Goal: Contribute content: Contribute content

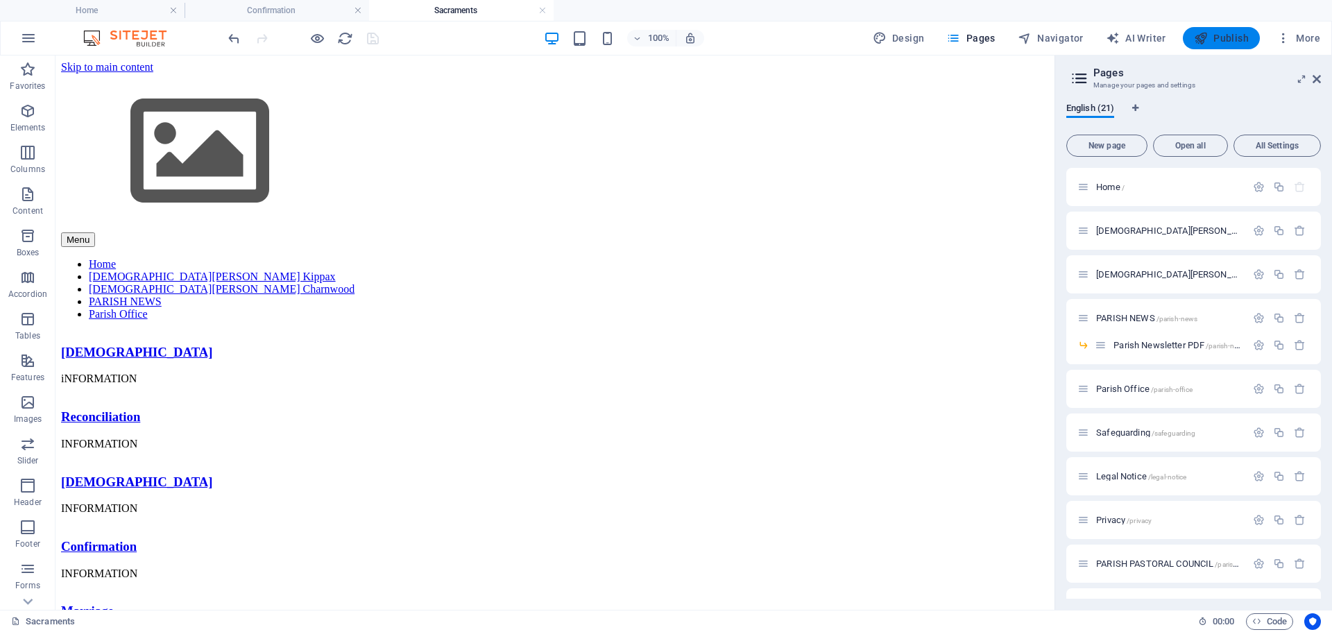
click at [1223, 41] on span "Publish" at bounding box center [1221, 38] width 55 height 14
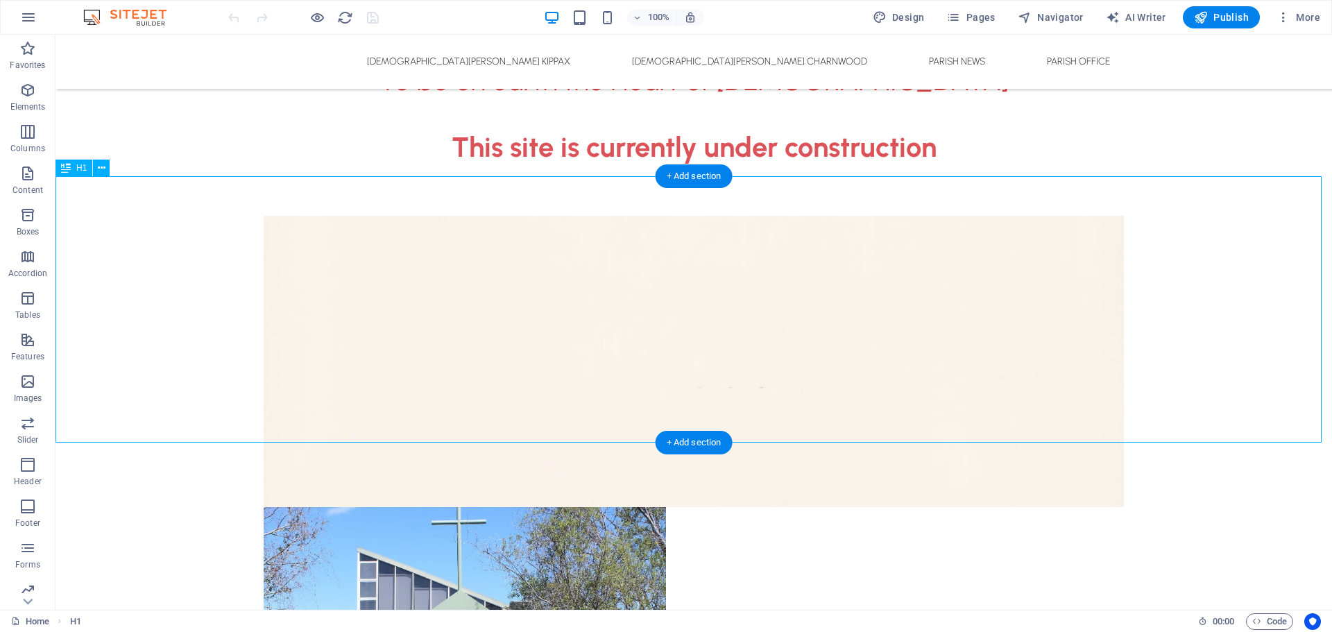
scroll to position [485, 0]
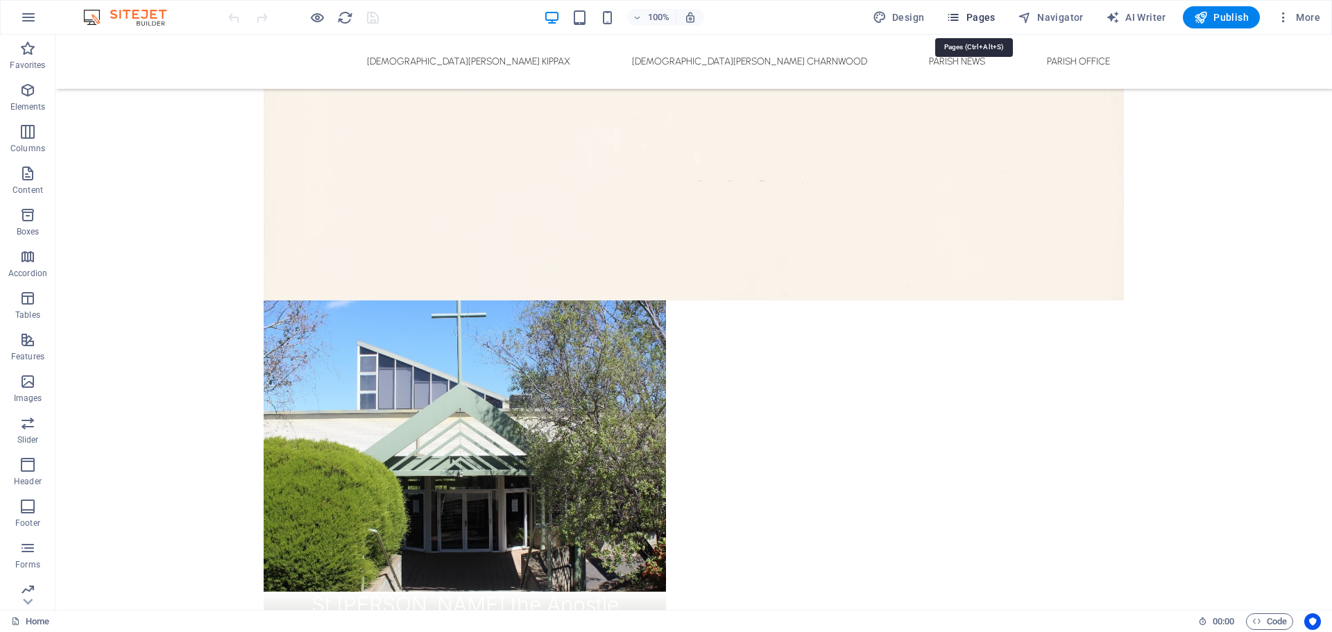
click at [978, 22] on span "Pages" at bounding box center [970, 17] width 49 height 14
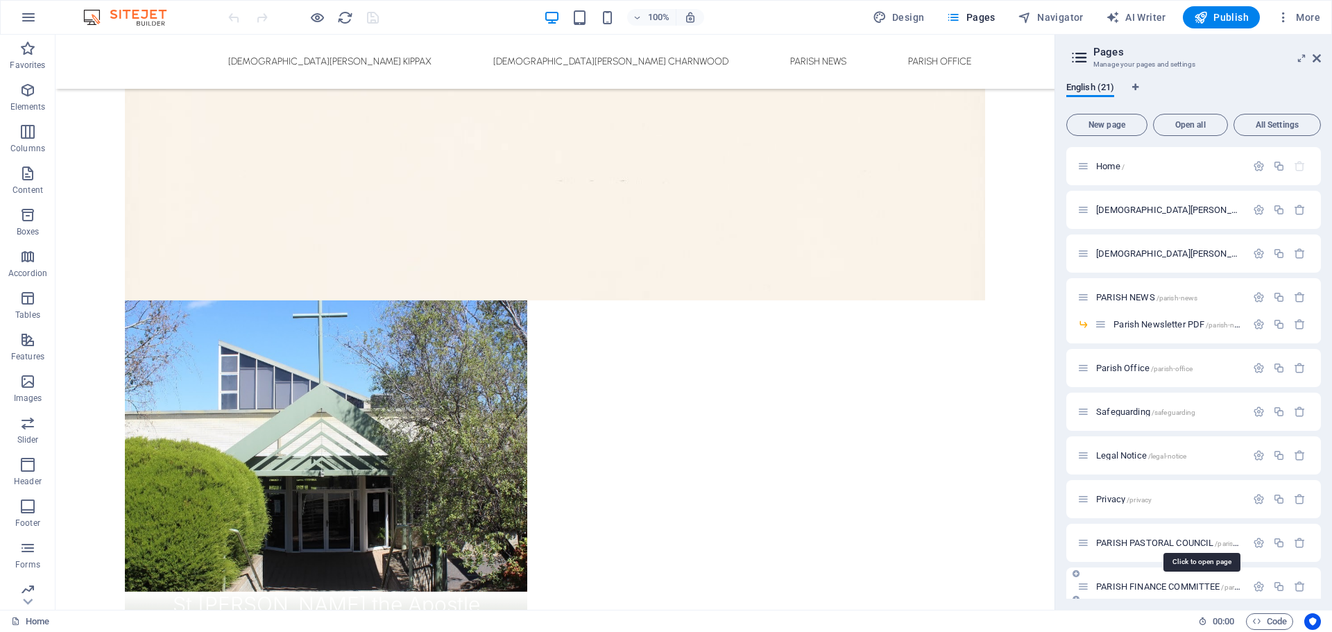
click at [1126, 586] on span "PARISH FINANCE COMMITTEE /parish-finance-committee" at bounding box center [1200, 586] width 208 height 10
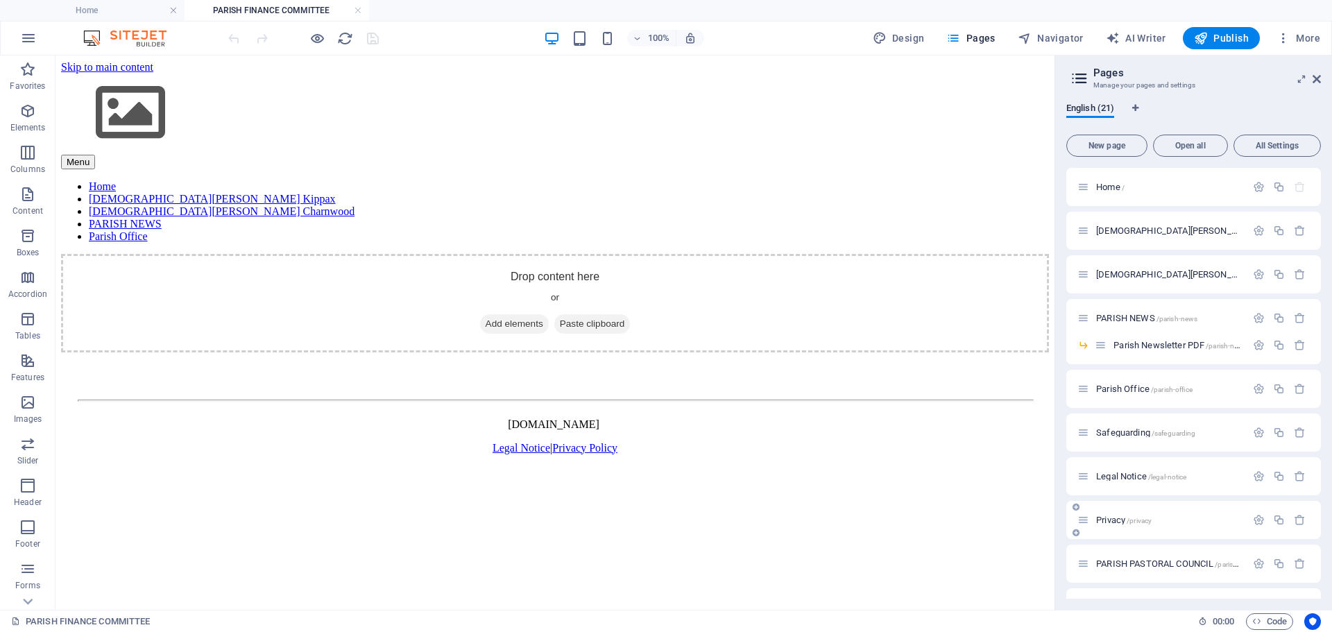
scroll to position [0, 0]
click at [1152, 564] on span "PARISH PASTORAL COUNCIL /parish-pastoral-council" at bounding box center [1192, 563] width 193 height 10
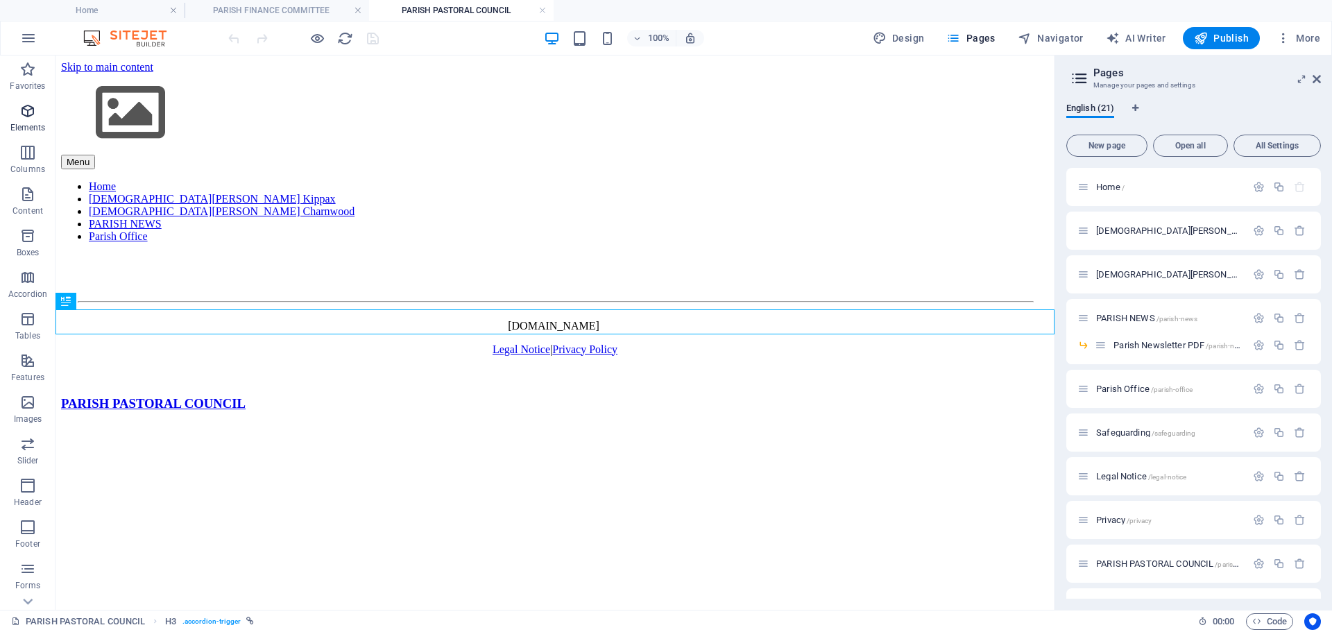
click at [23, 130] on p "Elements" at bounding box center [27, 127] width 35 height 11
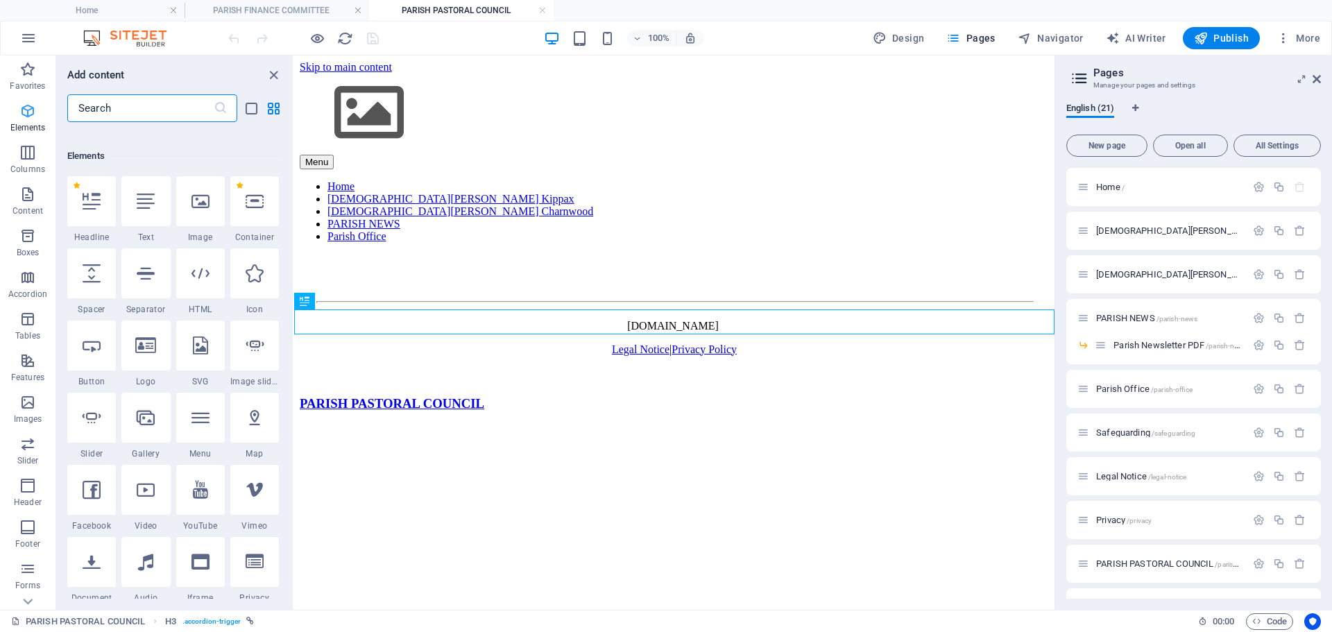
scroll to position [148, 0]
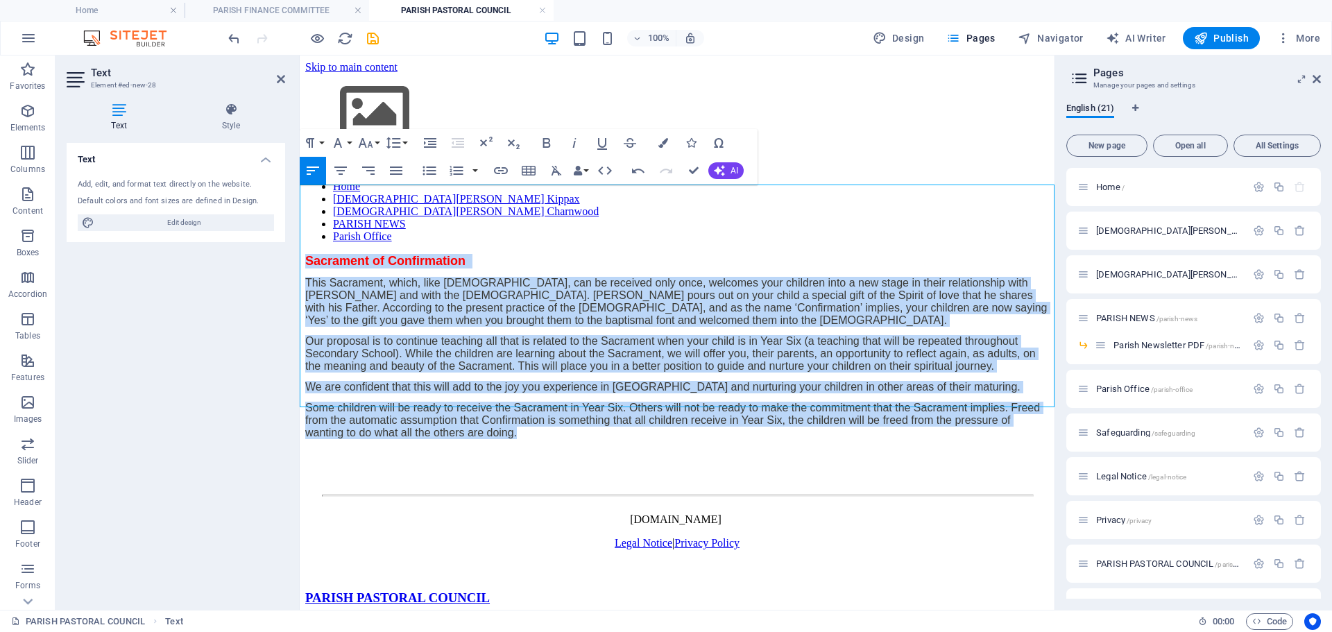
drag, startPoint x: 499, startPoint y: 393, endPoint x: 293, endPoint y: 189, distance: 289.8
click at [300, 189] on html "Skip to main content Menu Home St John the Apostle Catholic Church Kippax St Th…" at bounding box center [677, 336] width 755 height 563
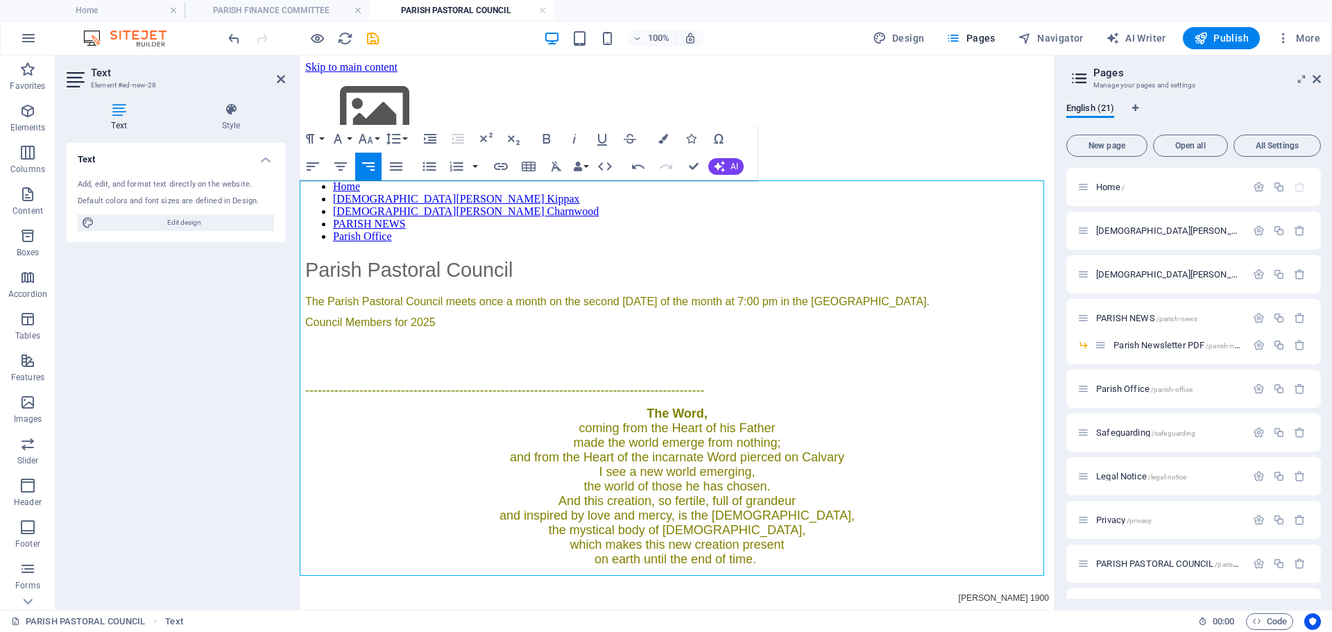
click at [524, 316] on p "Council Members for 2025" at bounding box center [676, 327] width 743 height 22
click at [371, 37] on icon "save" at bounding box center [373, 39] width 16 height 16
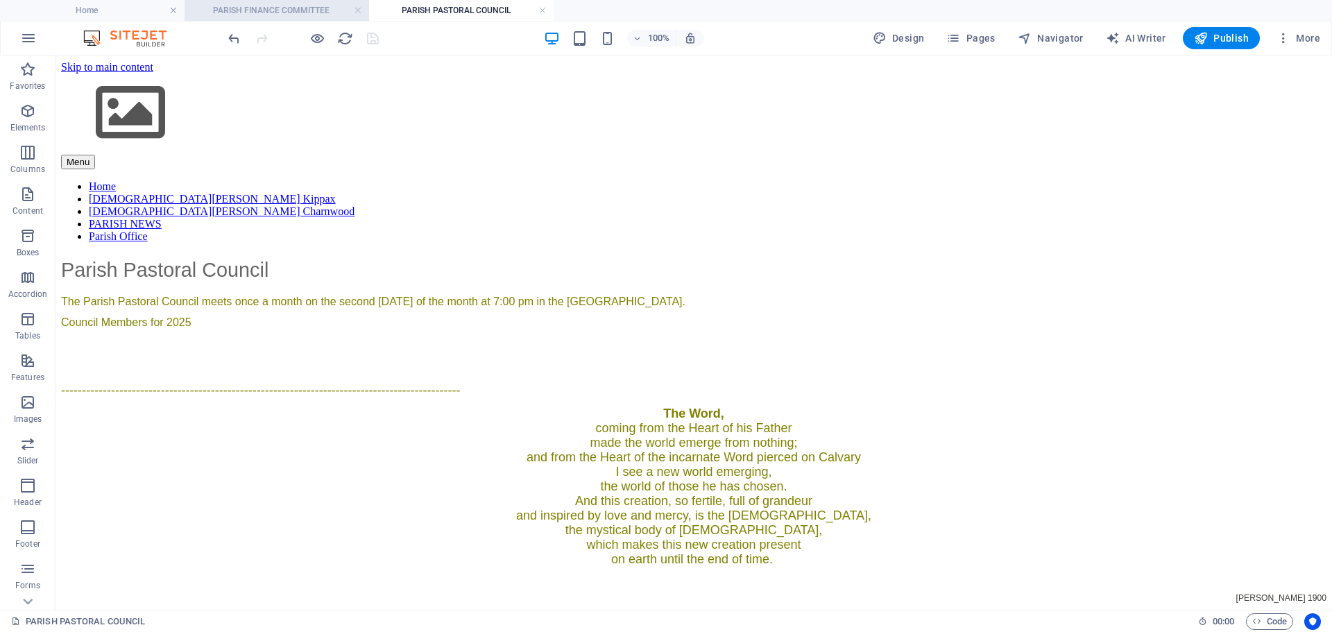
click at [304, 10] on h4 "PARISH FINANCE COMMITTEE" at bounding box center [276, 10] width 184 height 15
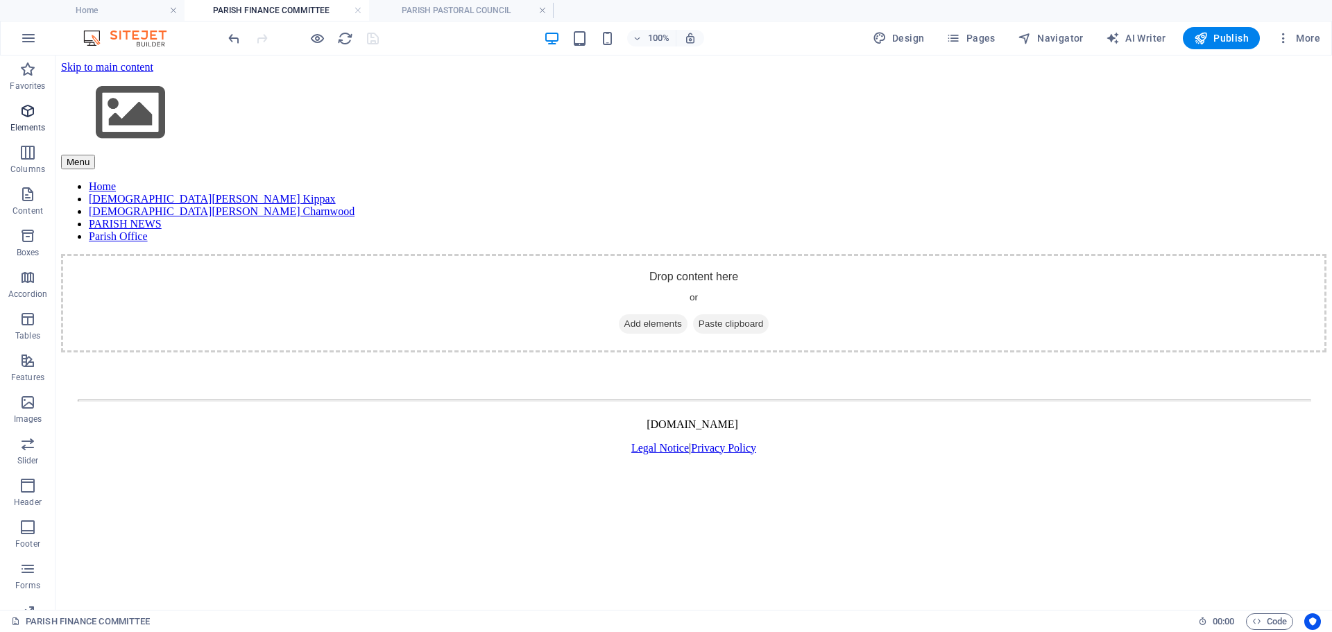
click at [26, 112] on icon "button" at bounding box center [27, 111] width 17 height 17
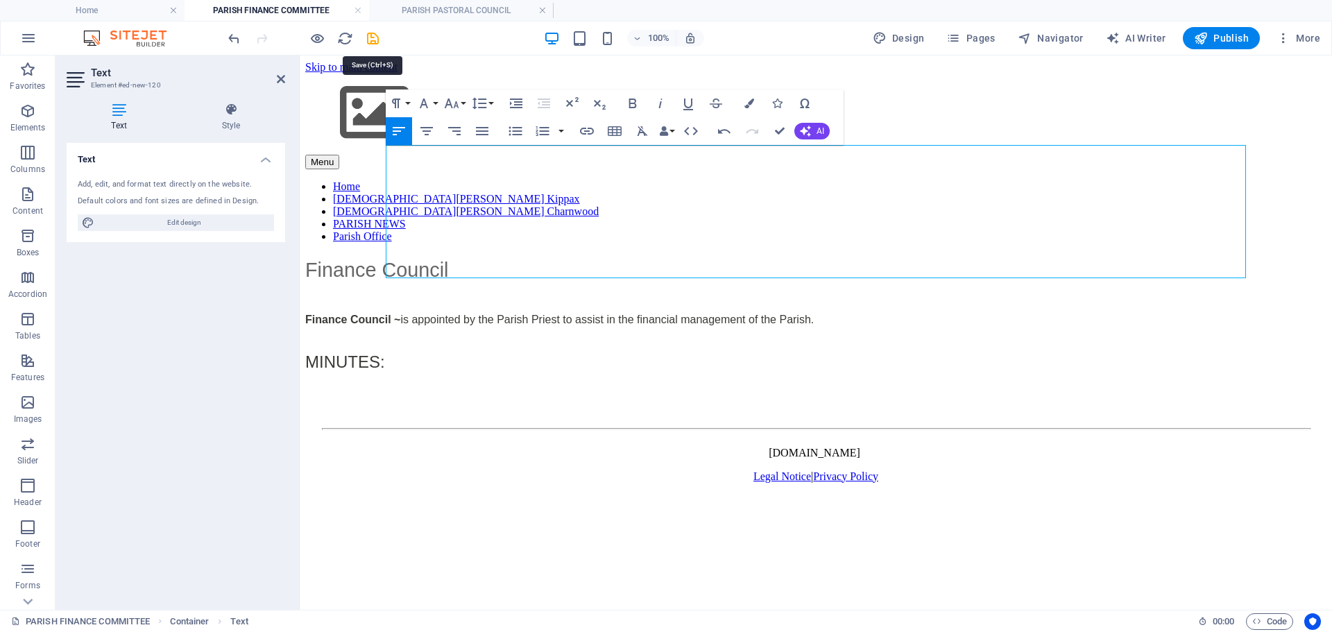
click at [372, 35] on icon "save" at bounding box center [373, 39] width 16 height 16
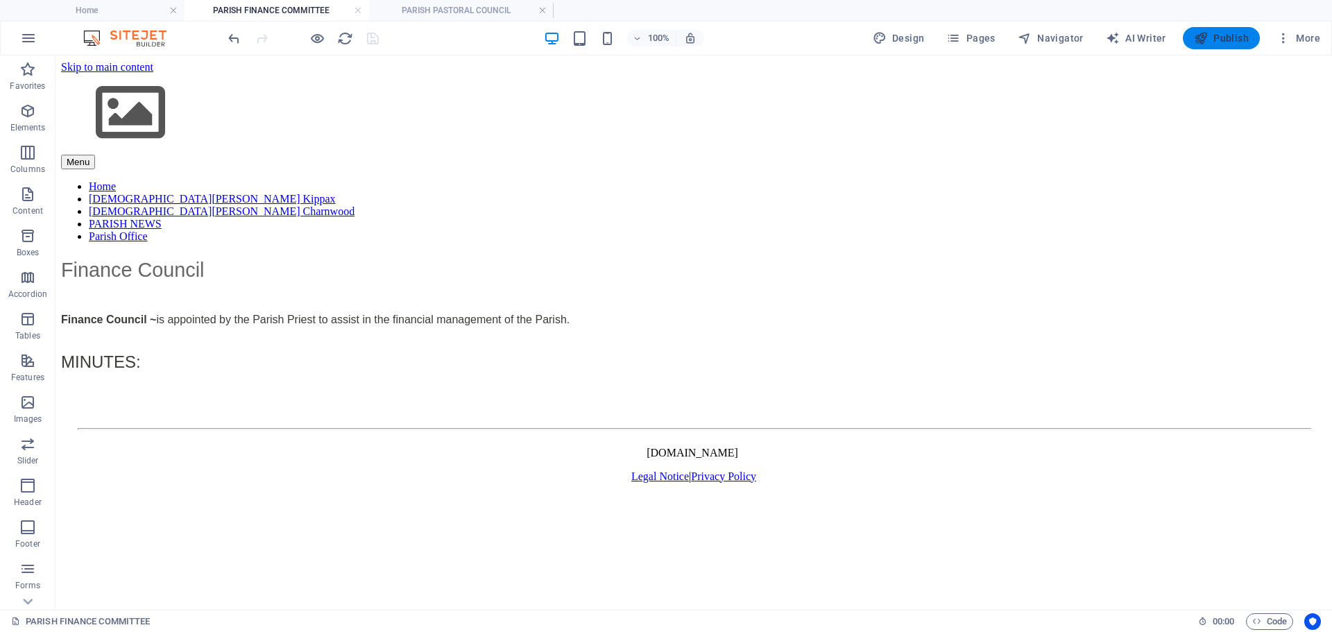
click at [1195, 34] on icon "button" at bounding box center [1201, 38] width 14 height 14
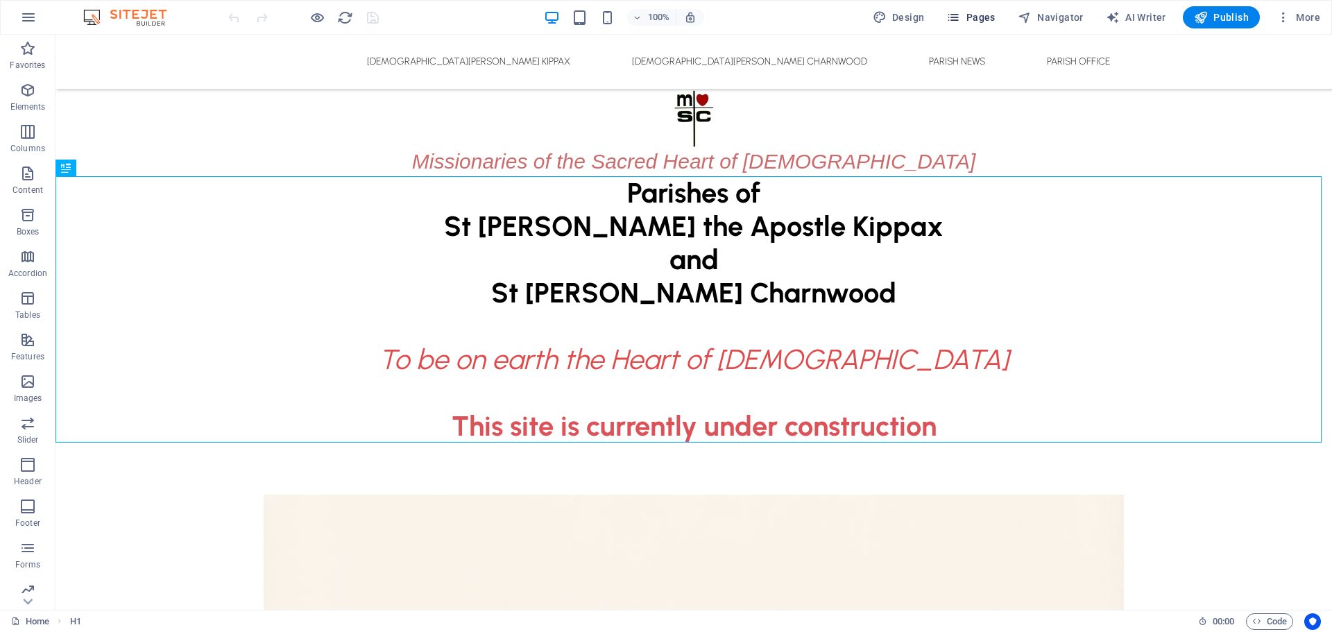
click at [972, 11] on span "Pages" at bounding box center [970, 17] width 49 height 14
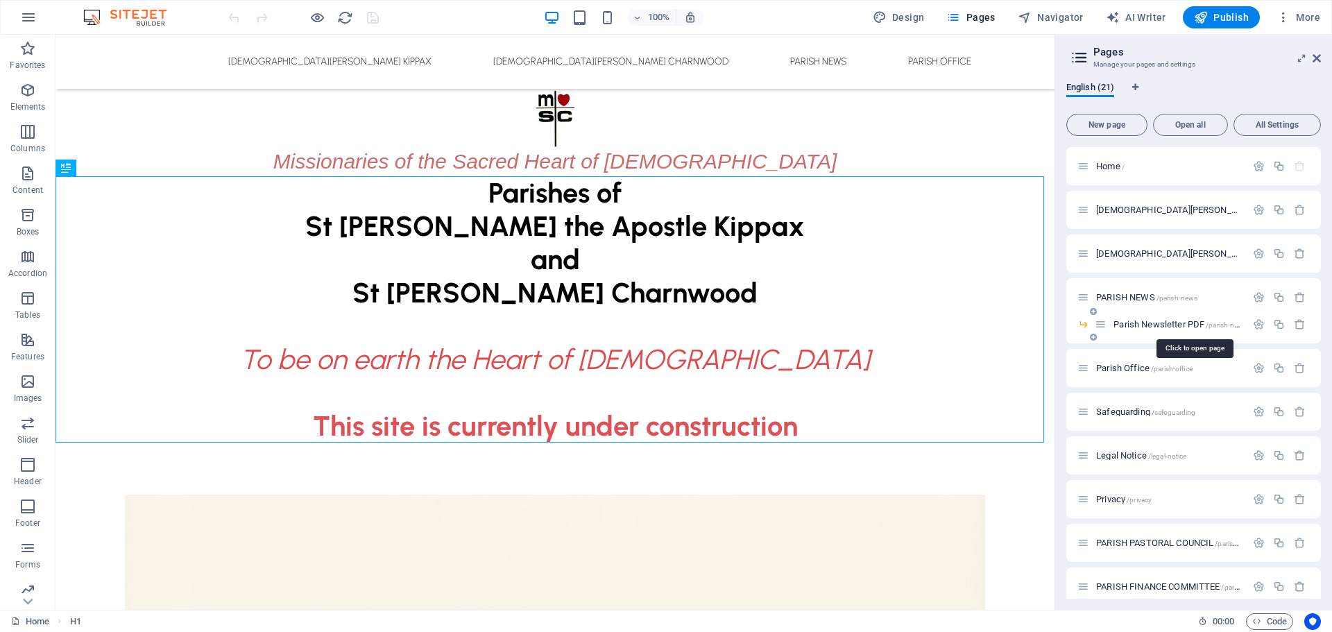
click at [1121, 327] on span "Parish Newsletter PDF /parish-newsletter-pdf" at bounding box center [1194, 324] width 162 height 10
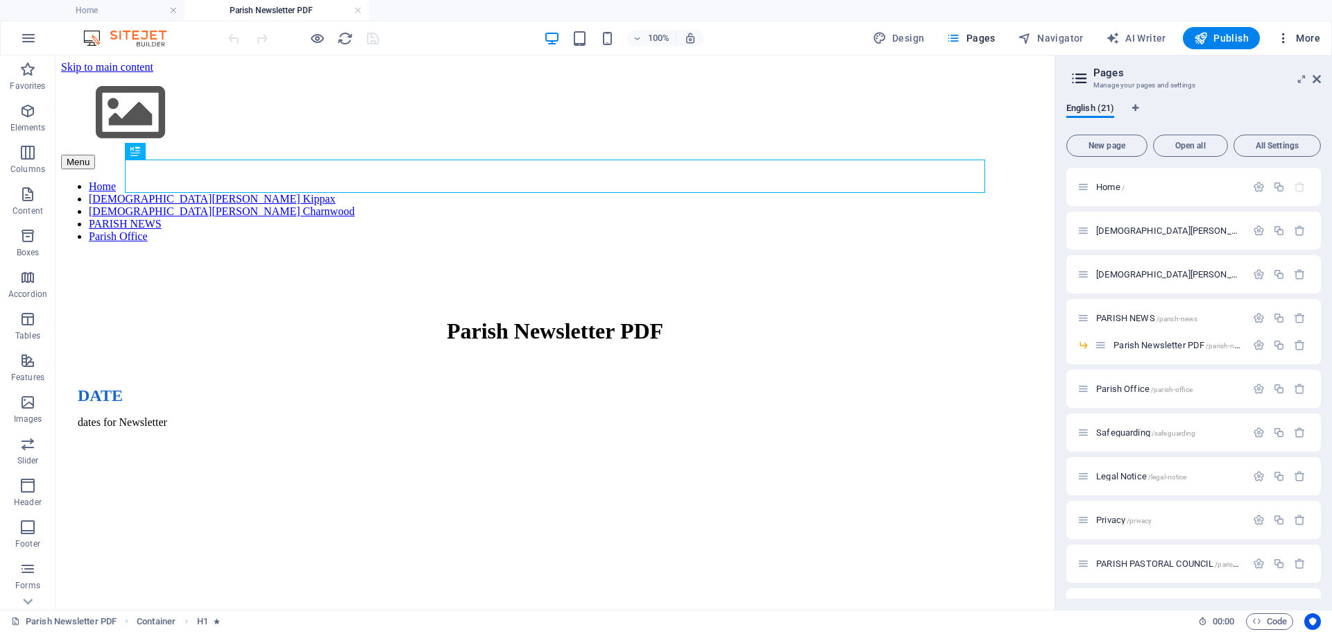
click at [1300, 41] on span "More" at bounding box center [1298, 38] width 44 height 14
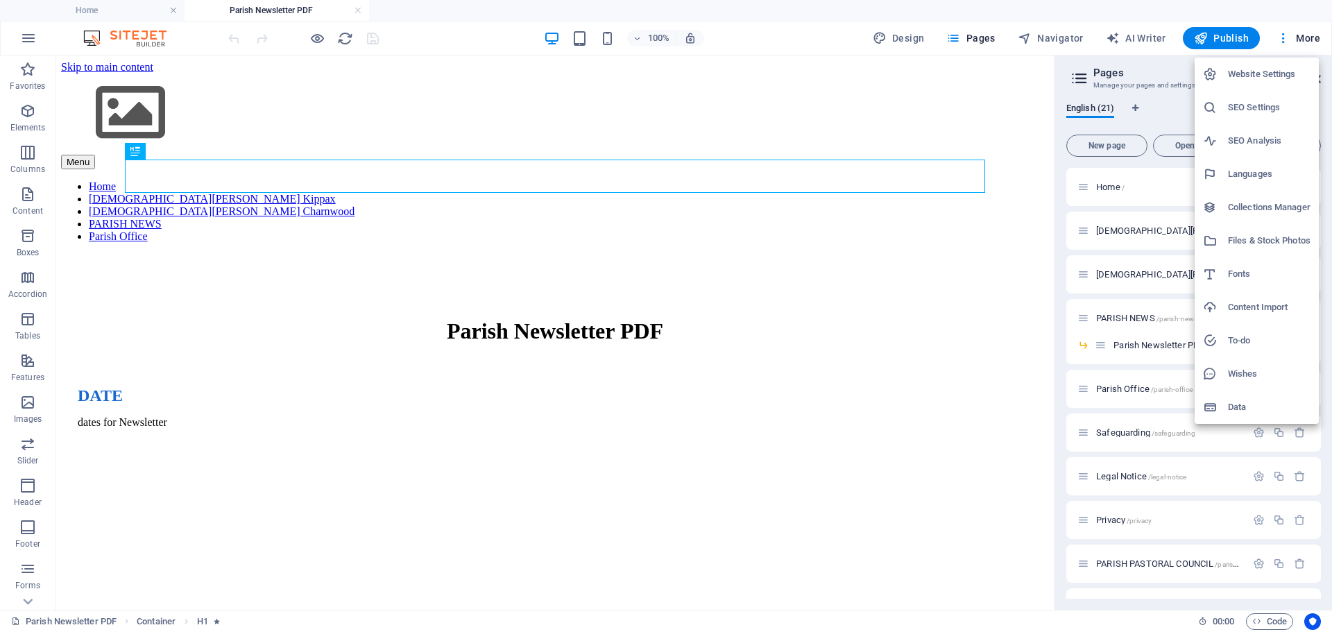
click at [1275, 241] on h6 "Files & Stock Photos" at bounding box center [1268, 240] width 83 height 17
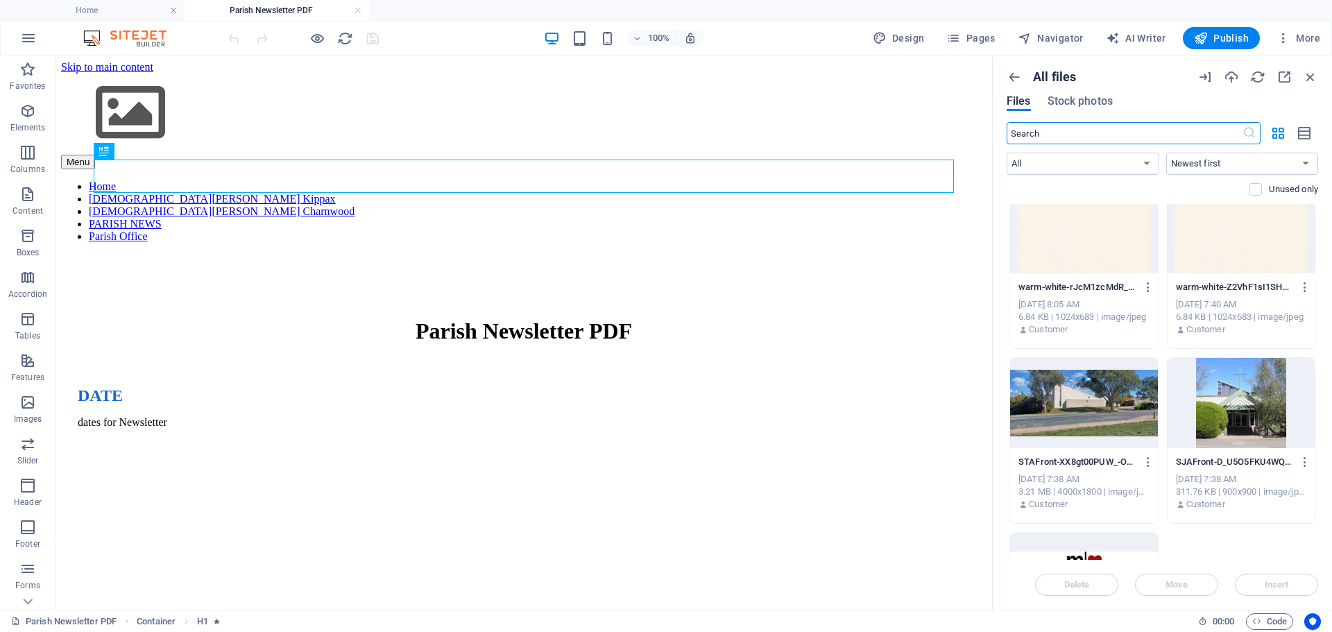
scroll to position [3481, 0]
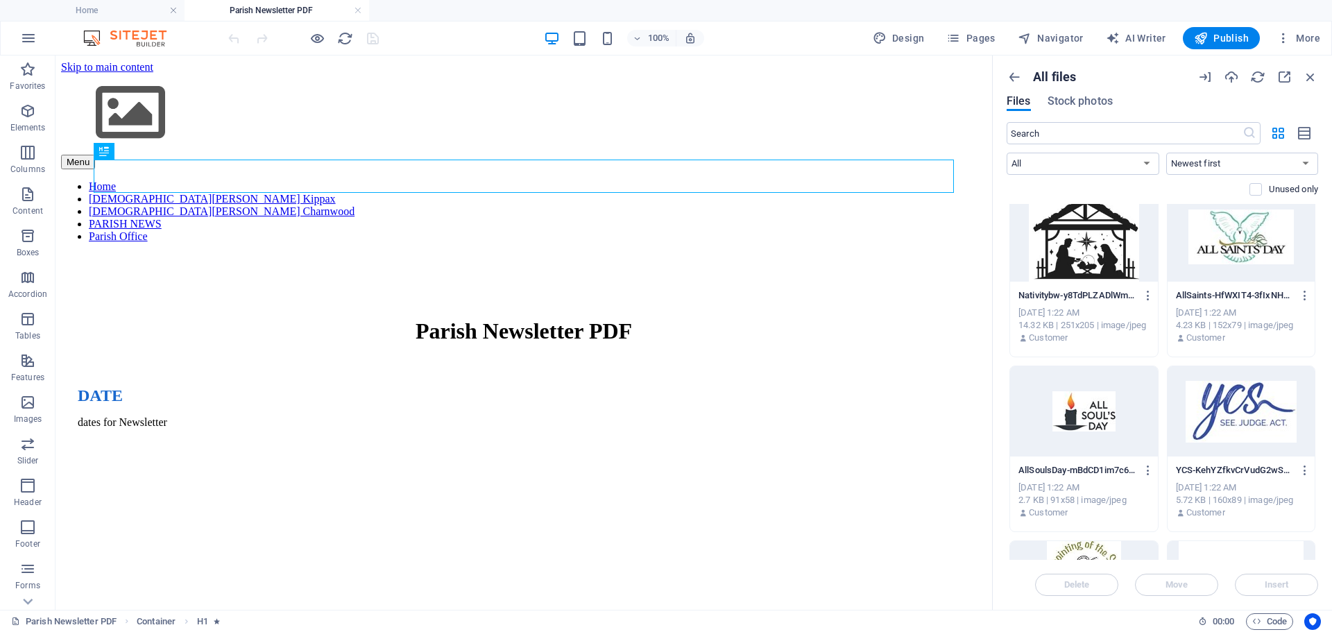
scroll to position [0, 0]
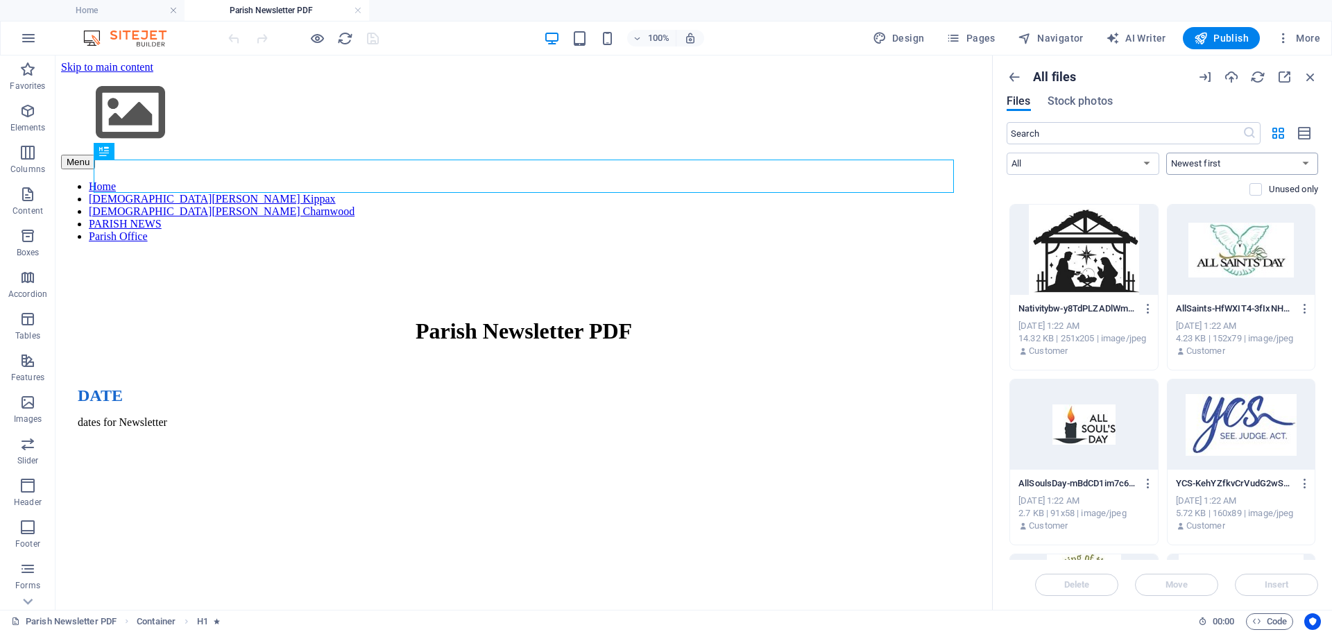
click at [1284, 160] on select "Newest first Oldest first Name (A-Z) Name (Z-A) Size (0-9) Size (9-0) Resolutio…" at bounding box center [1242, 164] width 153 height 22
click at [1282, 160] on select "Newest first Oldest first Name (A-Z) Name (Z-A) Size (0-9) Size (9-0) Resolutio…" at bounding box center [1242, 164] width 153 height 22
click at [1151, 164] on select "All Images Documents Audio Video Vector Other" at bounding box center [1082, 164] width 153 height 22
click at [960, 39] on icon "button" at bounding box center [953, 38] width 14 height 14
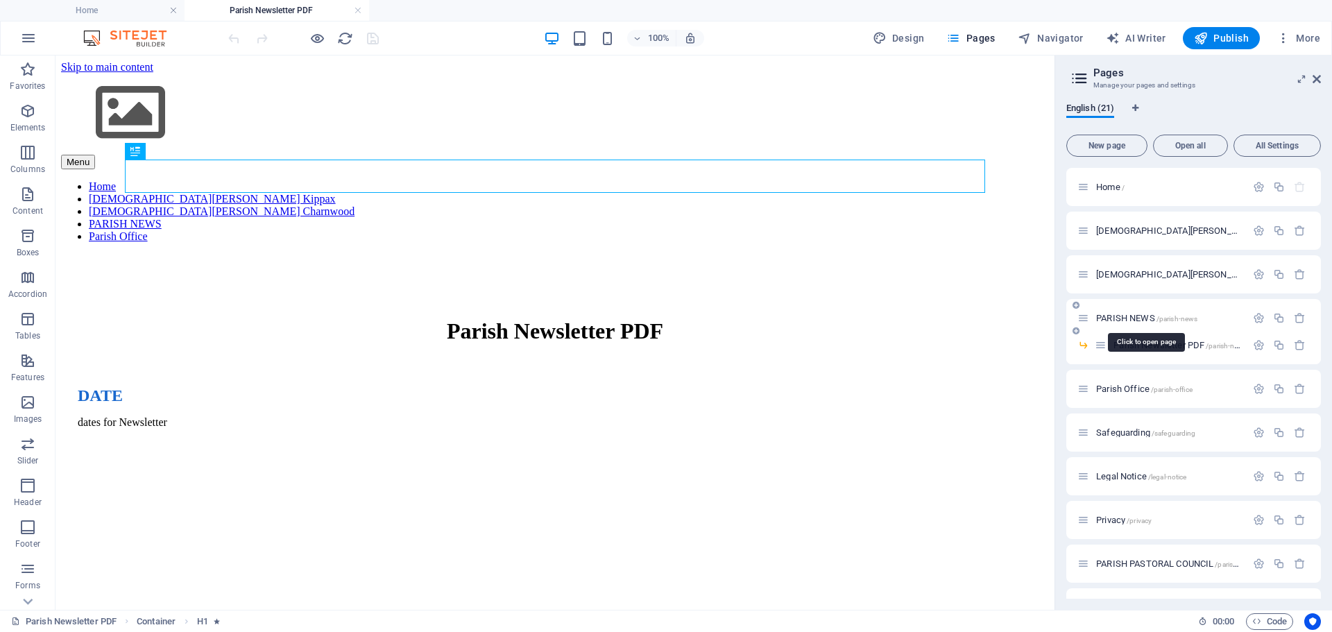
click at [1139, 316] on span "PARISH NEWS /parish-news" at bounding box center [1146, 318] width 101 height 10
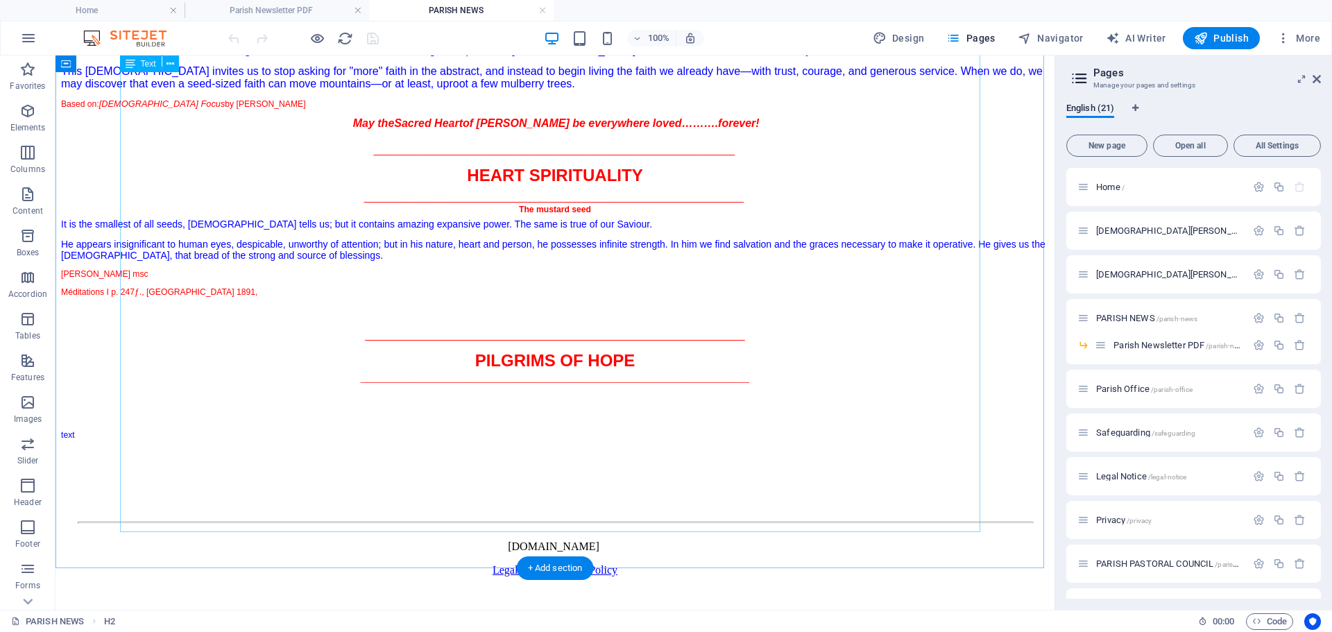
scroll to position [711, 0]
click at [344, 430] on div "Parish News 27th Sunday in Ordinary Time Year C 5 October 2025 #45.25 _________…" at bounding box center [555, 94] width 988 height 738
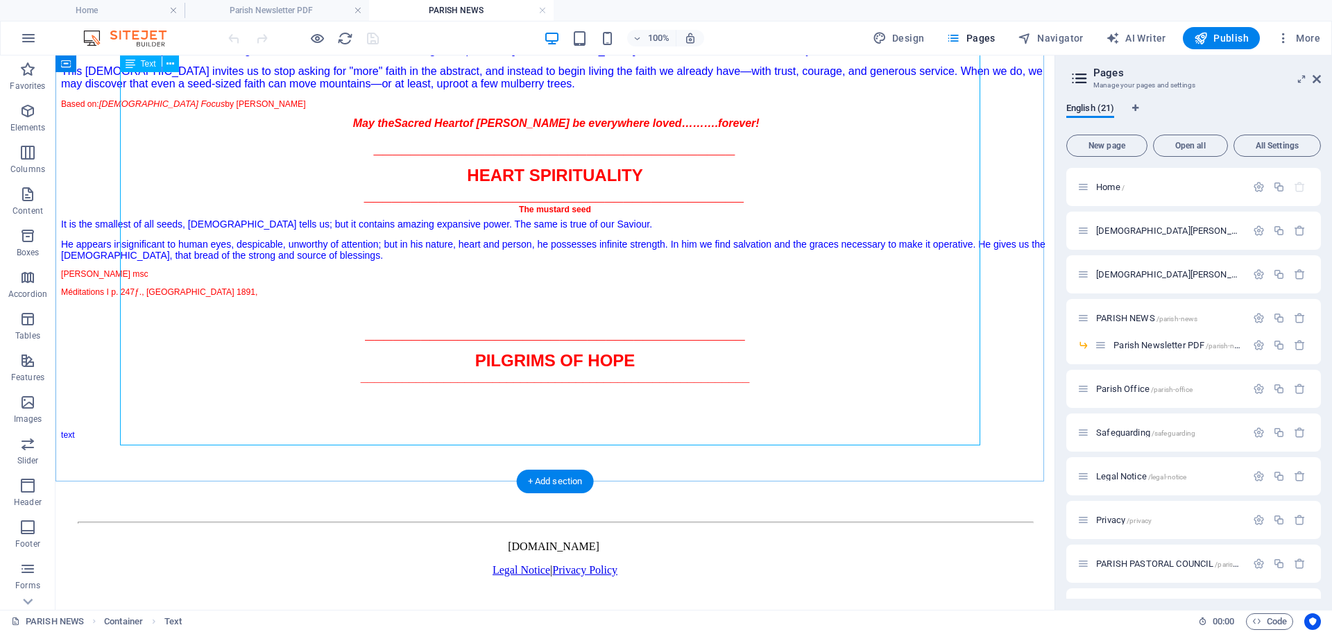
click at [128, 426] on div "Parish News 27th Sunday in Ordinary Time Year C 5 October 2025 #45.25 _________…" at bounding box center [555, 94] width 988 height 738
click at [122, 427] on div "Parish News 27th Sunday in Ordinary Time Year C 5 October 2025 #45.25 _________…" at bounding box center [555, 94] width 988 height 738
click at [127, 426] on div "Parish News 27th Sunday in Ordinary Time Year C 5 October 2025 #45.25 _________…" at bounding box center [555, 94] width 988 height 738
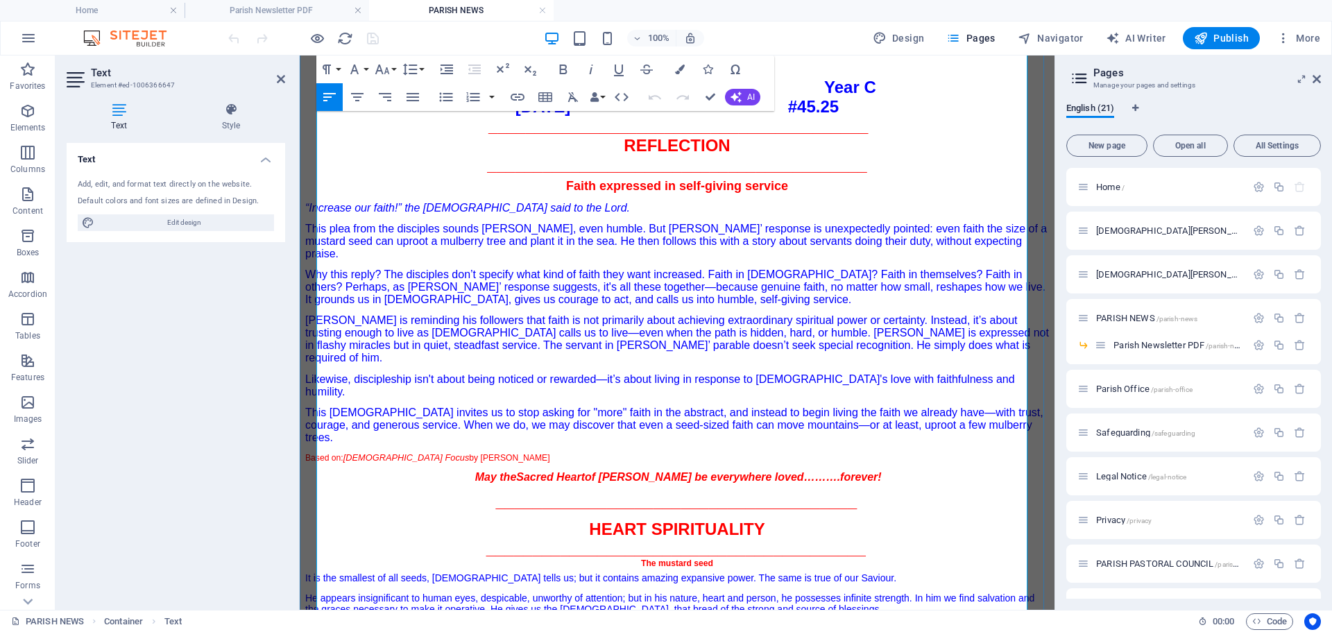
scroll to position [624, 0]
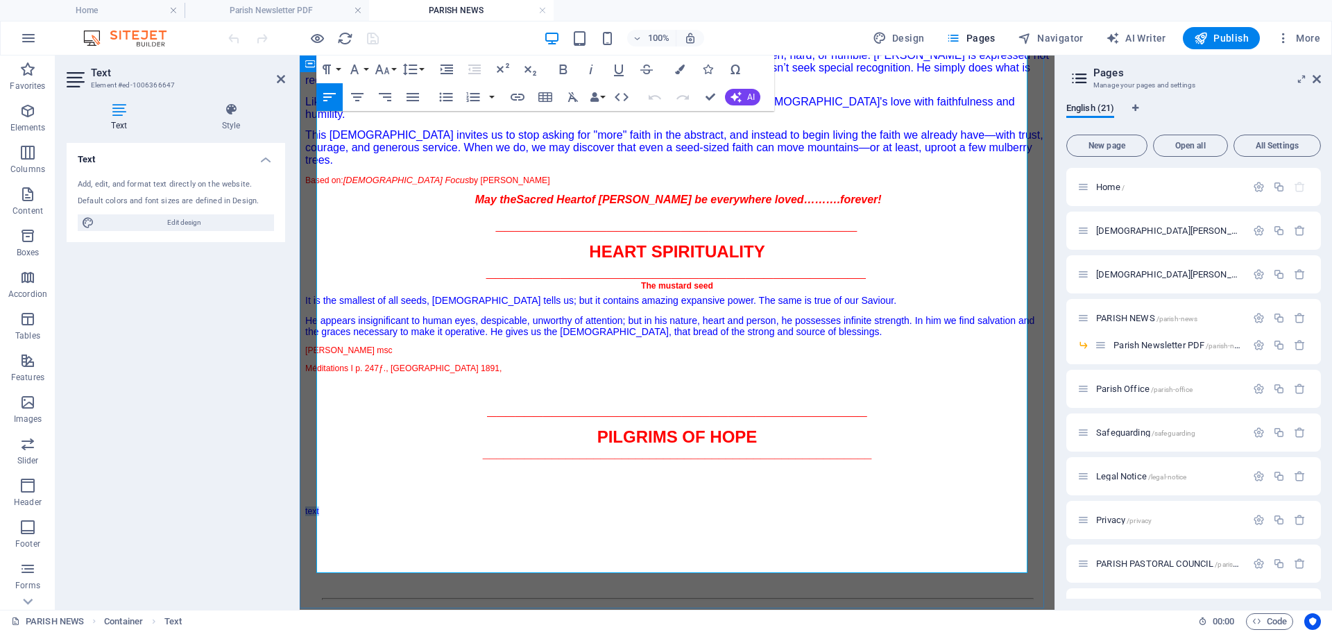
drag, startPoint x: 321, startPoint y: 556, endPoint x: 313, endPoint y: 556, distance: 8.3
click at [313, 540] on div "Parish News 27th Sunday in Ordinary Time Year C 5 October 2025 #45.25 _________…" at bounding box center [676, 146] width 743 height 788
click at [388, 71] on icon "button" at bounding box center [382, 69] width 15 height 10
click at [404, 197] on link "14" at bounding box center [397, 200] width 50 height 21
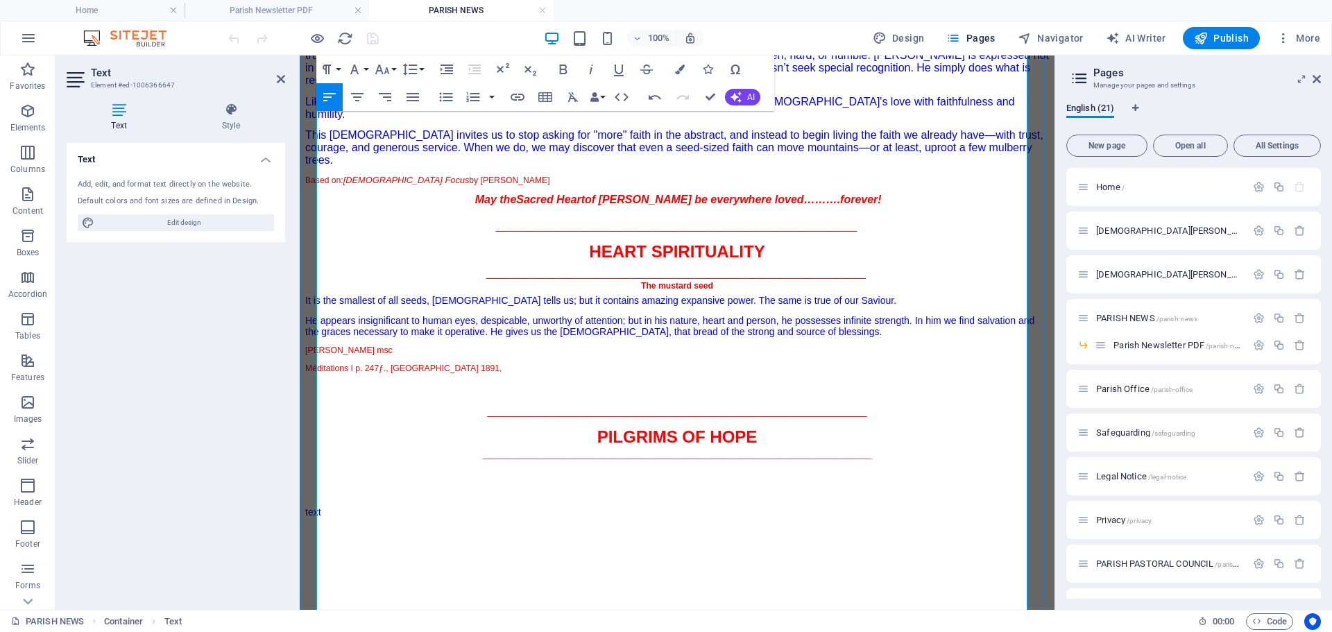
click at [790, 380] on div "It is the smallest of all seeds, the Holy Gospel tells us; but it contains amaz…" at bounding box center [676, 357] width 743 height 124
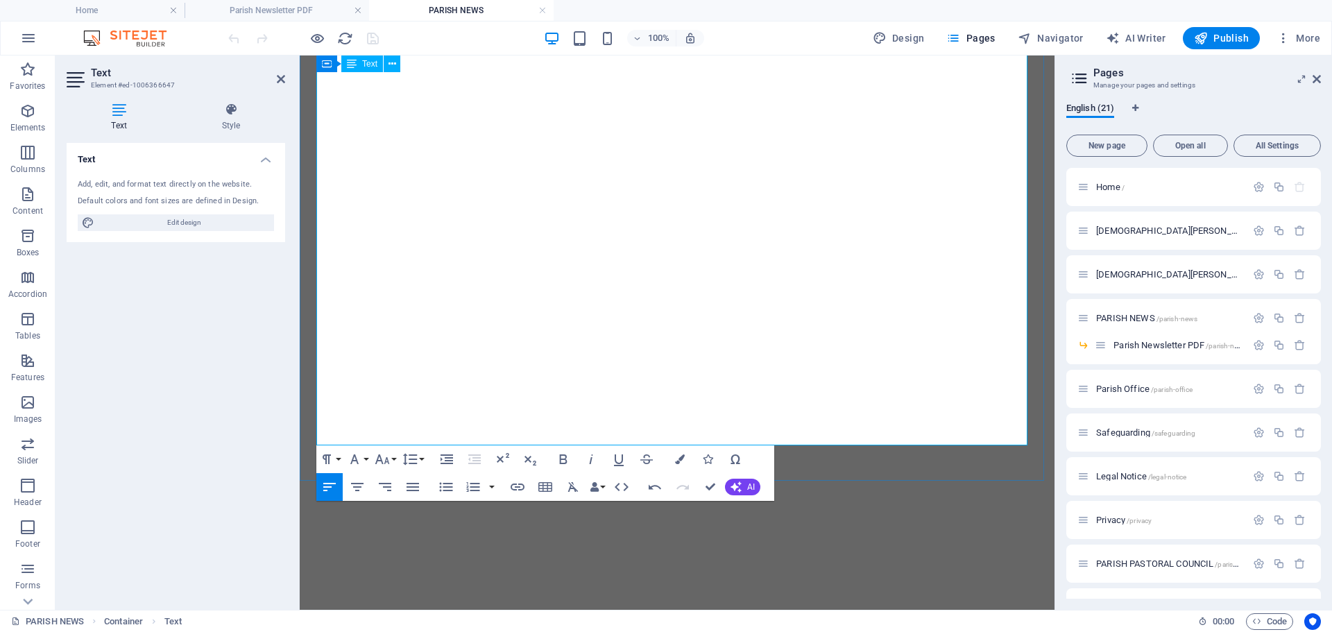
scroll to position [1093, 0]
click at [761, 370] on p "​" at bounding box center [676, 375] width 743 height 11
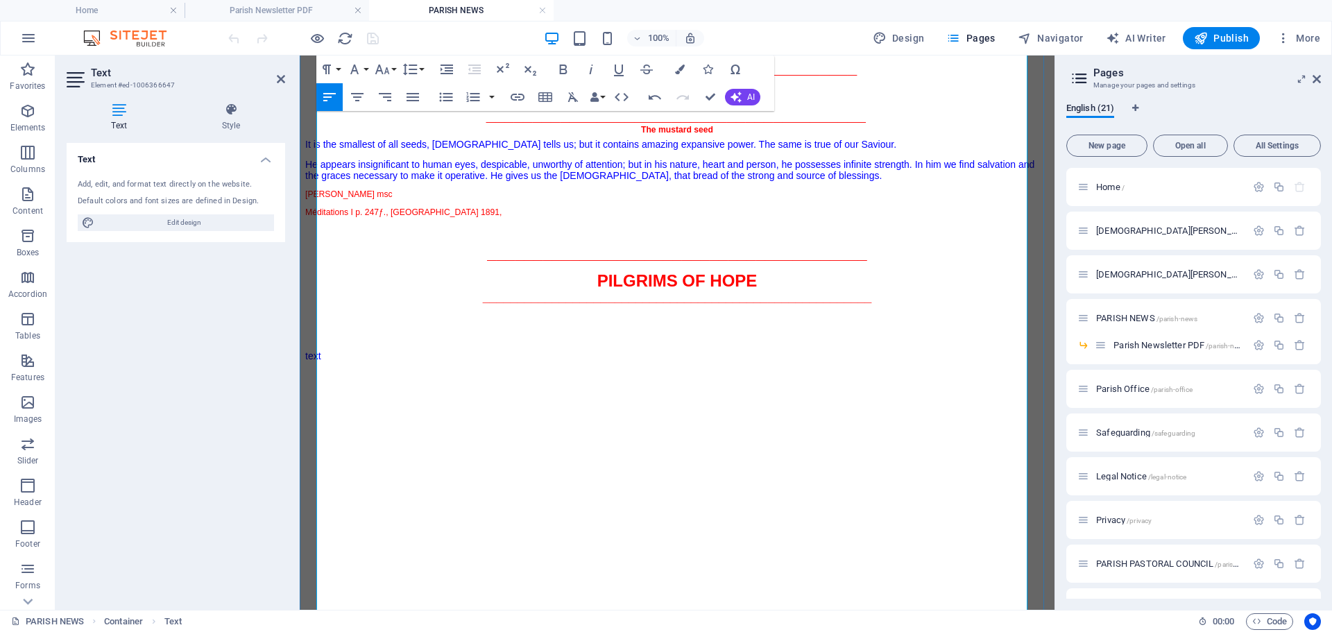
scroll to position [885, 0]
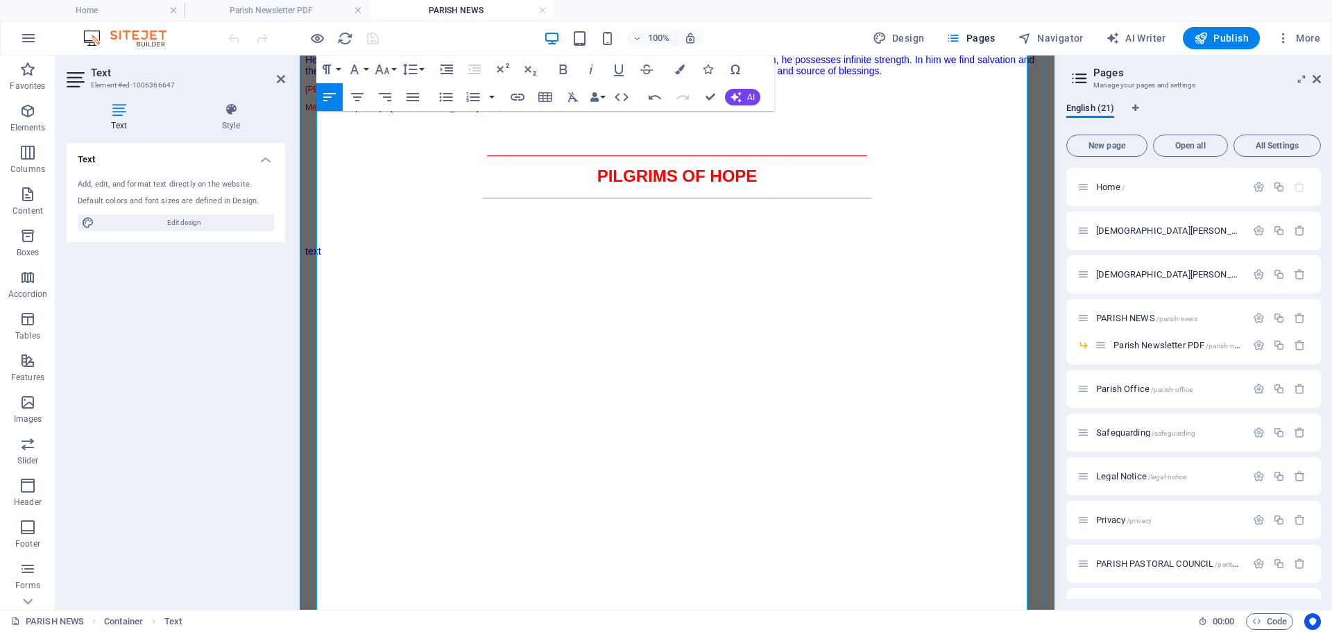
click at [402, 402] on p "​" at bounding box center [676, 407] width 743 height 11
click at [499, 460] on p "​" at bounding box center [676, 465] width 743 height 11
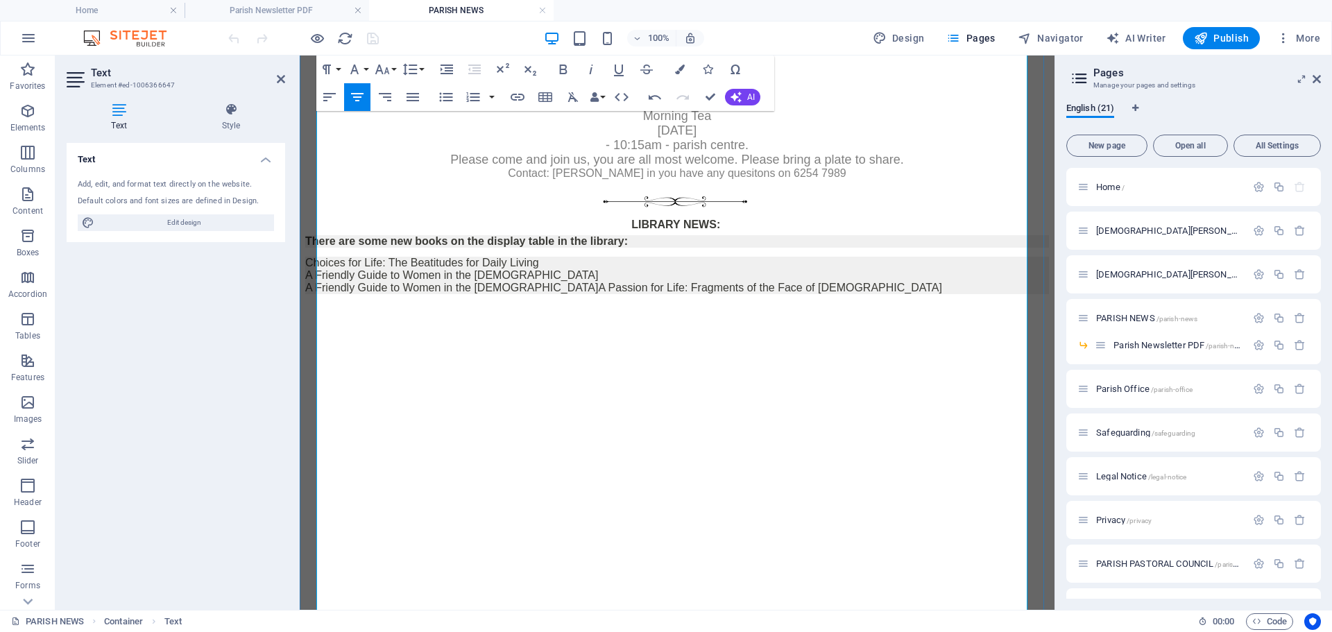
scroll to position [2608, 0]
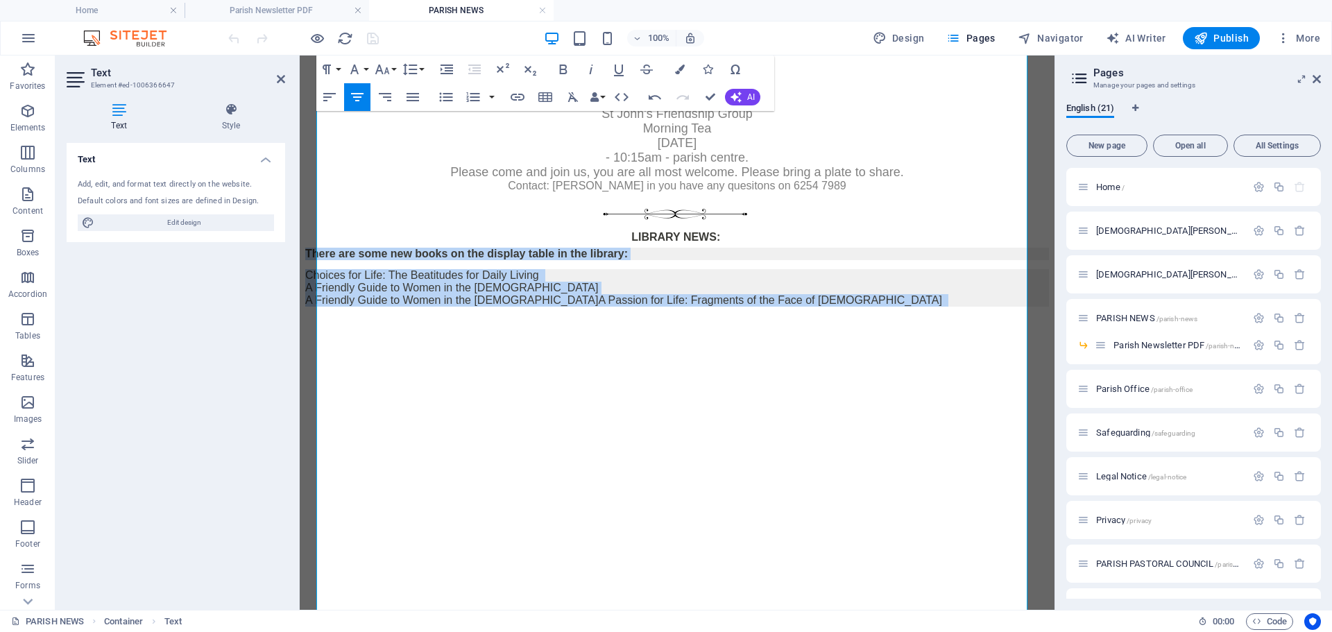
drag, startPoint x: 669, startPoint y: 453, endPoint x: 270, endPoint y: 352, distance: 411.2
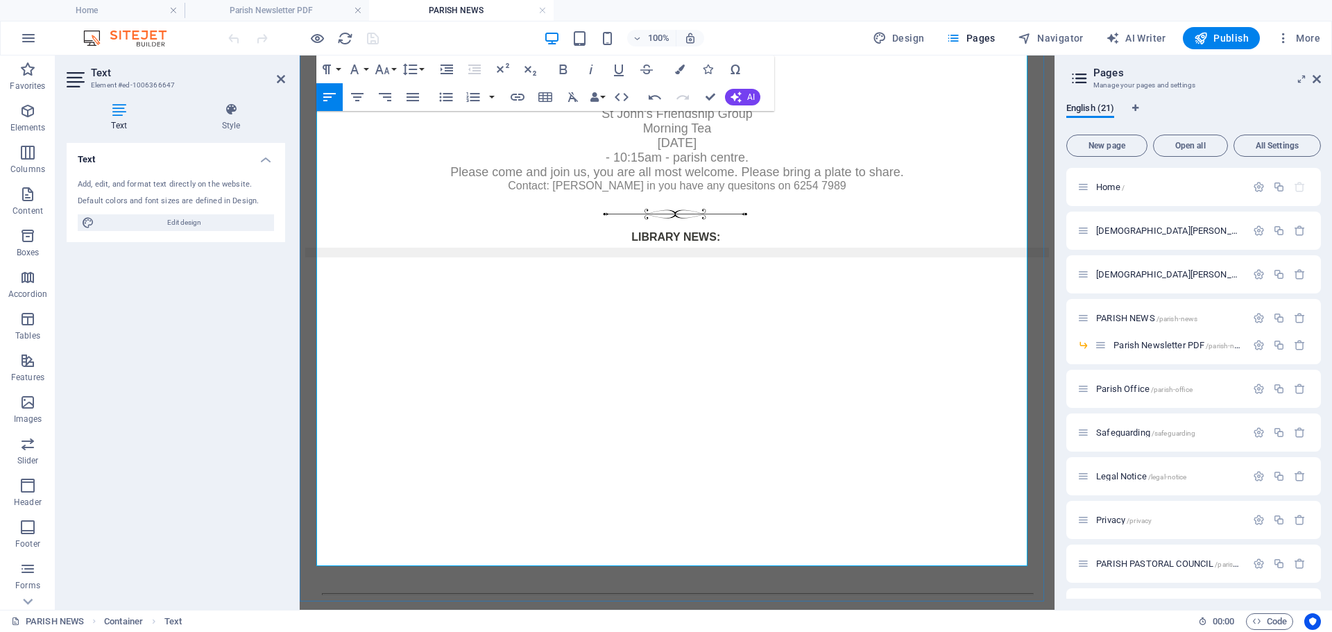
click at [734, 243] on div "LIBRARY NEWS:" at bounding box center [676, 237] width 743 height 12
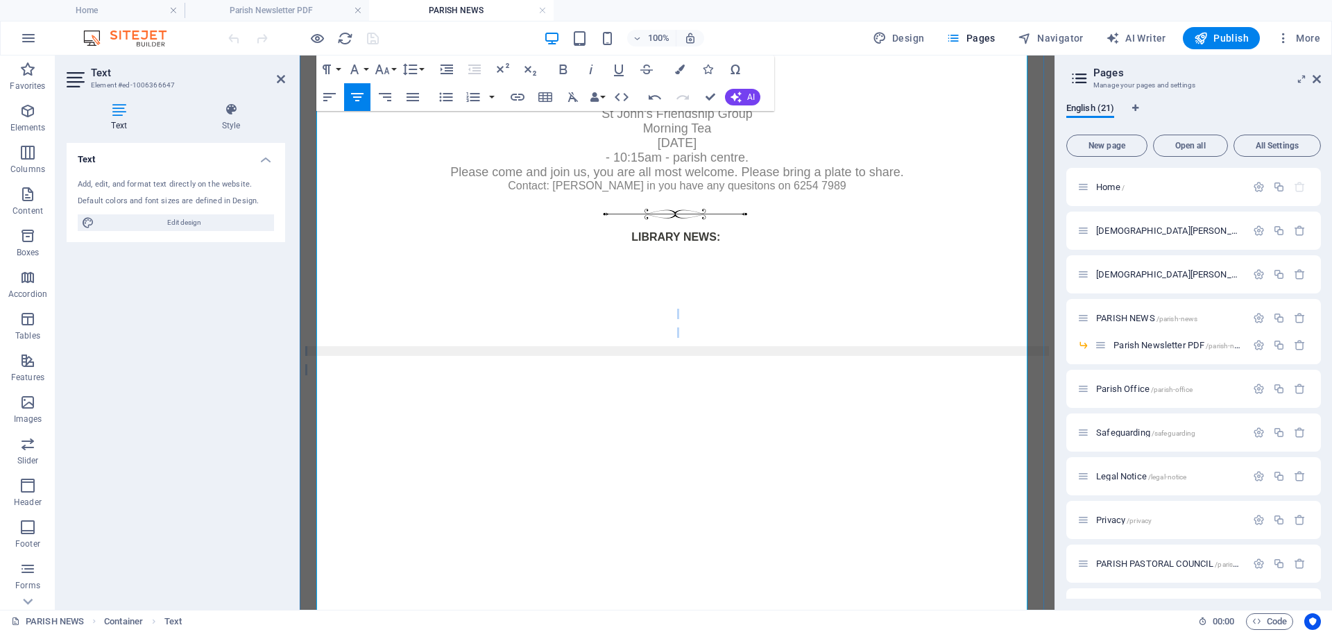
drag, startPoint x: 691, startPoint y: 401, endPoint x: 699, endPoint y: 464, distance: 63.7
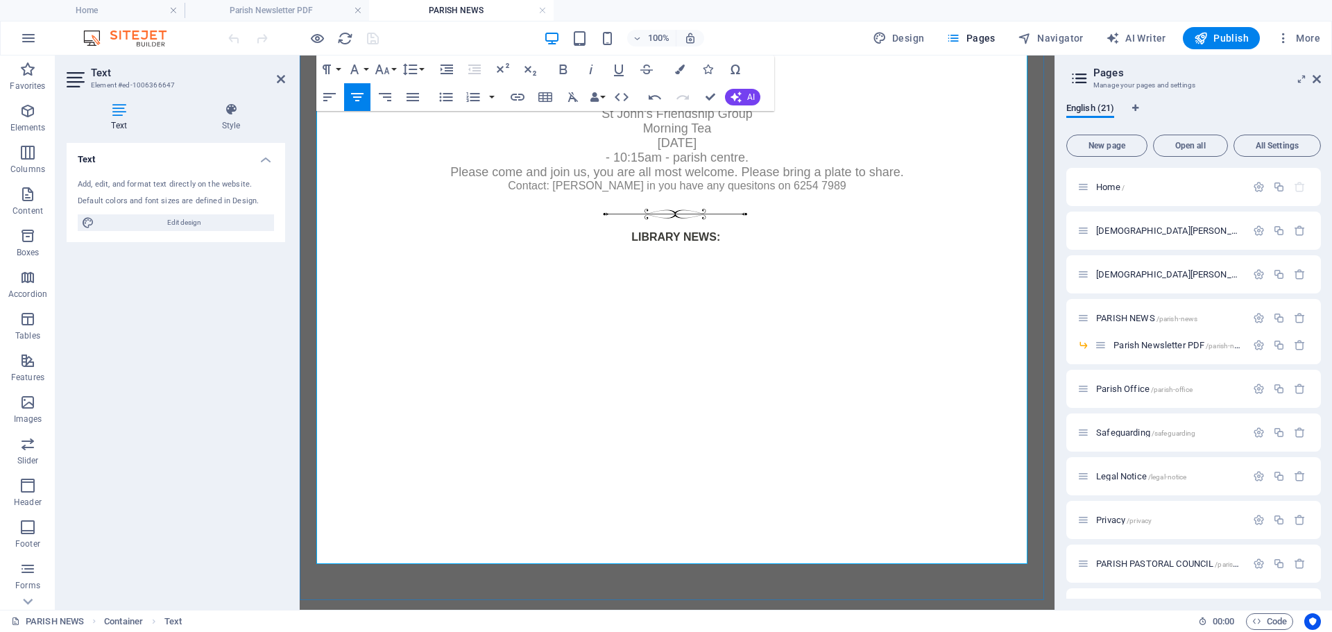
click at [741, 191] on span "Contact: Barbara Mawson in you have any quesitons on 6254 7989" at bounding box center [677, 186] width 338 height 12
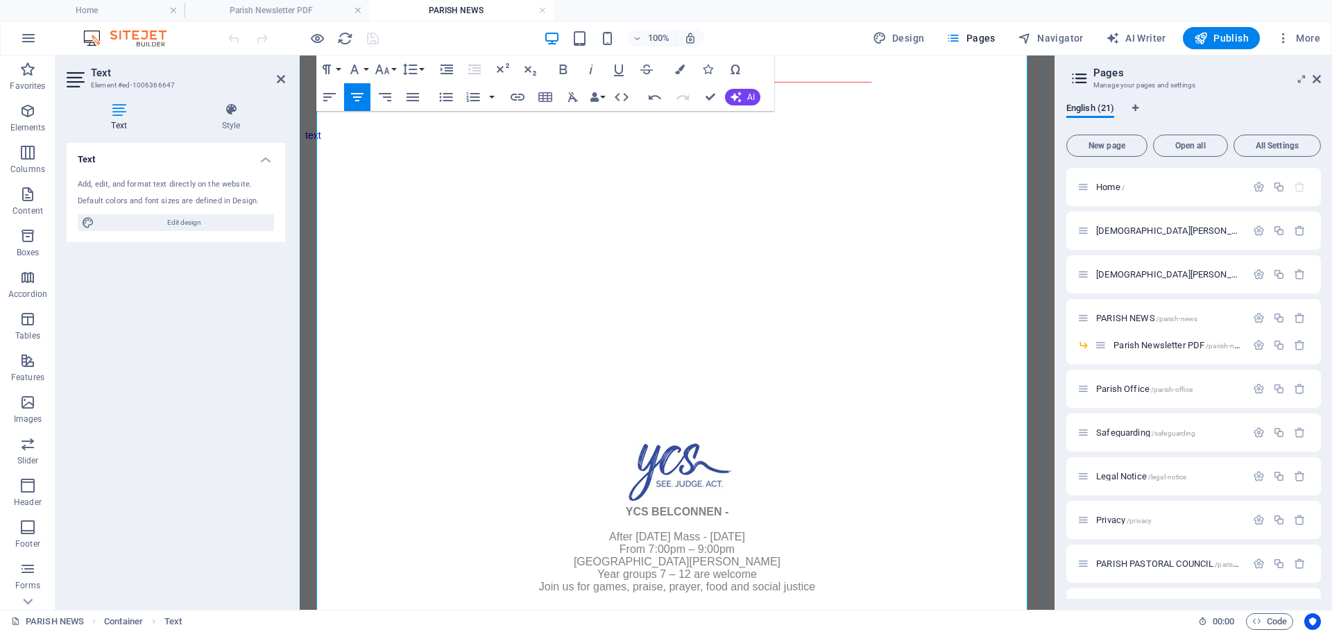
scroll to position [1221, 0]
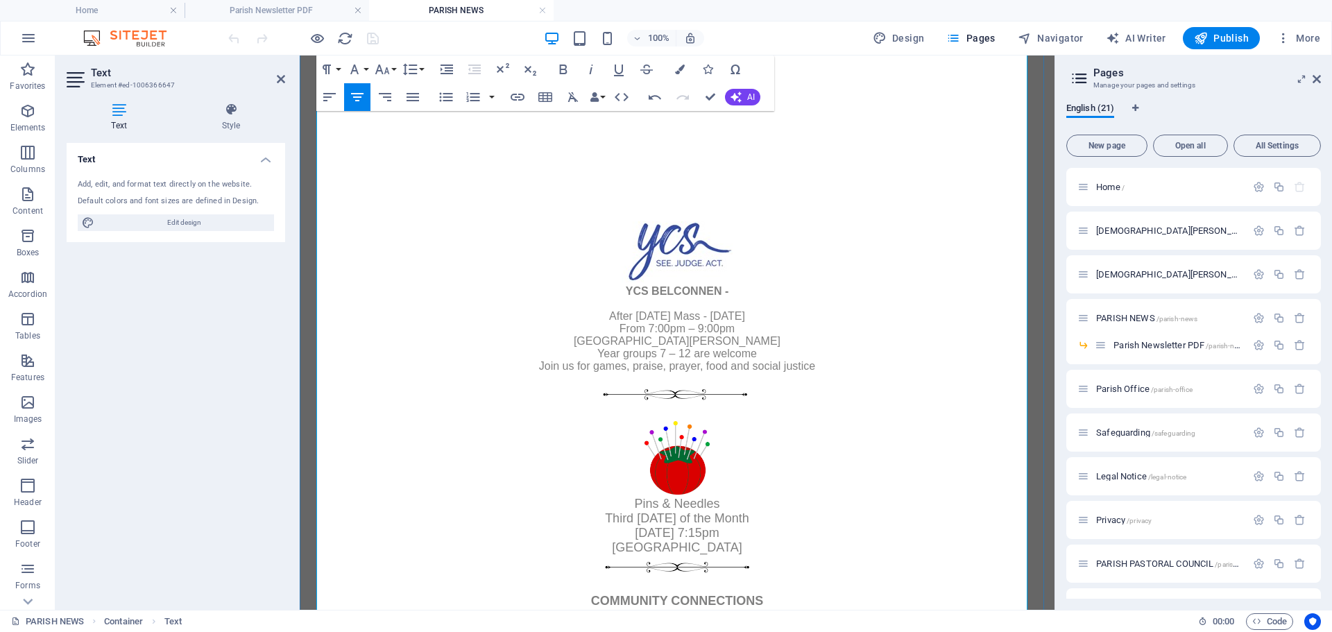
click at [675, 221] on img at bounding box center [676, 252] width 111 height 62
click at [628, 221] on img at bounding box center [676, 252] width 111 height 62
click at [700, 335] on span "St John the Apostle Parish Centre" at bounding box center [677, 341] width 207 height 12
click at [627, 221] on img at bounding box center [676, 252] width 111 height 62
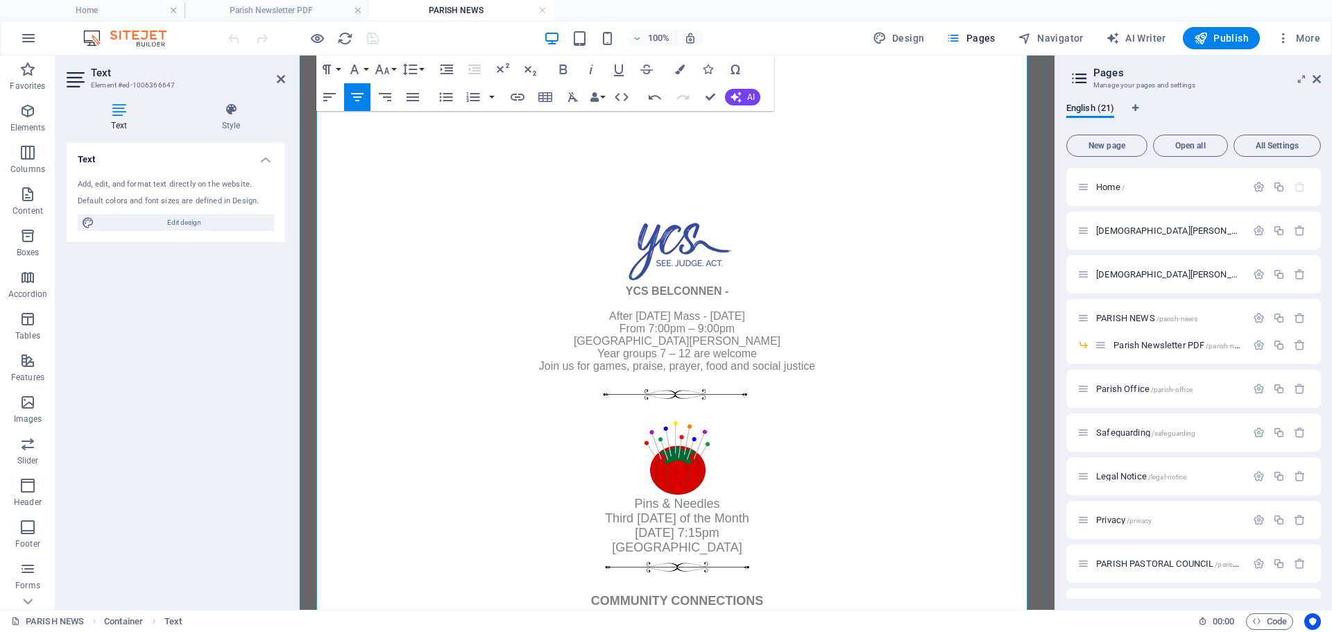
click at [627, 221] on img at bounding box center [676, 252] width 111 height 62
drag, startPoint x: 583, startPoint y: 191, endPoint x: 766, endPoint y: 190, distance: 183.1
click at [766, 221] on div "YCS BELCONNEN - After Sunday Mass - 19 October From 7:00pm – 9:00pm St John the…" at bounding box center [676, 301] width 743 height 161
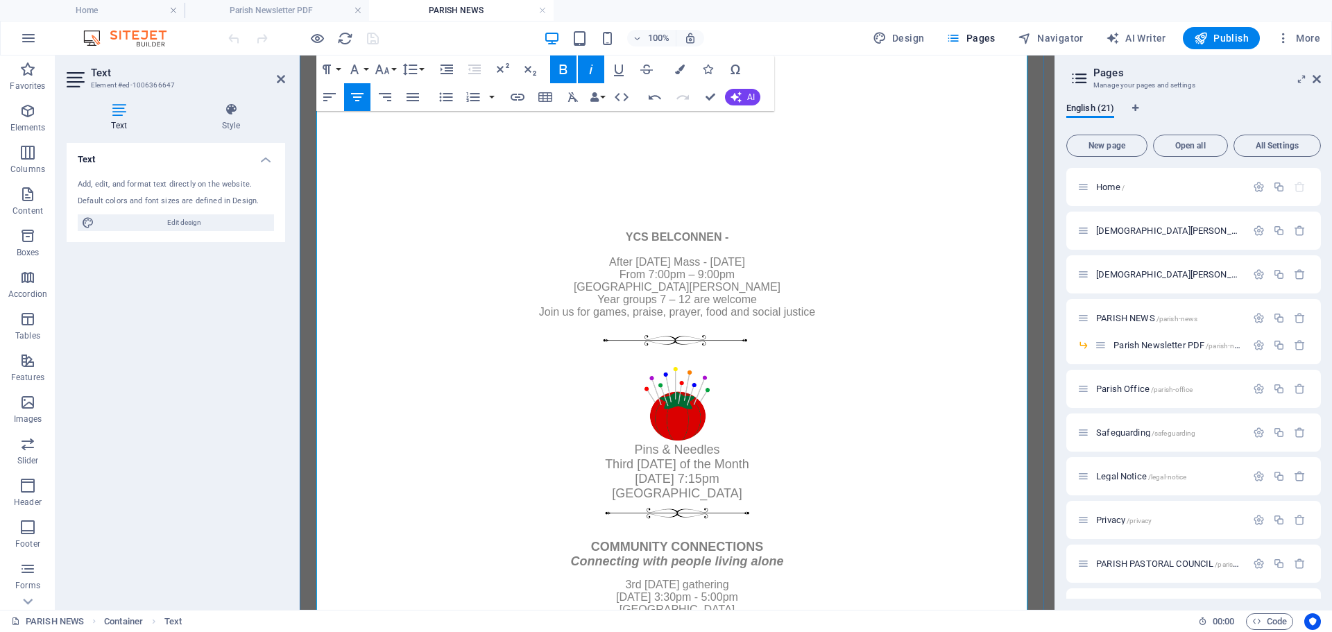
click at [598, 328] on img at bounding box center [675, 341] width 159 height 27
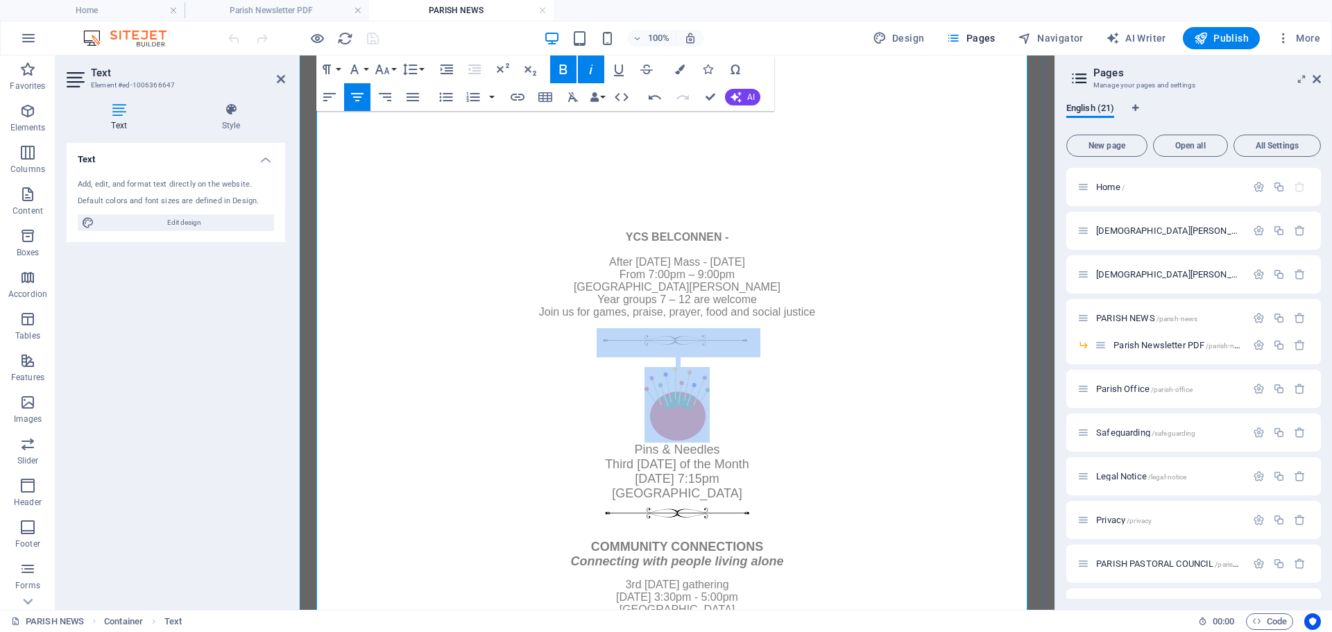
drag, startPoint x: 566, startPoint y: 311, endPoint x: 754, endPoint y: 372, distance: 197.6
click at [755, 374] on div "YCS BELCONNEN - After Sunday Mass - 19 October From 7:00pm – 9:00pm St John the…" at bounding box center [676, 461] width 743 height 481
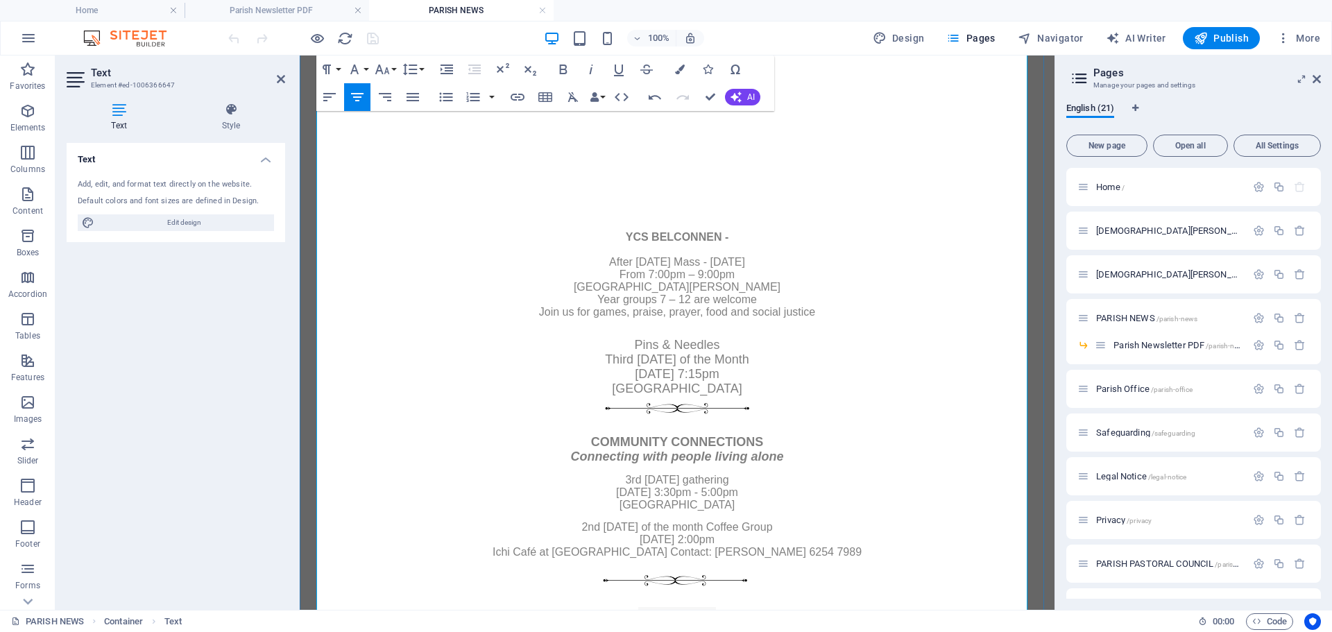
click at [573, 396] on div "COMMUNITY CONNECTIONS Connecting with people living alone 3rd Sunday gathering …" at bounding box center [676, 496] width 743 height 201
click at [628, 396] on img at bounding box center [677, 409] width 159 height 27
click at [601, 396] on img at bounding box center [677, 409] width 159 height 27
click at [610, 396] on img at bounding box center [677, 409] width 159 height 27
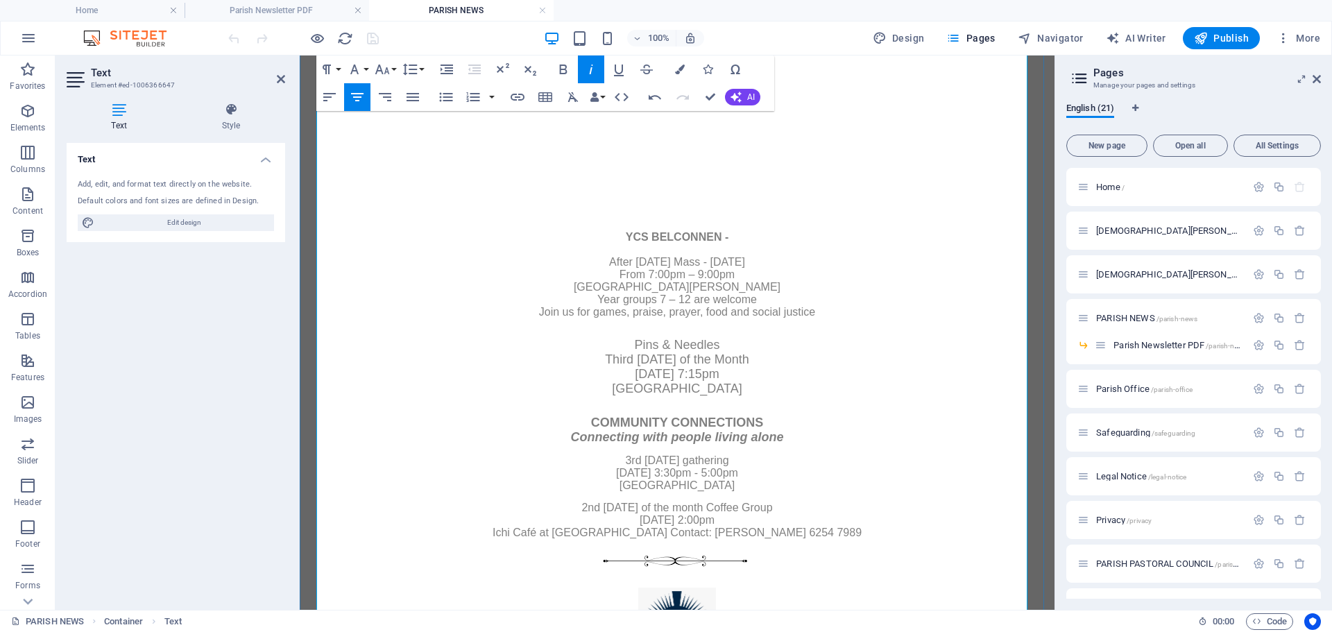
click at [610, 576] on img at bounding box center [675, 562] width 159 height 27
click at [636, 562] on img at bounding box center [675, 552] width 159 height 27
click at [598, 566] on img at bounding box center [675, 552] width 159 height 27
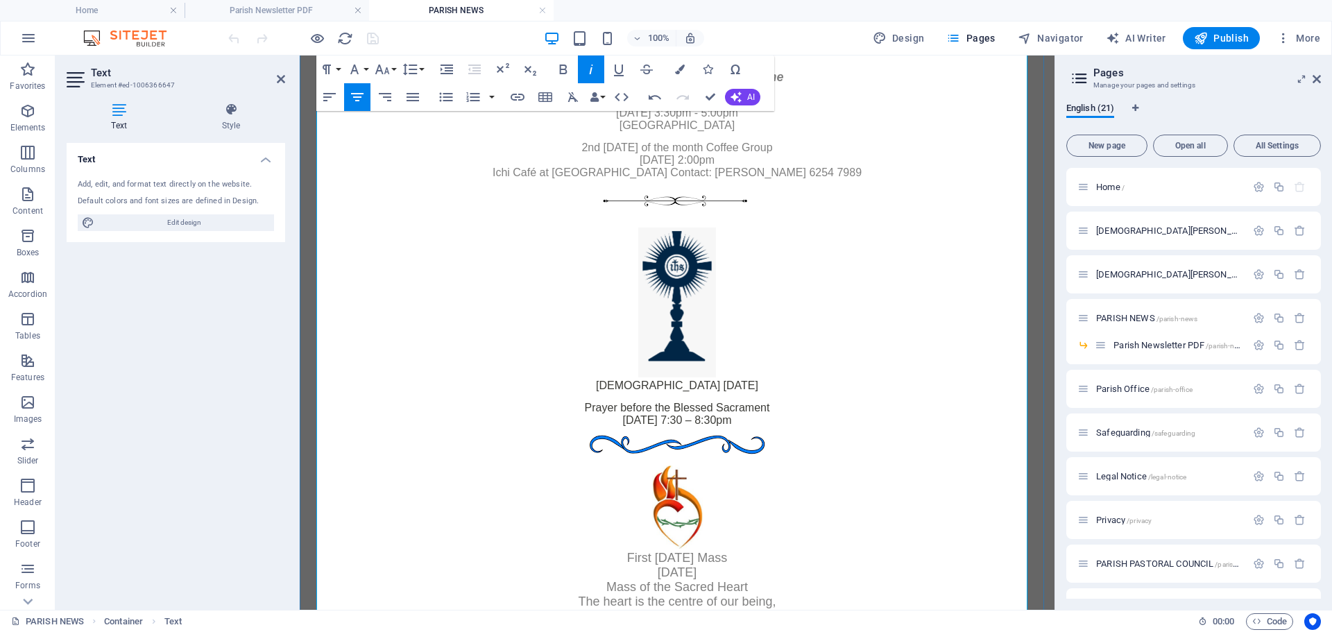
scroll to position [1845, 0]
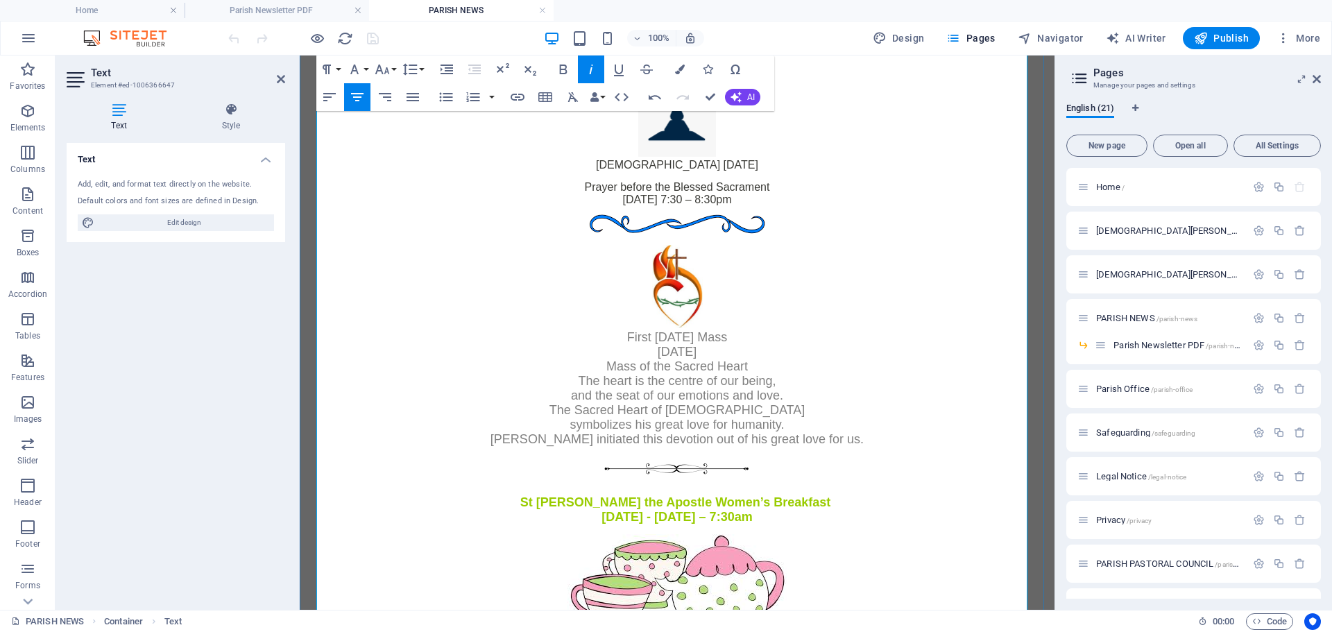
click at [556, 236] on div "Prayer before the Blessed Sacrament 2 October 7:30 – 8:30pm First Friday Mass" at bounding box center [676, 257] width 743 height 173
click at [556, 234] on div "Prayer before the Blessed Sacrament 2 October 7:30 – 8:30pm First Friday Mass" at bounding box center [676, 257] width 743 height 173
drag, startPoint x: 539, startPoint y: 233, endPoint x: 561, endPoint y: 230, distance: 22.5
click at [547, 230] on div "Prayer before the Blessed Sacrament 2 October 7:30 – 8:30pm First Friday Mass" at bounding box center [676, 257] width 743 height 173
drag, startPoint x: 597, startPoint y: 221, endPoint x: 709, endPoint y: 234, distance: 113.1
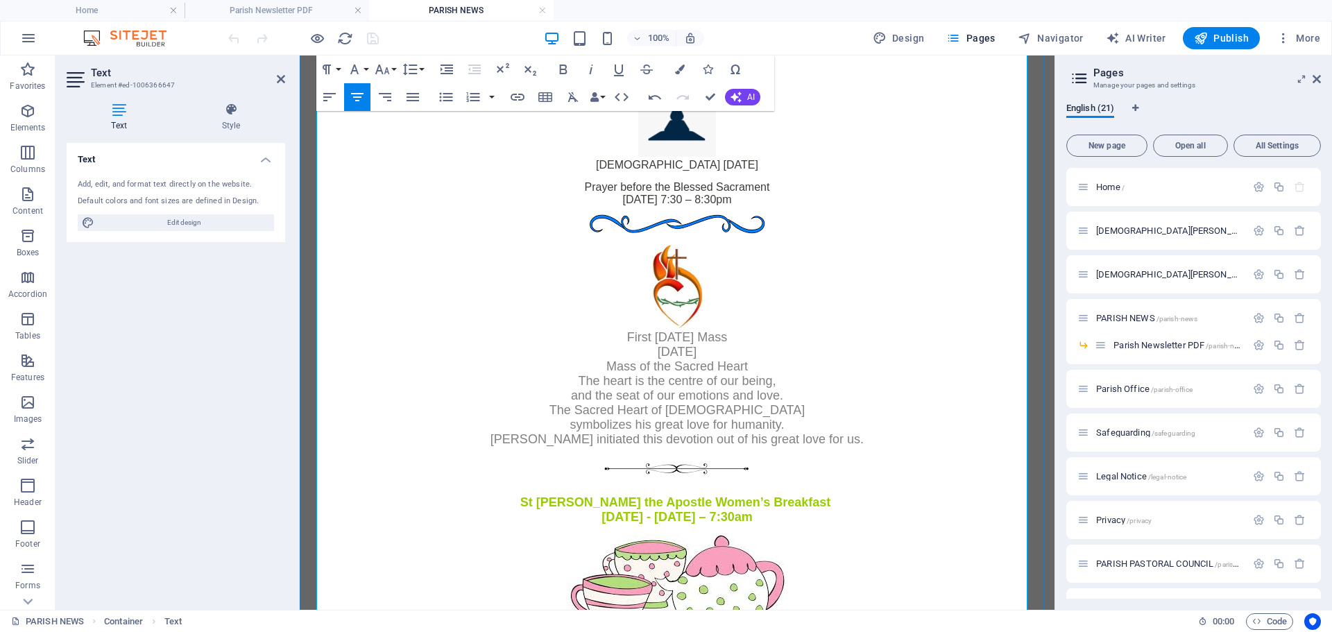
click at [712, 233] on img at bounding box center [677, 224] width 180 height 37
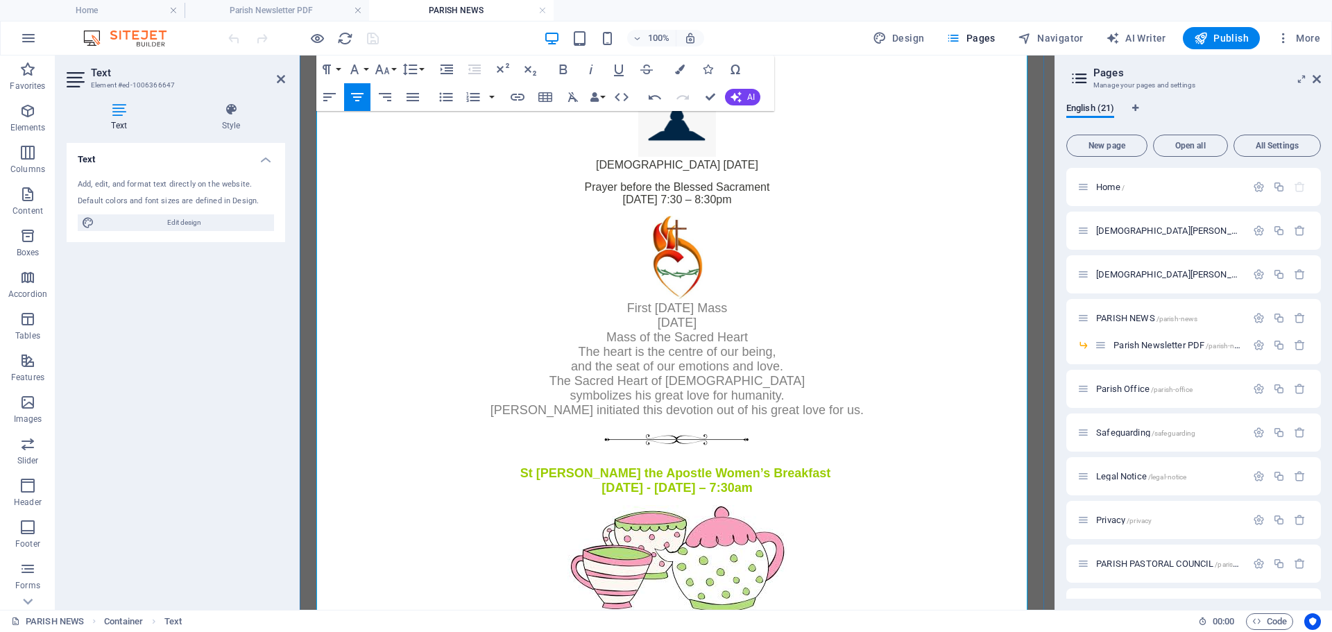
drag, startPoint x: 622, startPoint y: 273, endPoint x: 631, endPoint y: 271, distance: 9.1
click at [631, 271] on div "Prayer before the Blessed Sacrament 2 October 7:30 – 8:30pm First Friday Mass" at bounding box center [676, 243] width 743 height 144
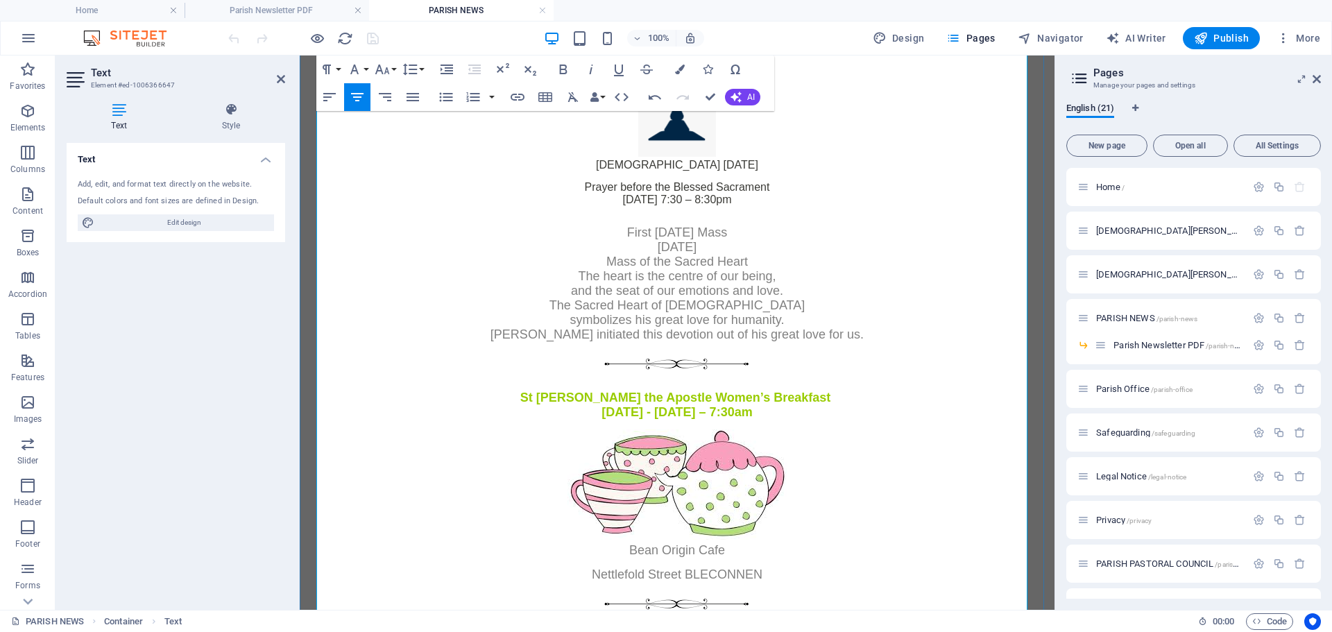
scroll to position [1568, 0]
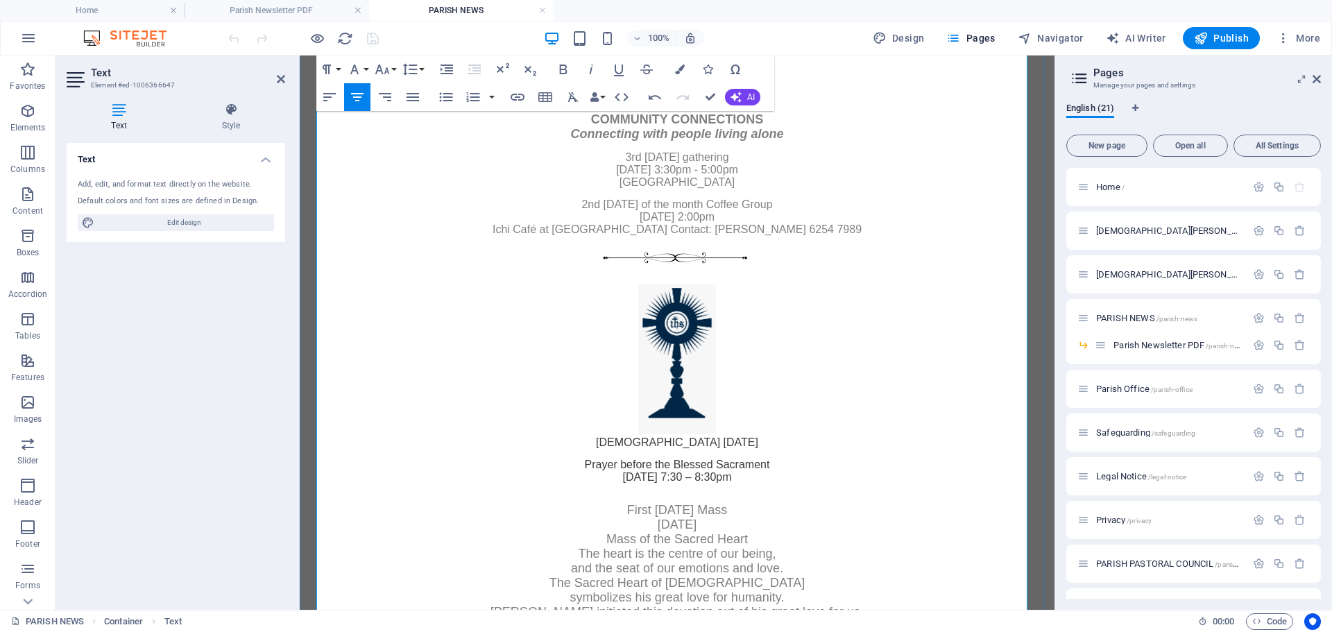
click at [660, 323] on img at bounding box center [677, 359] width 78 height 150
click at [669, 314] on img at bounding box center [677, 359] width 78 height 150
drag, startPoint x: 623, startPoint y: 287, endPoint x: 631, endPoint y: 284, distance: 8.4
click at [629, 284] on div at bounding box center [676, 360] width 743 height 152
click at [631, 284] on div at bounding box center [676, 360] width 743 height 152
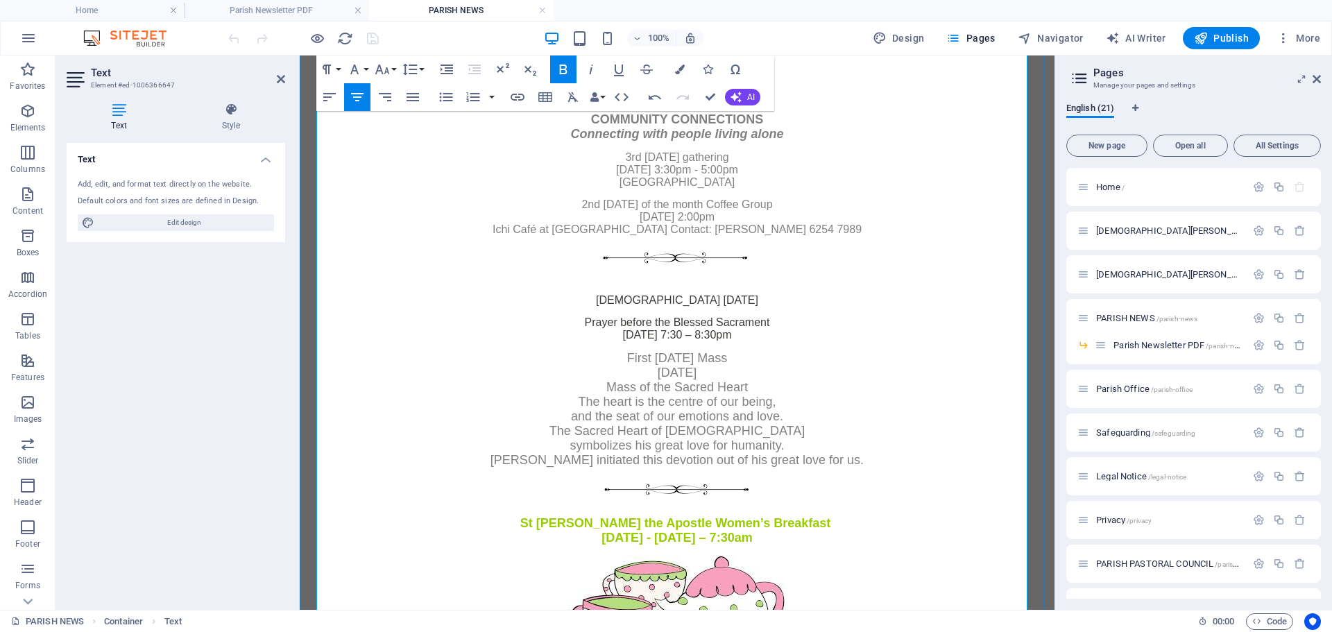
click at [582, 243] on div "2nd Tuesday of the month Coffee Group 14 October at 2:00pm Ichi Café at Kippax …" at bounding box center [676, 232] width 743 height 86
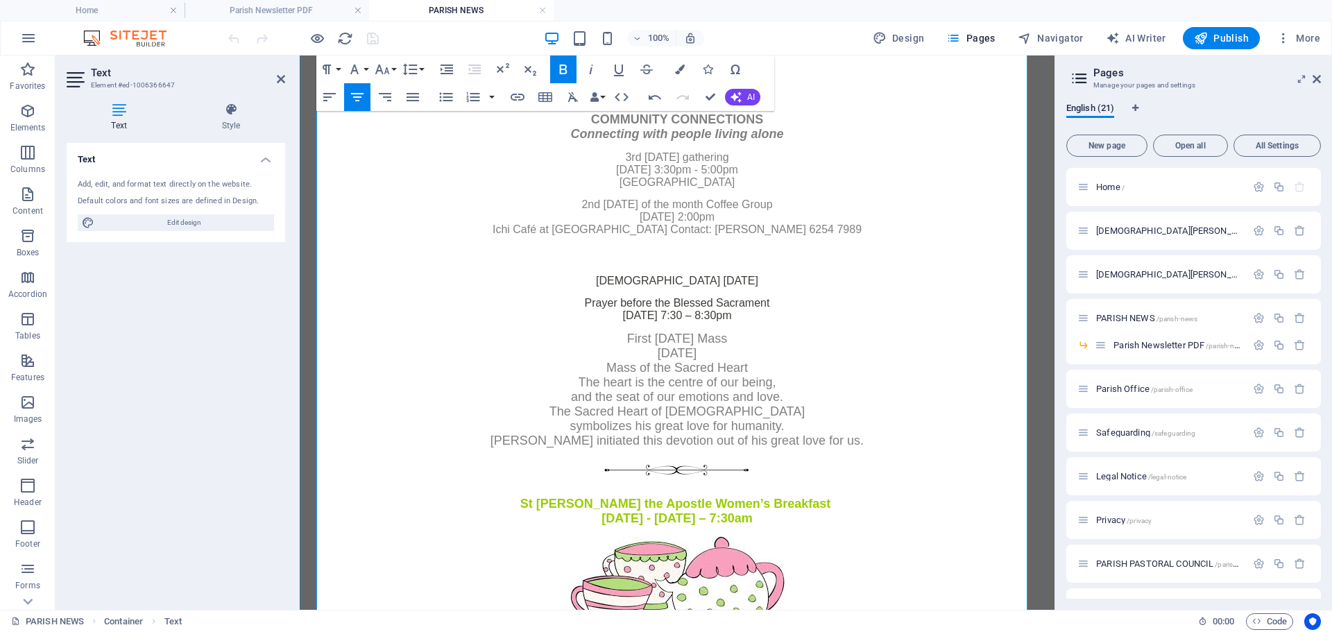
click at [580, 487] on div "Gethsemane Thursday Prayer before the Blessed Sacrament 2 October 7:30 – 8:30pm…" at bounding box center [676, 376] width 743 height 222
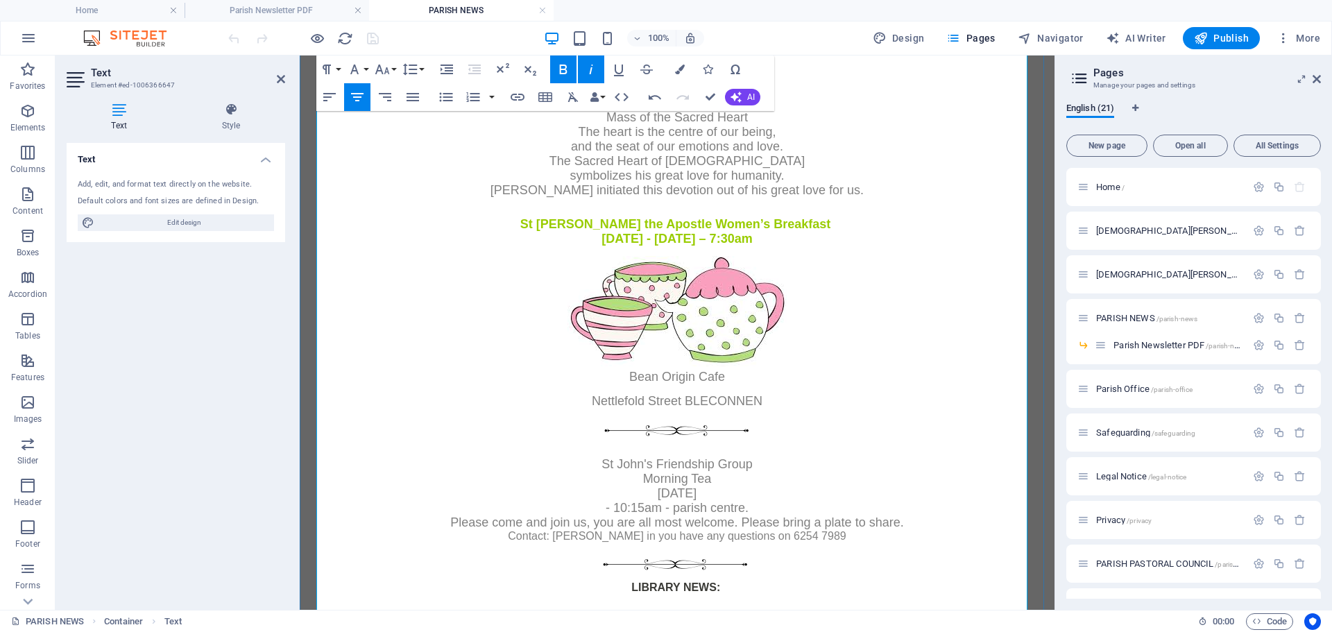
scroll to position [1845, 0]
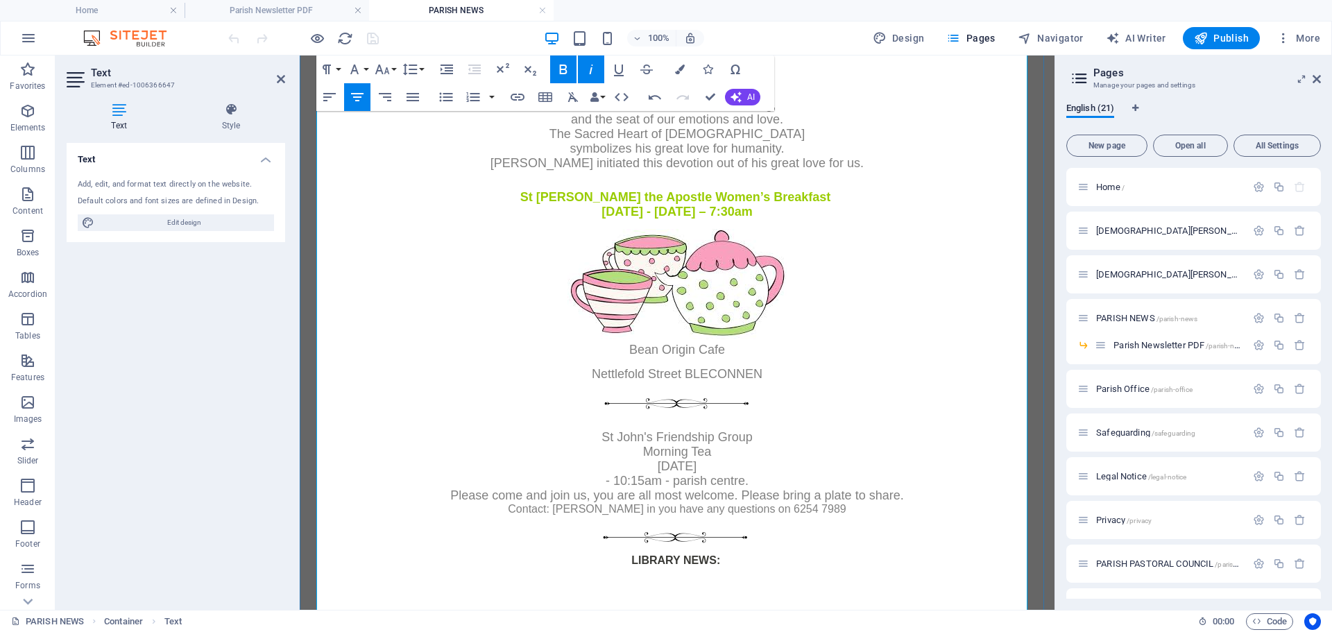
drag, startPoint x: 541, startPoint y: 303, endPoint x: 557, endPoint y: 303, distance: 16.0
click at [548, 303] on div "Tuesday - 23 September – 7:30am" at bounding box center [676, 274] width 743 height 138
click at [559, 312] on div "Tuesday - 23 September – 7:30am" at bounding box center [676, 274] width 743 height 138
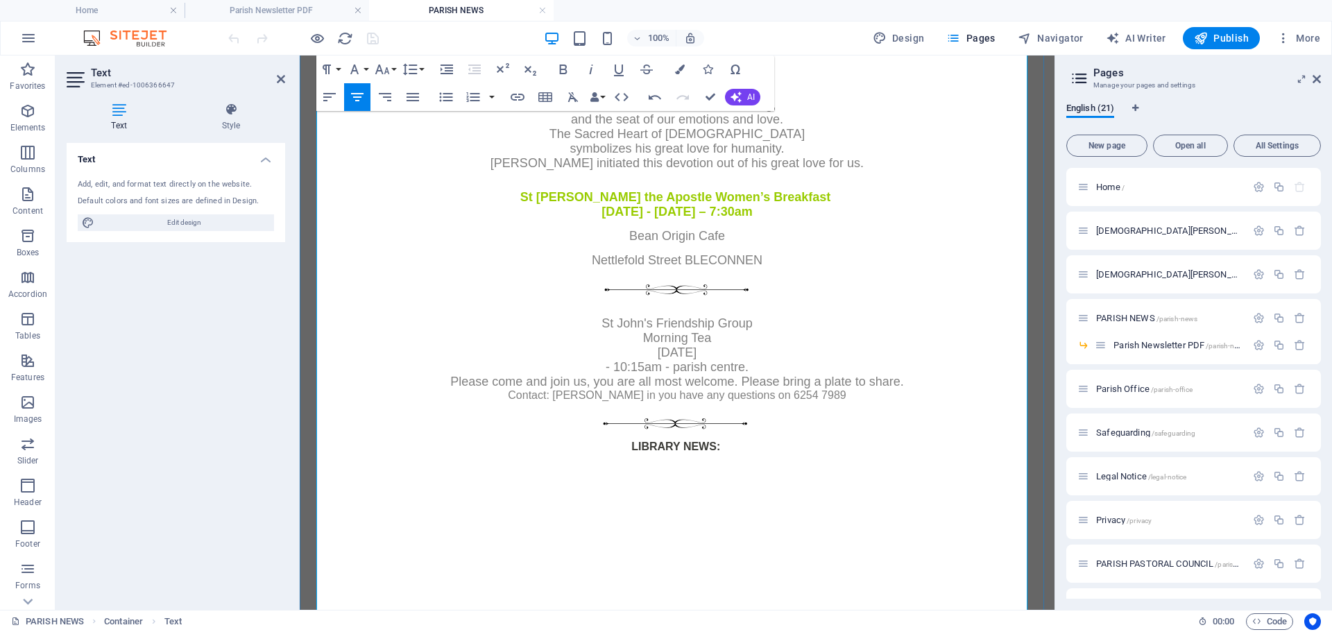
click at [585, 345] on div "Bean Origin Cafe Nettlefold Street BLECONNEN St John's Friendship Group Morning…" at bounding box center [676, 294] width 743 height 131
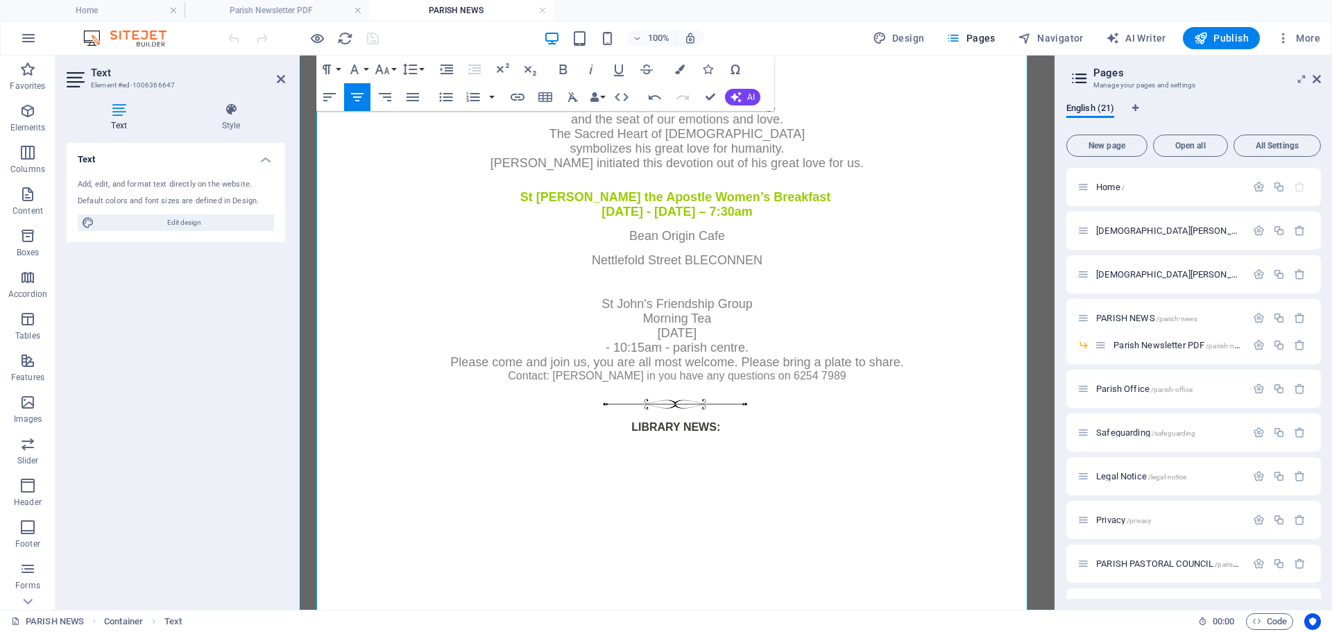
click at [584, 421] on div at bounding box center [676, 406] width 743 height 29
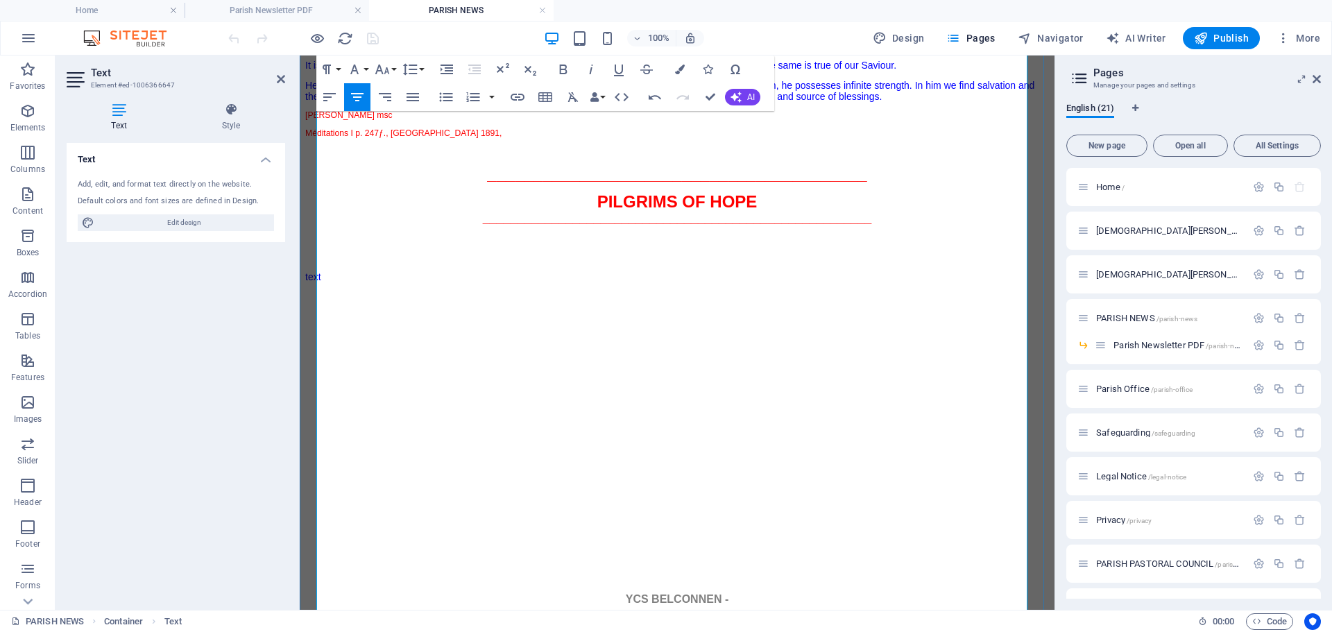
scroll to position [1083, 0]
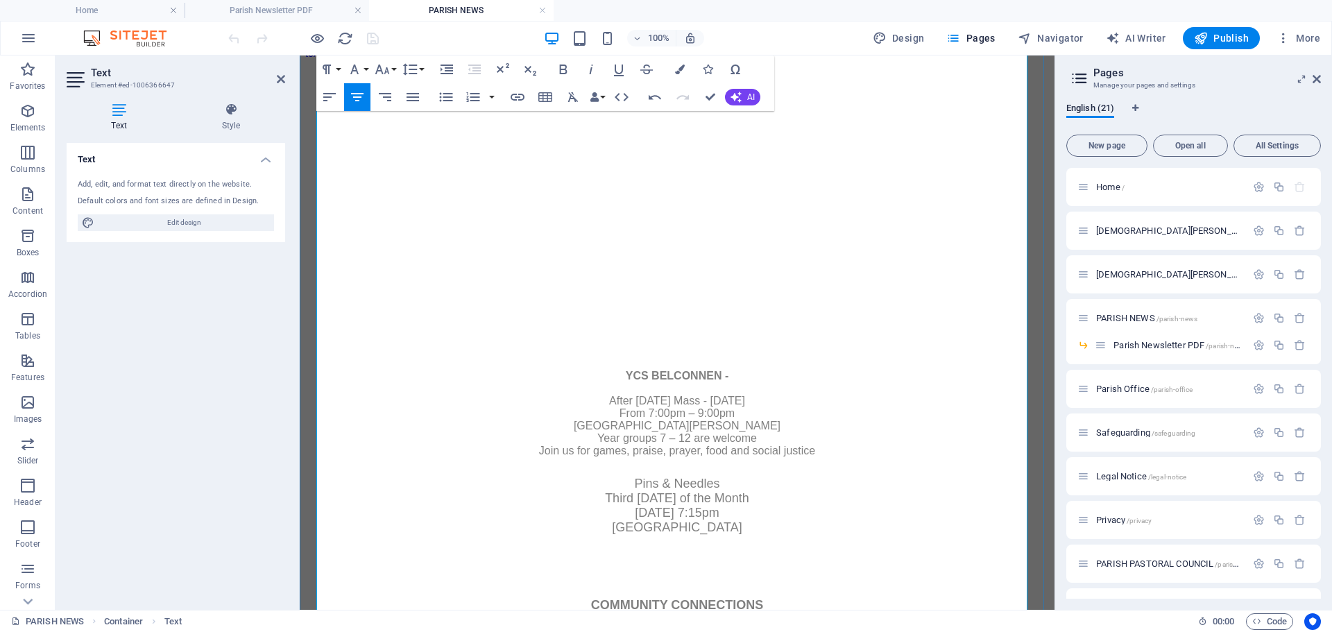
click at [675, 360] on div "YCS BELCONNEN - After Sunday Mass - 19 October From 7:00pm – 9:00pm St John the…" at bounding box center [676, 413] width 743 height 107
drag, startPoint x: 223, startPoint y: 24, endPoint x: 281, endPoint y: 79, distance: 79.9
click at [281, 79] on icon at bounding box center [281, 79] width 8 height 11
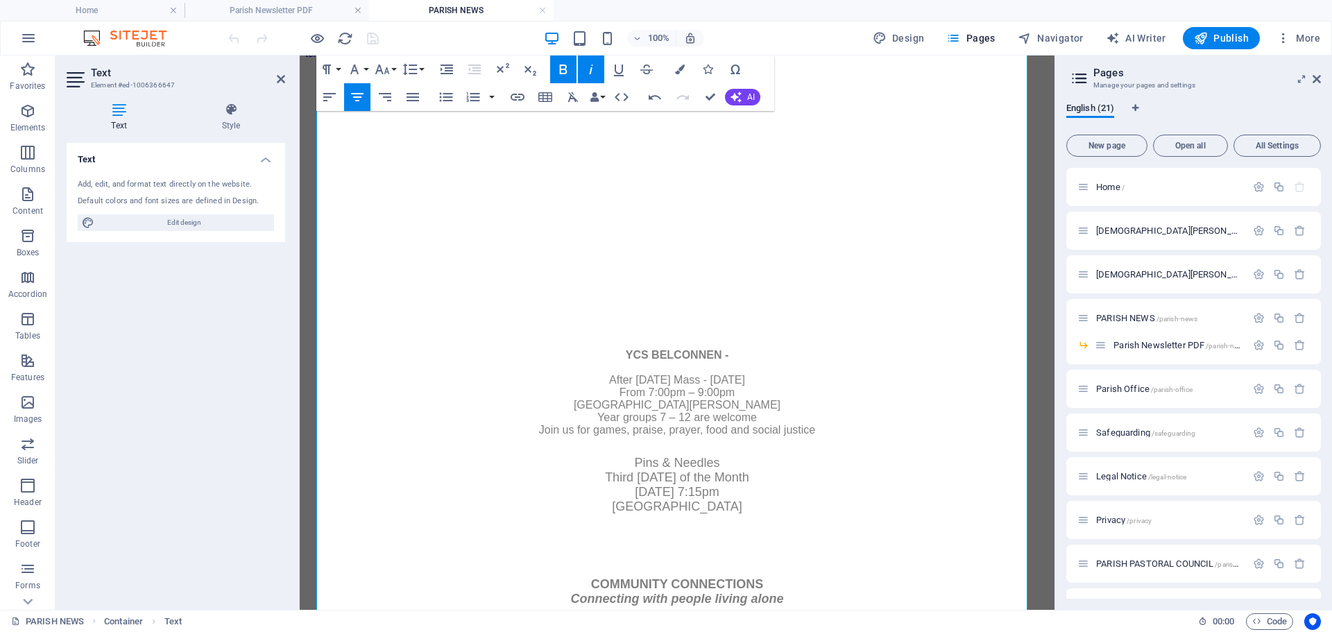
scroll to position [1042, 0]
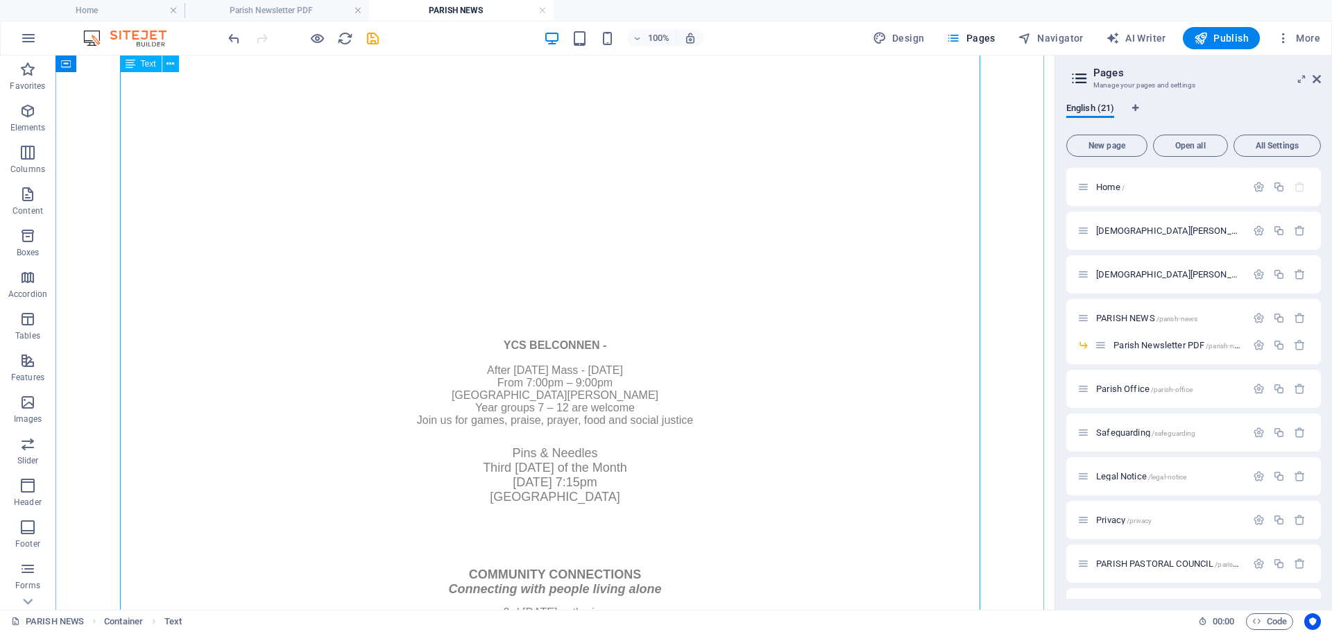
click at [542, 301] on div "Parish News 27th Sunday in Ordinary Time Year C 5 October 2025 #45.25 _________…" at bounding box center [555, 388] width 988 height 2109
click at [547, 299] on div "Parish News 27th Sunday in Ordinary Time Year C 5 October 2025 #45.25 _________…" at bounding box center [555, 388] width 988 height 2109
click at [546, 296] on div "Parish News 27th Sunday in Ordinary Time Year C 5 October 2025 #45.25 _________…" at bounding box center [555, 388] width 988 height 2109
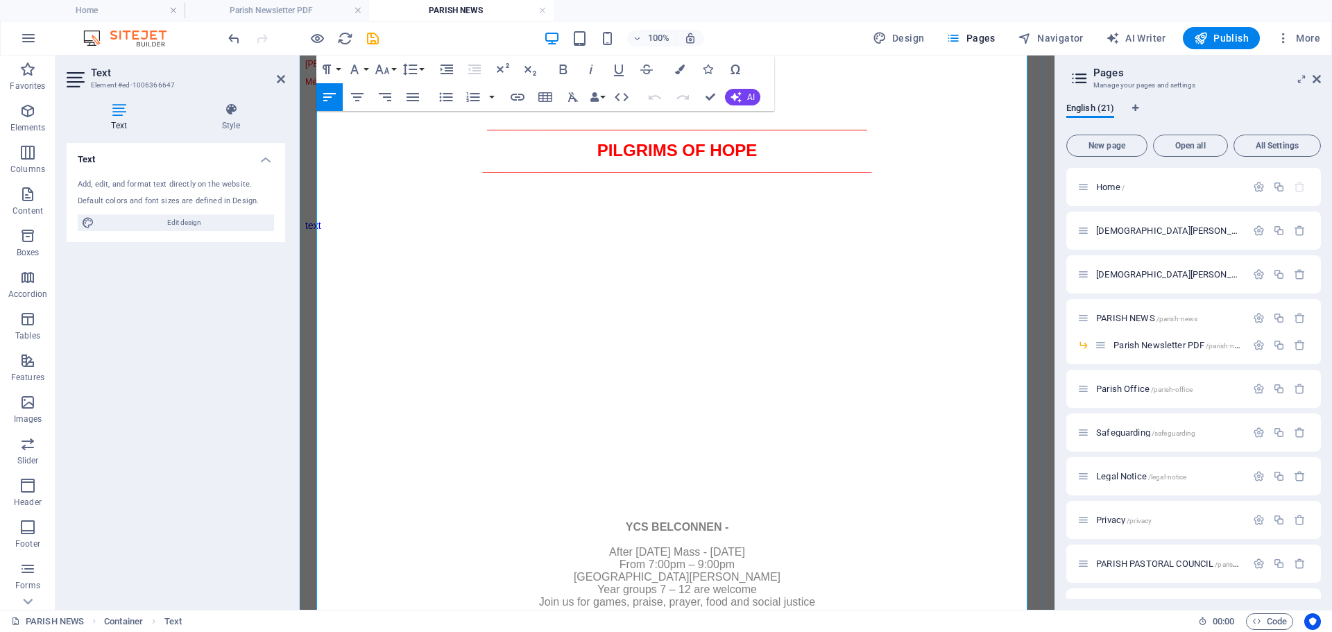
scroll to position [971, 0]
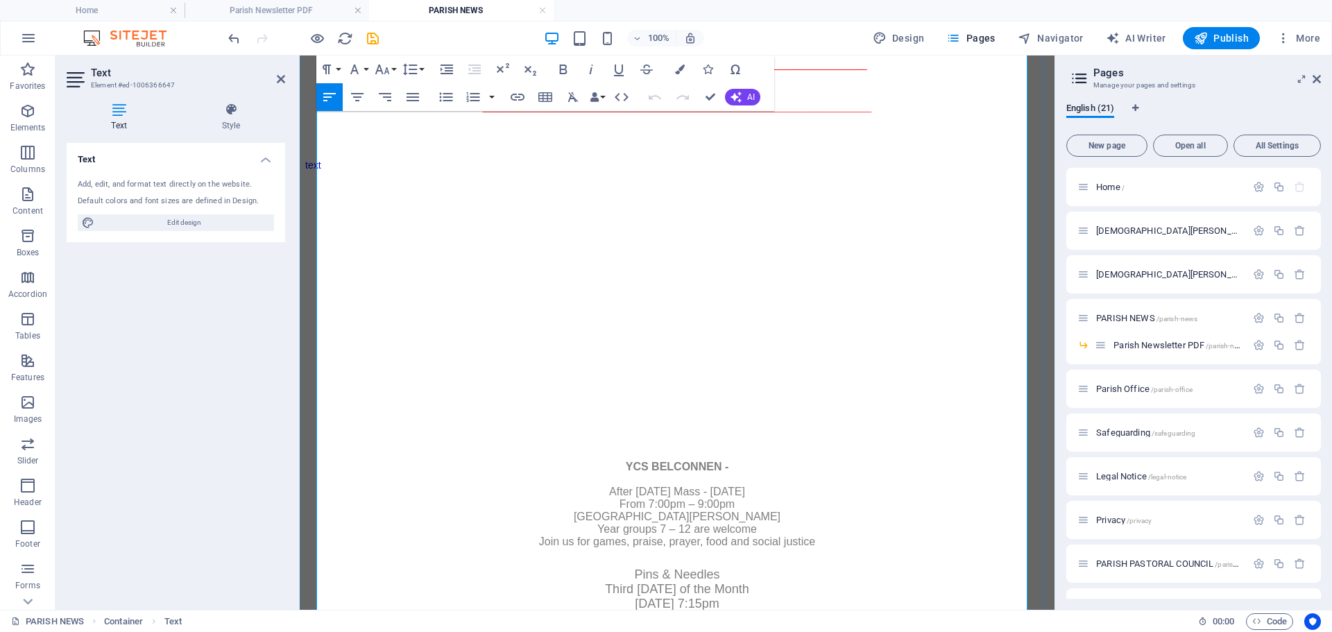
drag, startPoint x: 685, startPoint y: 397, endPoint x: 693, endPoint y: 395, distance: 7.9
click at [685, 451] on div "YCS BELCONNEN - After Sunday Mass - 19 October From 7:00pm – 9:00pm St John the…" at bounding box center [676, 504] width 743 height 107
click at [1306, 34] on span "More" at bounding box center [1298, 38] width 44 height 14
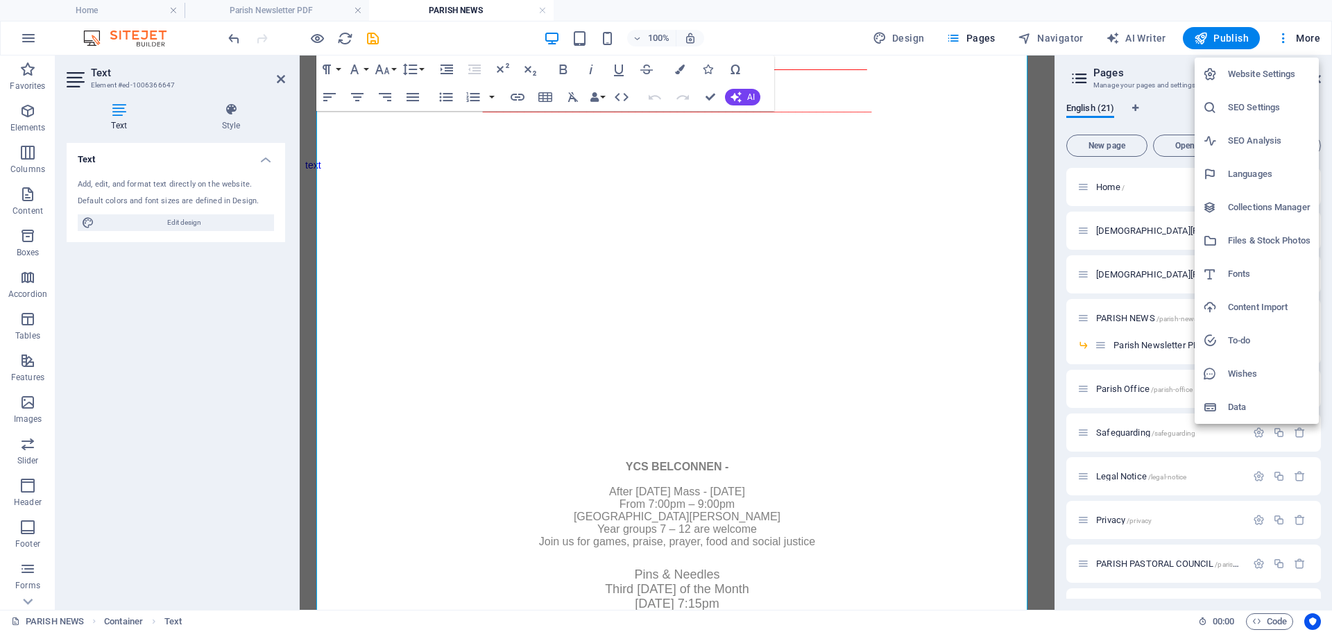
click at [1269, 234] on h6 "Files & Stock Photos" at bounding box center [1268, 240] width 83 height 17
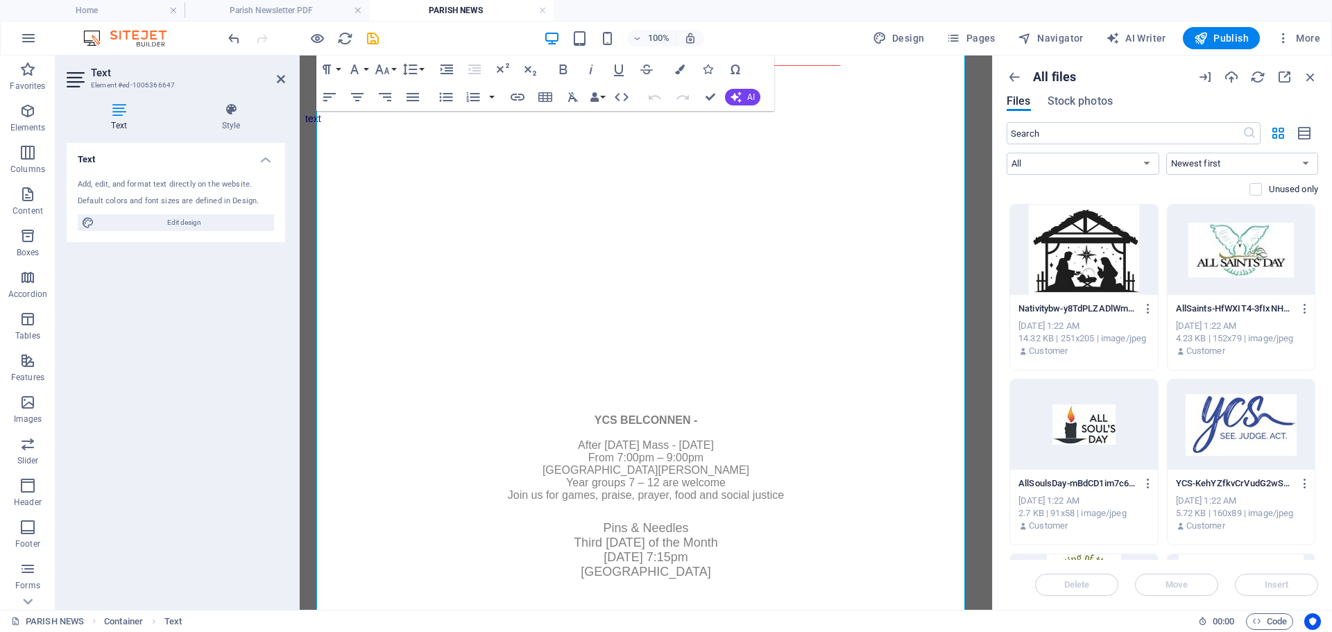
click at [1249, 429] on div at bounding box center [1241, 424] width 148 height 90
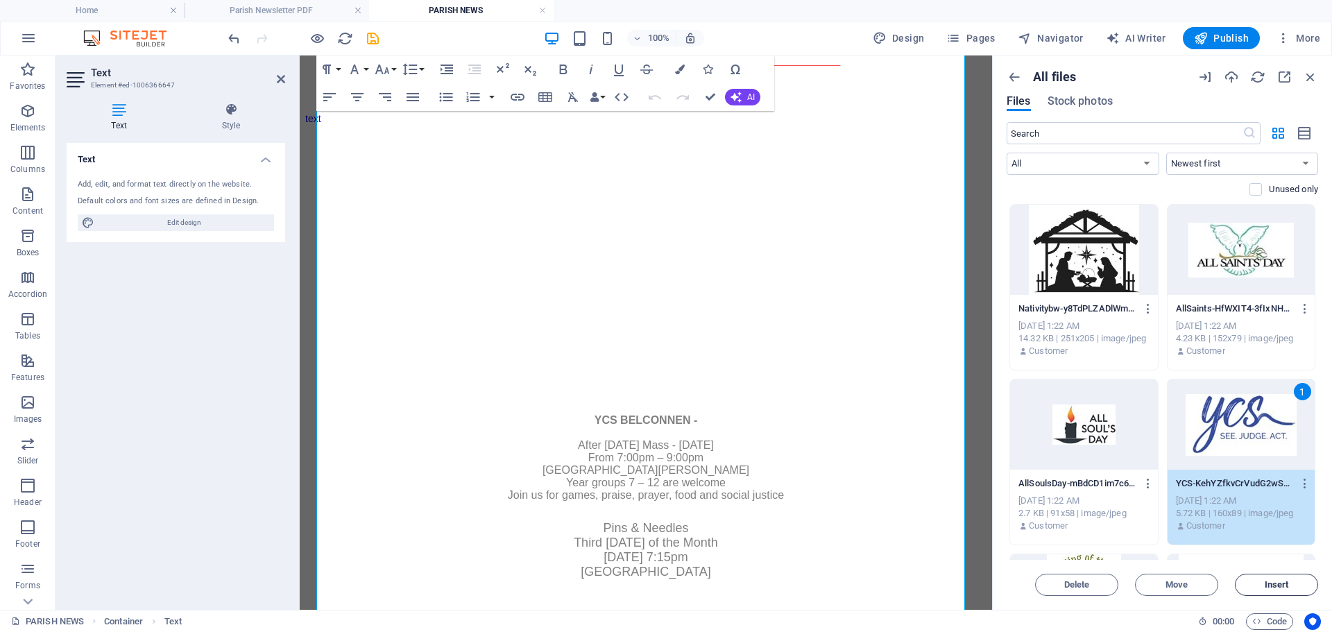
click at [1274, 588] on span "Insert" at bounding box center [1276, 584] width 24 height 8
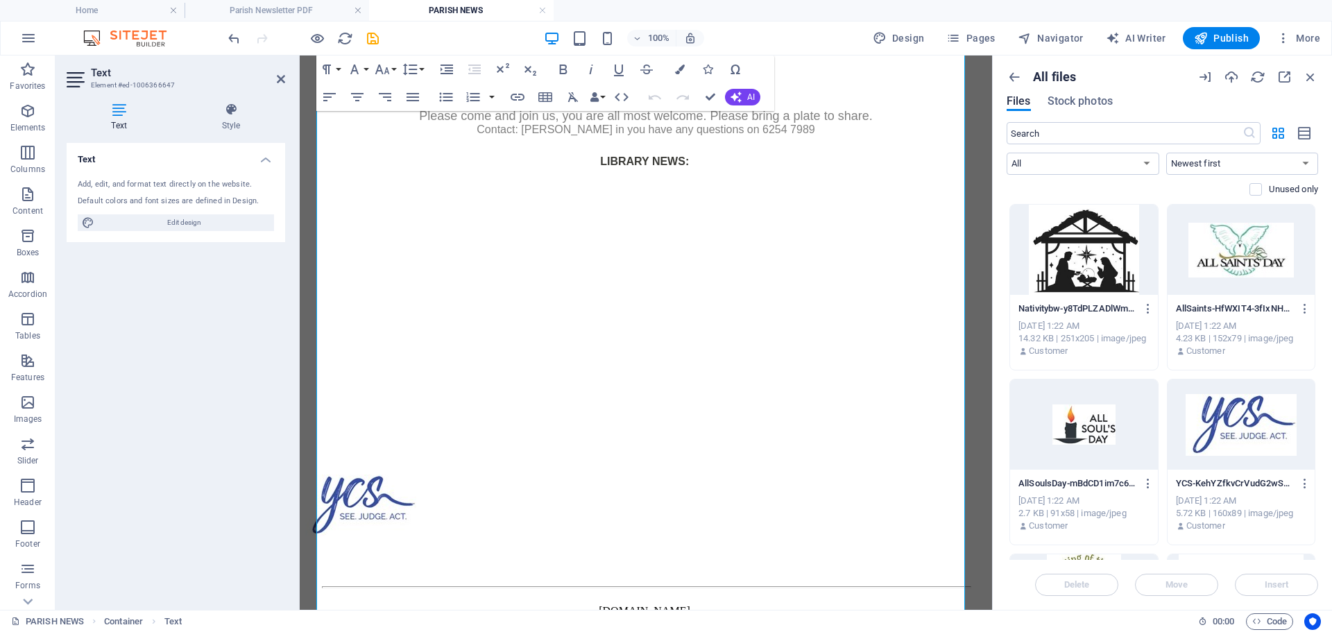
scroll to position [2120, 0]
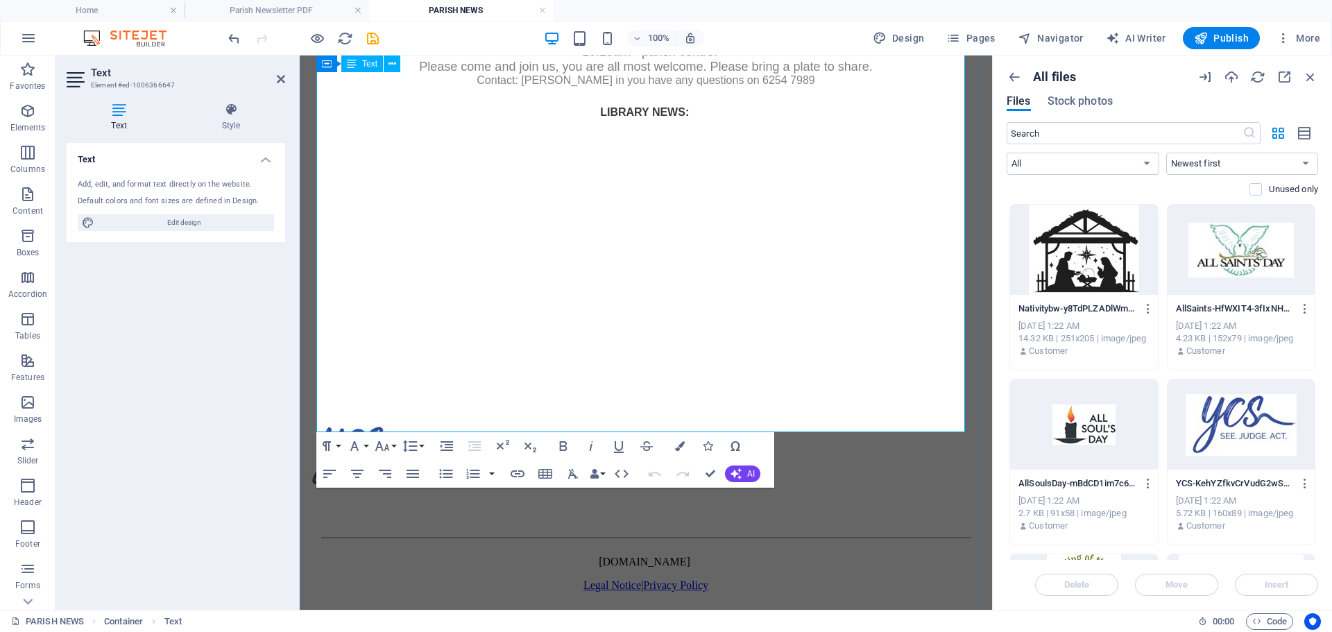
click at [828, 173] on p at bounding box center [645, 168] width 681 height 10
click at [234, 37] on icon "undo" at bounding box center [234, 39] width 16 height 16
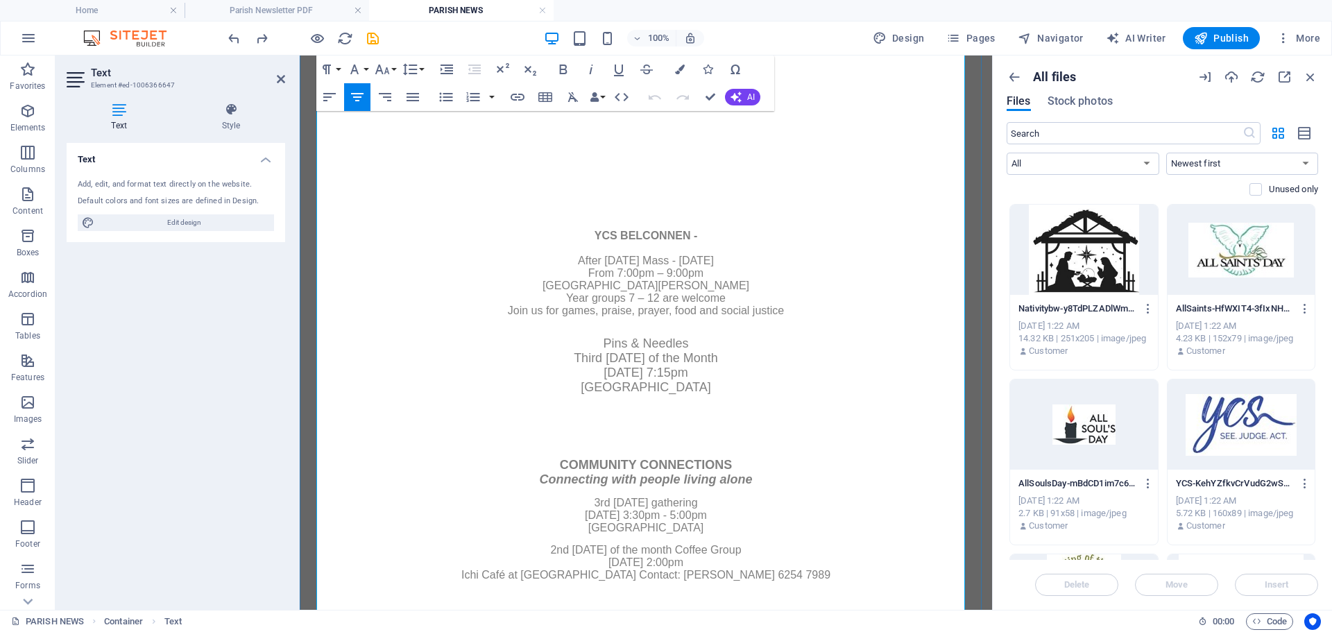
scroll to position [1135, 0]
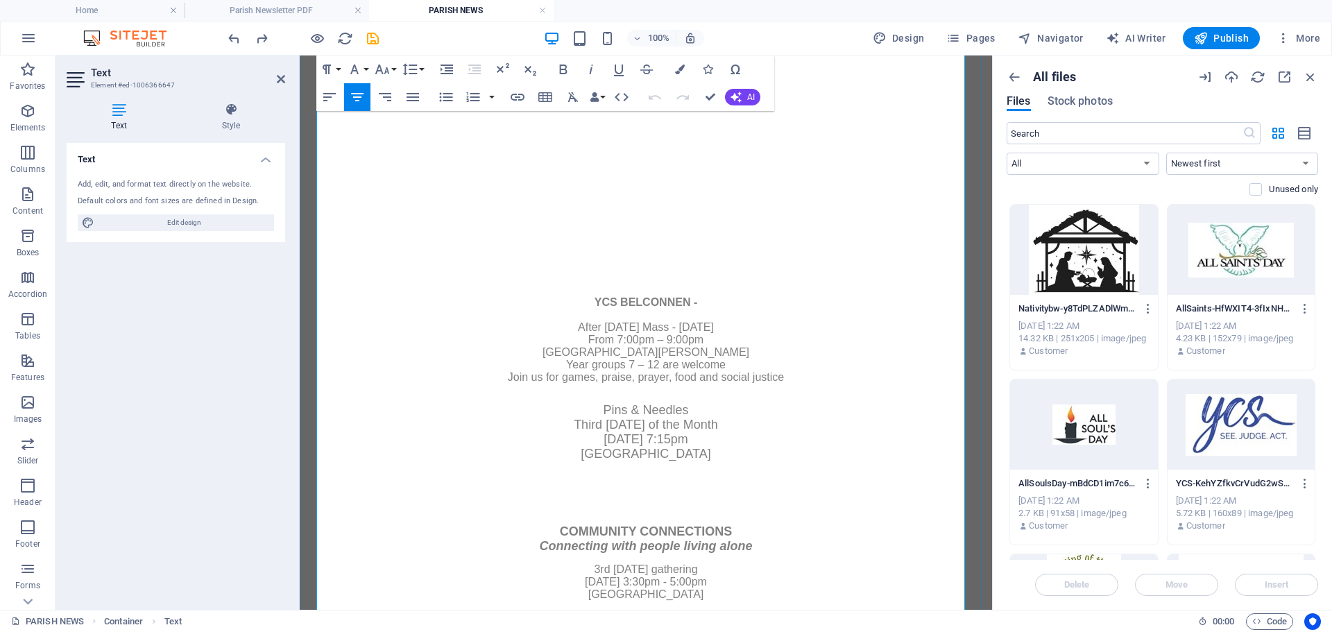
click at [648, 272] on p at bounding box center [645, 273] width 681 height 10
click at [631, 296] on strong "YCS BELCONNEN -" at bounding box center [645, 302] width 103 height 12
click at [644, 286] on div "YCS BELCONNEN - After Sunday Mass - 19 October From 7:00pm – 9:00pm St John the…" at bounding box center [645, 339] width 681 height 107
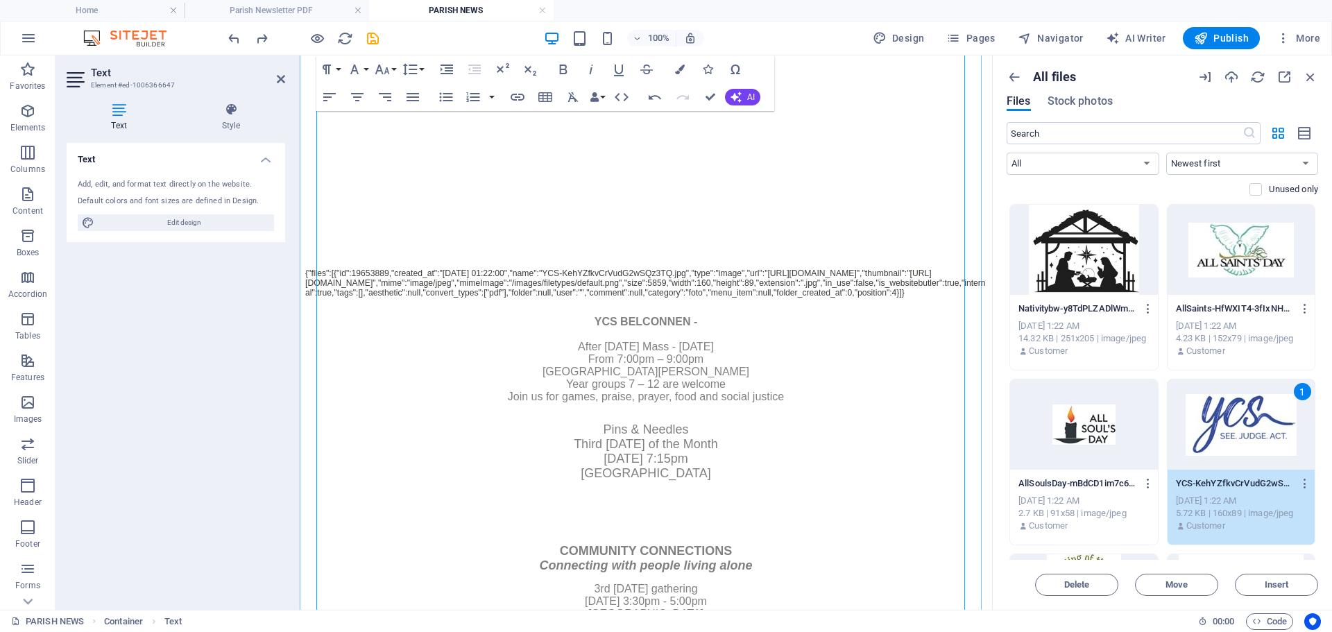
click at [799, 343] on div "YCS BELCONNEN - After Sunday Mass - 19 October From 7:00pm – 9:00pm St John the…" at bounding box center [645, 359] width 681 height 107
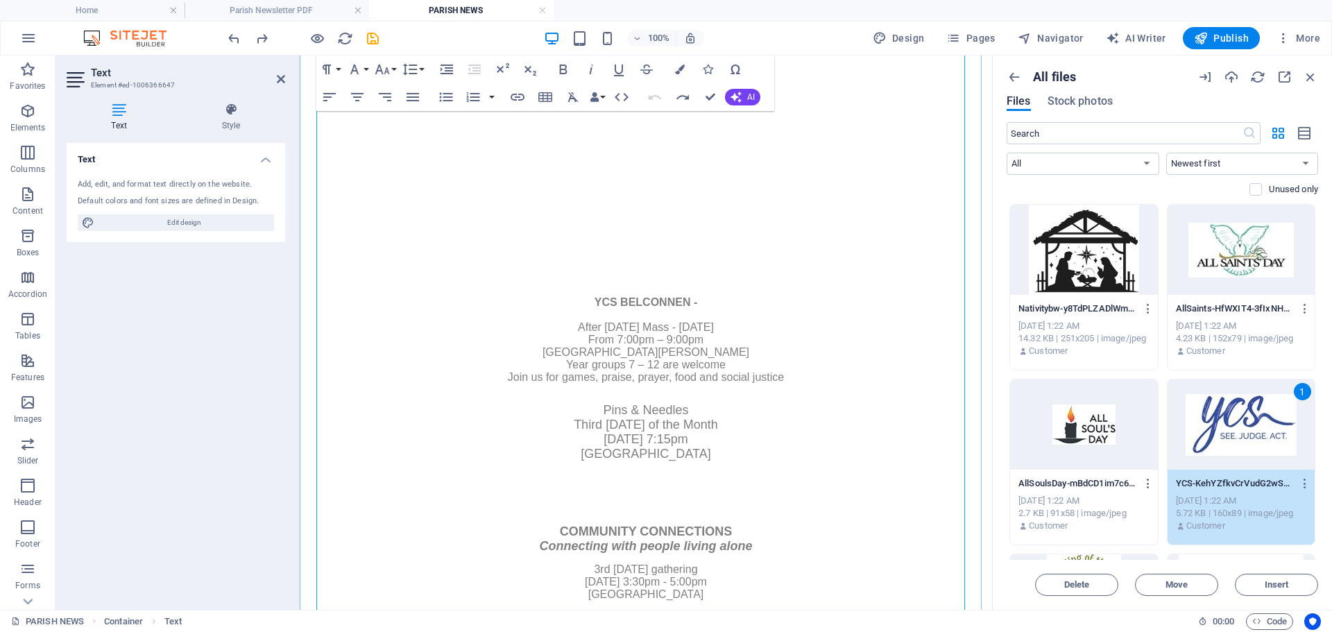
click at [659, 272] on p at bounding box center [645, 273] width 681 height 10
click at [626, 286] on div "YCS BELCONNEN - After Sunday Mass - 19 October From 7:00pm – 9:00pm St John the…" at bounding box center [645, 339] width 681 height 107
click at [1298, 587] on span "Insert" at bounding box center [1276, 584] width 71 height 8
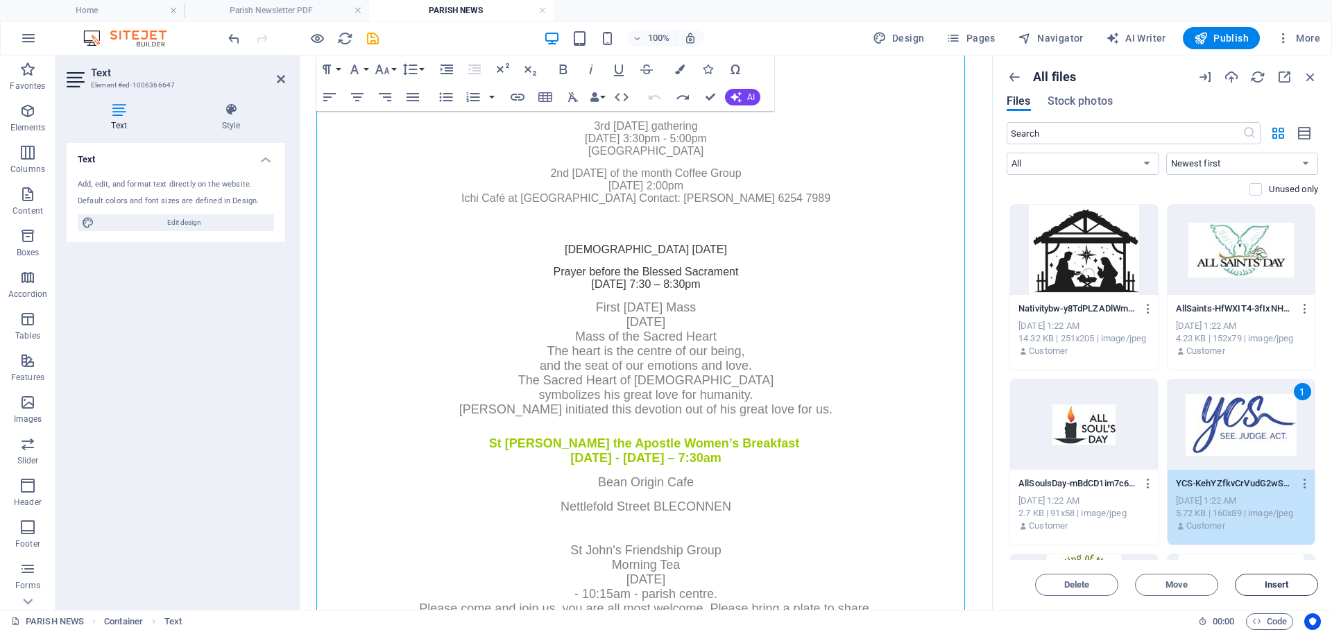
scroll to position [2312, 0]
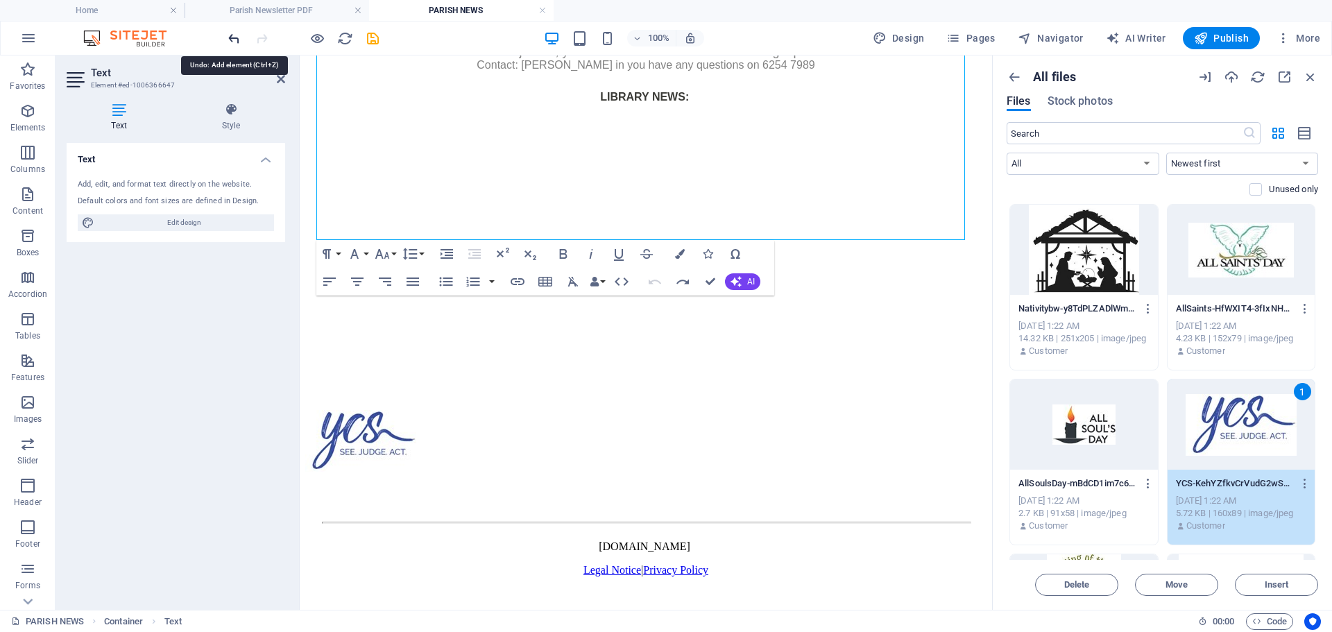
click at [238, 38] on icon "undo" at bounding box center [234, 39] width 16 height 16
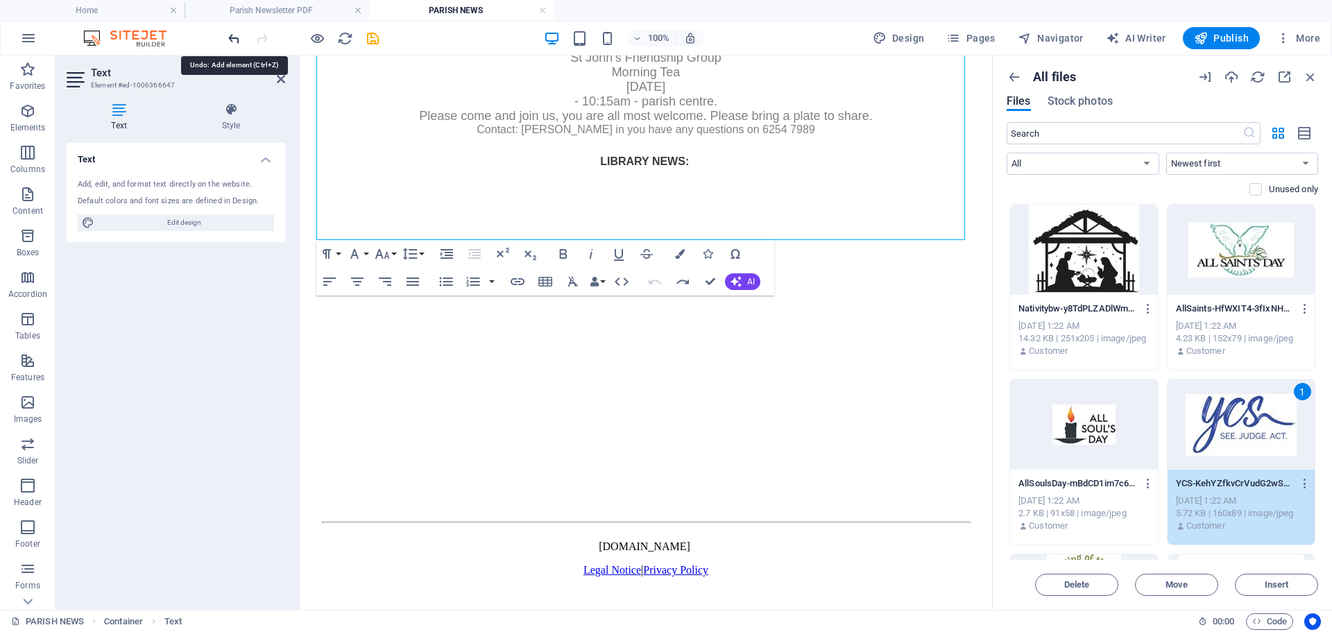
scroll to position [2106, 0]
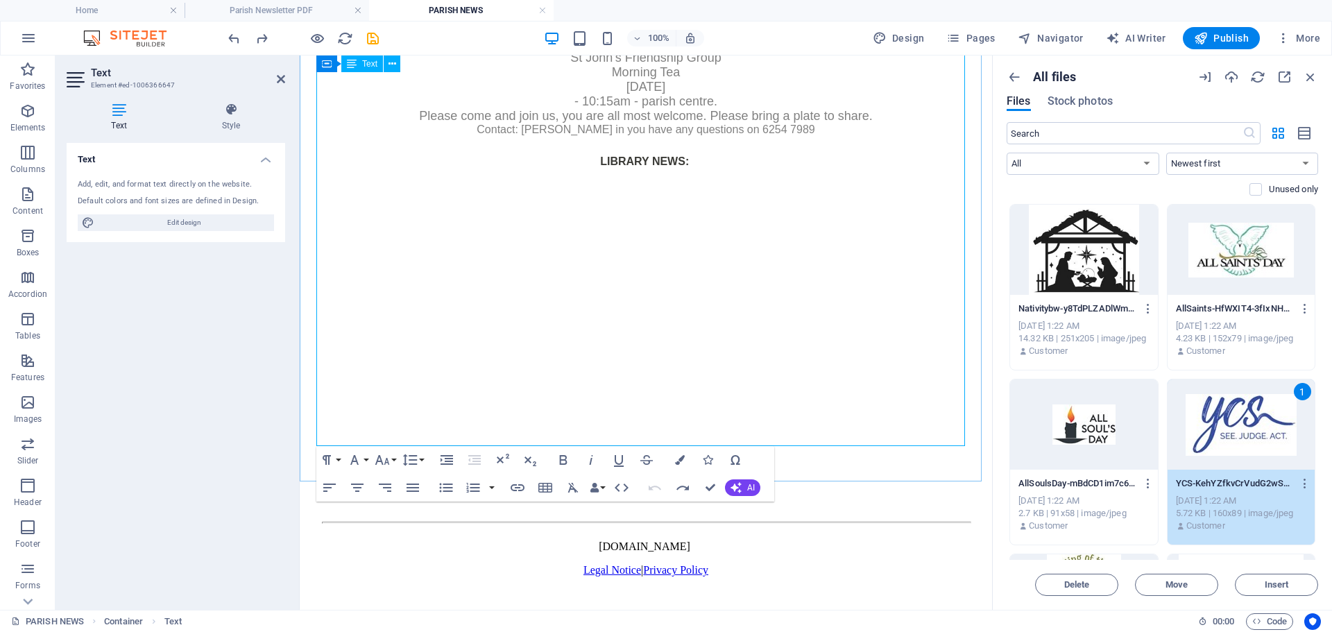
click at [706, 135] on span "Contact: Barbara Mawson in you have any questions on 6254 7989" at bounding box center [645, 129] width 338 height 12
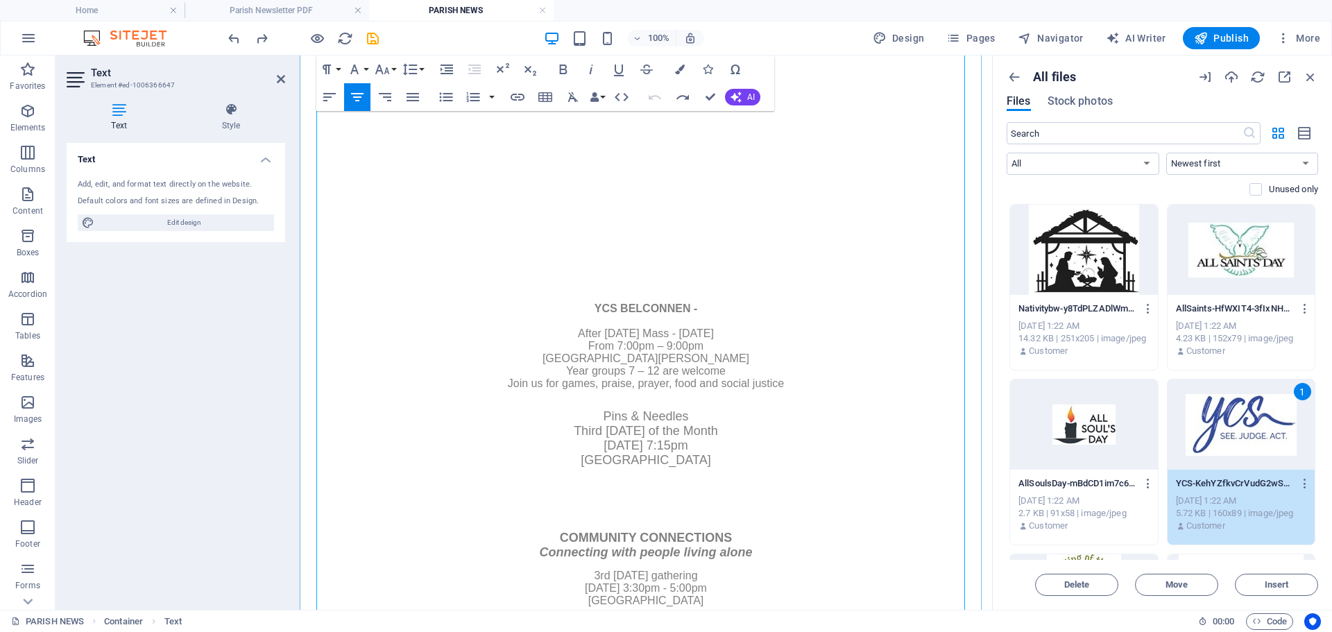
scroll to position [1066, 0]
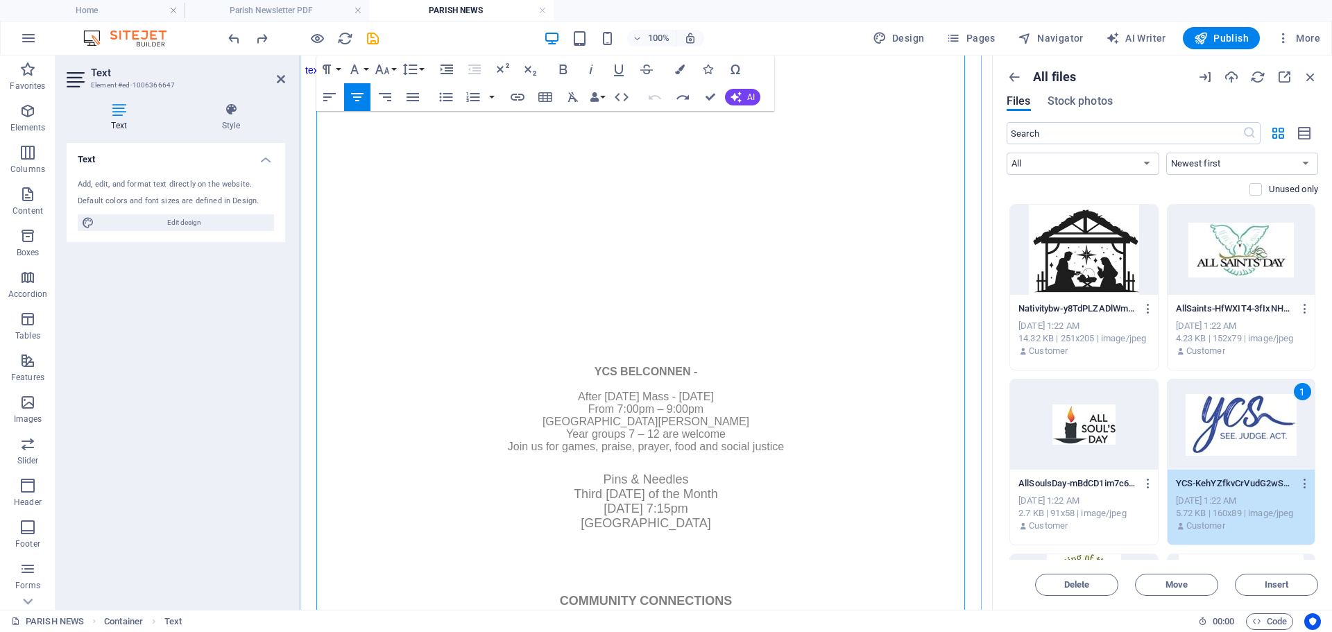
drag, startPoint x: 635, startPoint y: 345, endPoint x: 693, endPoint y: 341, distance: 58.5
click at [637, 356] on div "YCS BELCONNEN - After Sunday Mass - 19 October From 7:00pm – 9:00pm St John the…" at bounding box center [645, 409] width 681 height 107
click at [226, 111] on icon at bounding box center [231, 110] width 108 height 14
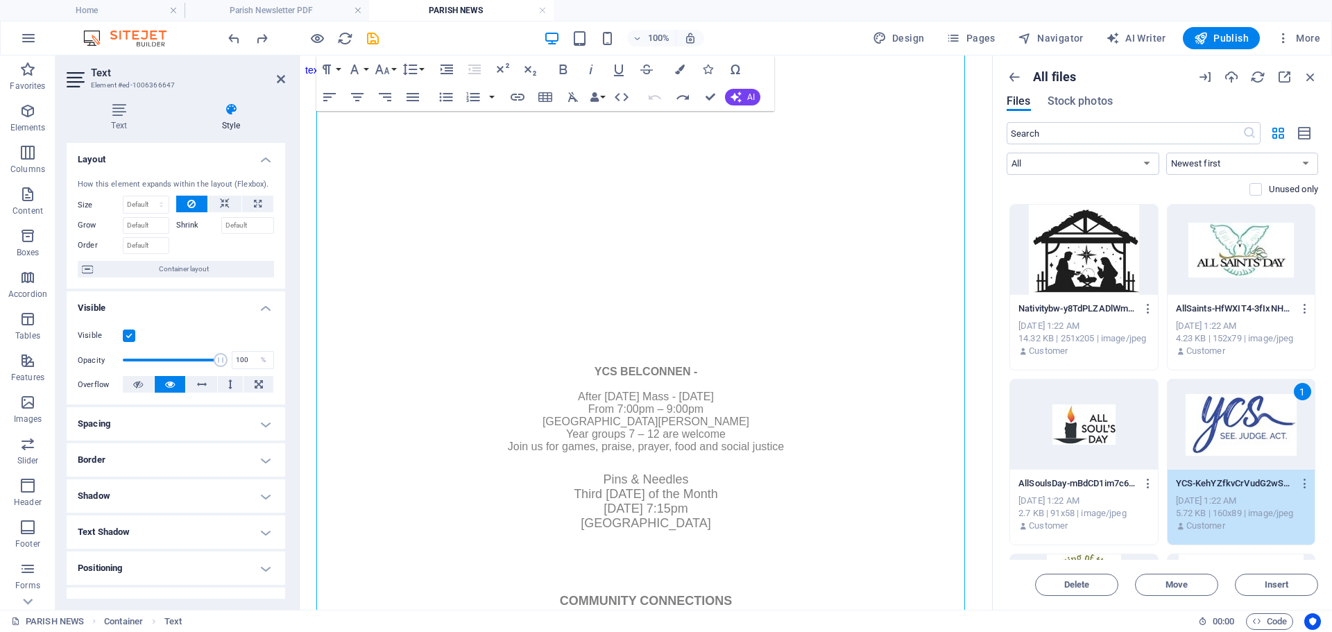
click at [196, 94] on div "Text Style Text Add, edit, and format text directly on the website. Default col…" at bounding box center [175, 351] width 241 height 518
click at [376, 40] on icon "save" at bounding box center [373, 39] width 16 height 16
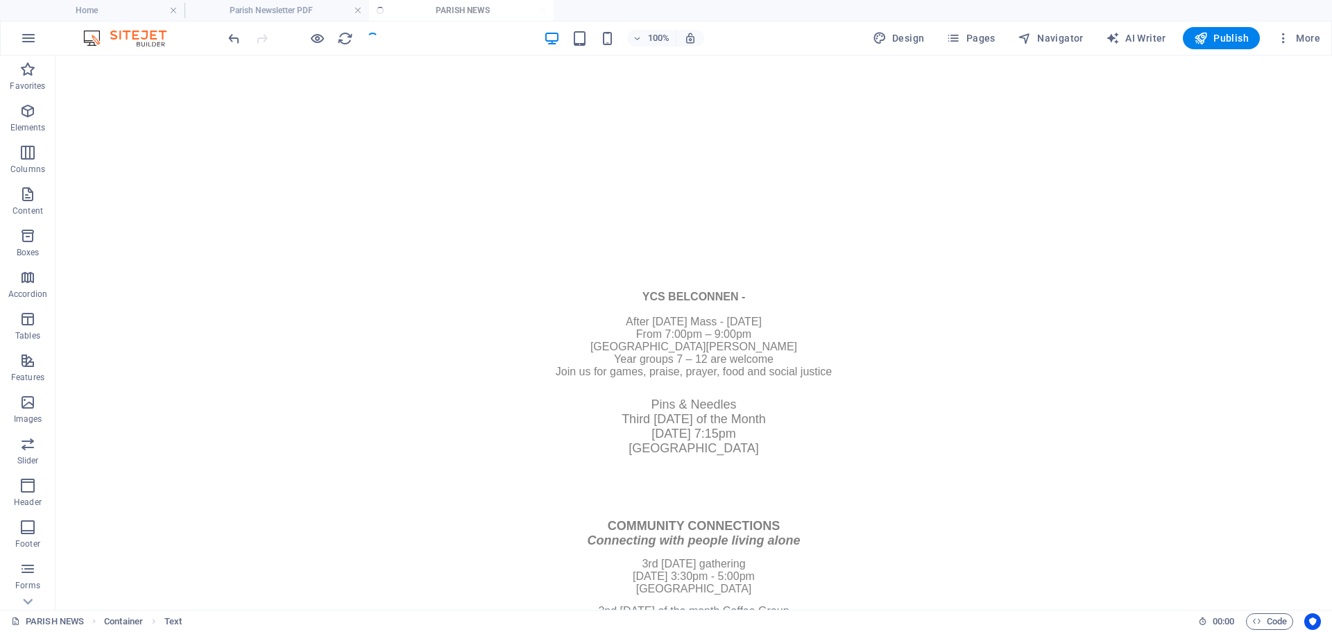
scroll to position [979, 0]
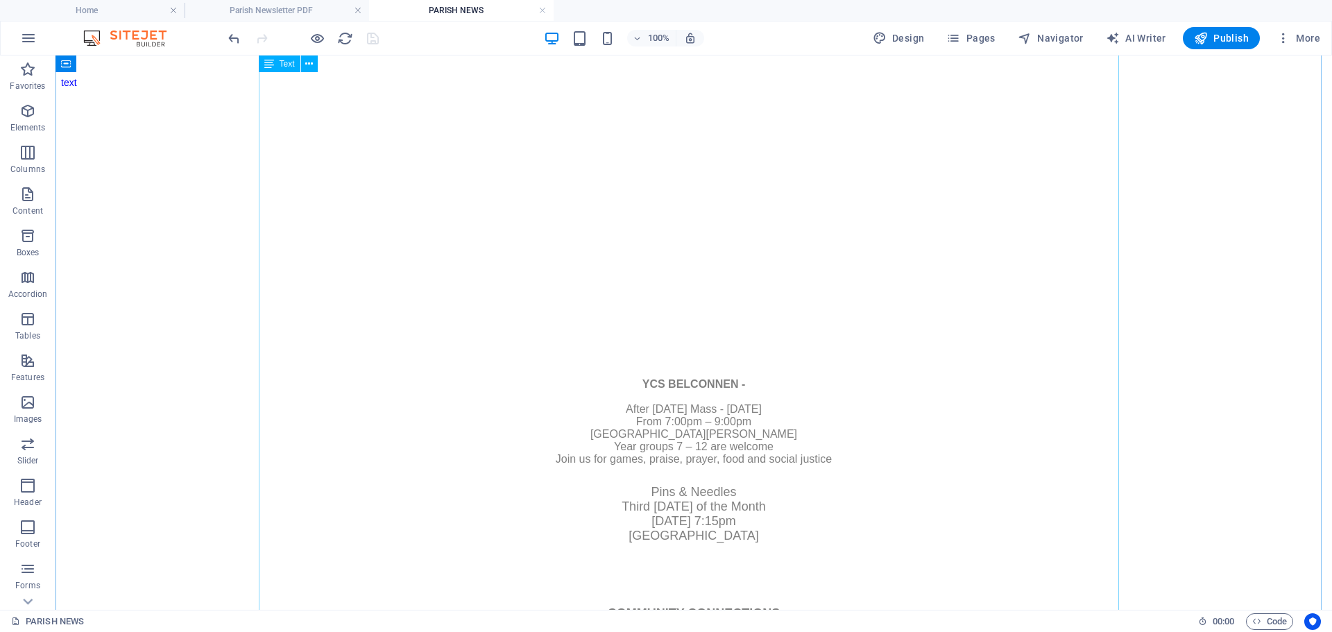
click at [709, 437] on div "Parish News 27th Sunday in Ordinary Time Year C 5 October 2025 #45.25 _________…" at bounding box center [693, 439] width 1265 height 2084
click at [693, 442] on div "Parish News 27th Sunday in Ordinary Time Year C 5 October 2025 #45.25 _________…" at bounding box center [693, 439] width 1265 height 2084
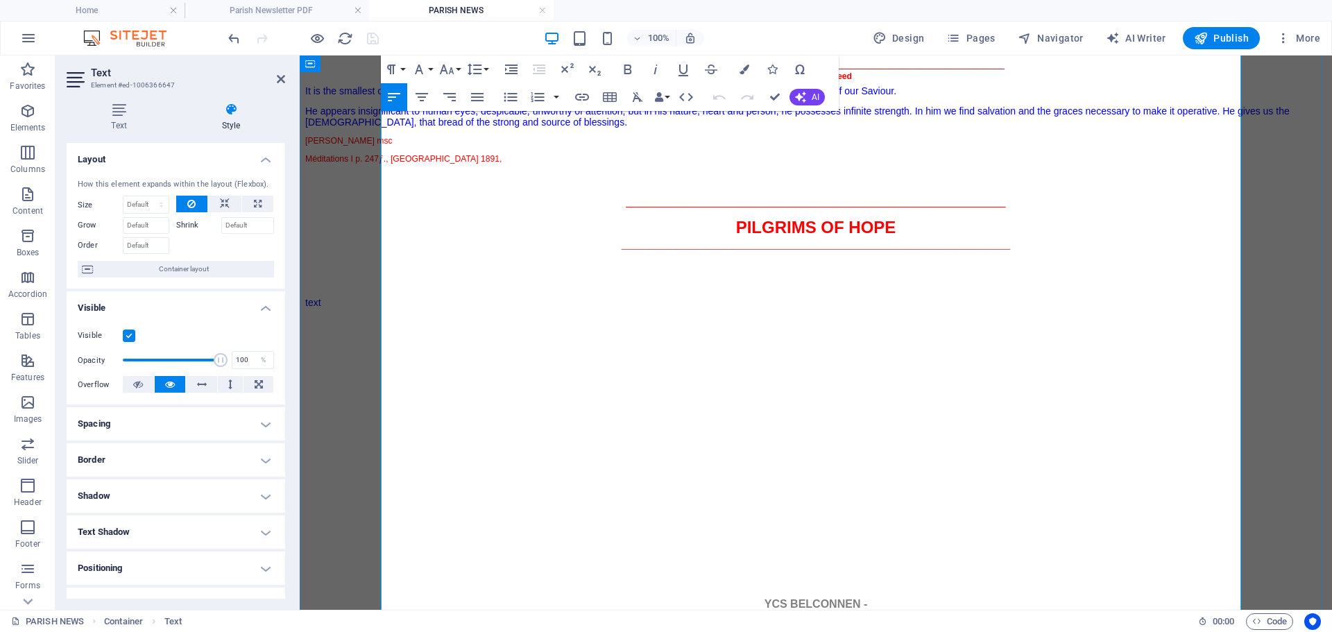
scroll to position [902, 0]
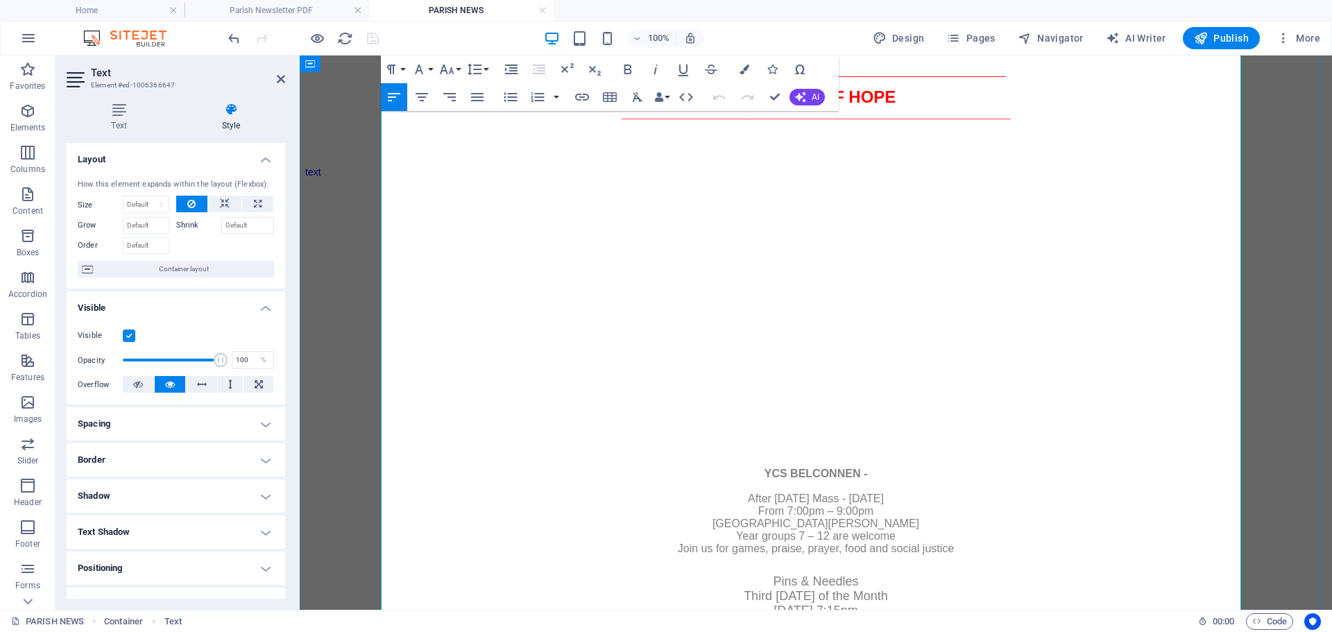
click at [804, 458] on div "YCS BELCONNEN - After Sunday Mass - 19 October From 7:00pm – 9:00pm St John the…" at bounding box center [815, 511] width 1021 height 107
click at [663, 96] on icon "button" at bounding box center [659, 97] width 10 height 10
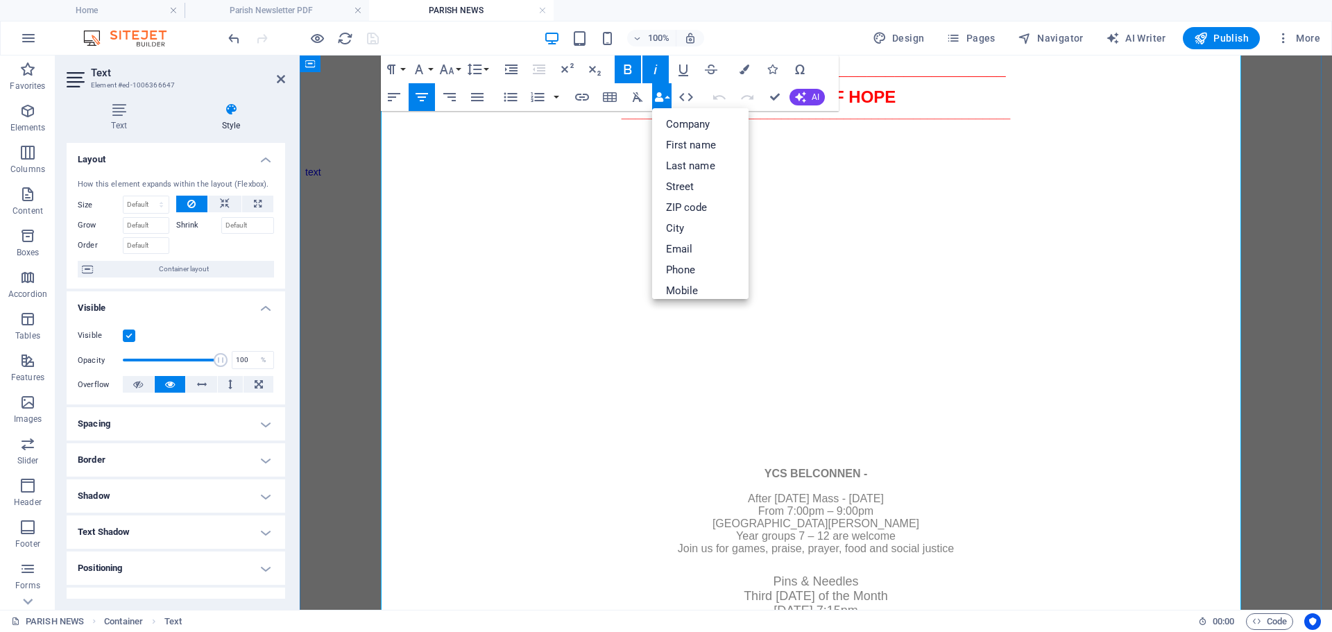
click at [812, 440] on p at bounding box center [815, 445] width 1021 height 10
click at [801, 458] on div "YCS BELCONNEN - After Sunday Mass - 19 October From 7:00pm – 9:00pm St John the…" at bounding box center [815, 511] width 1021 height 107
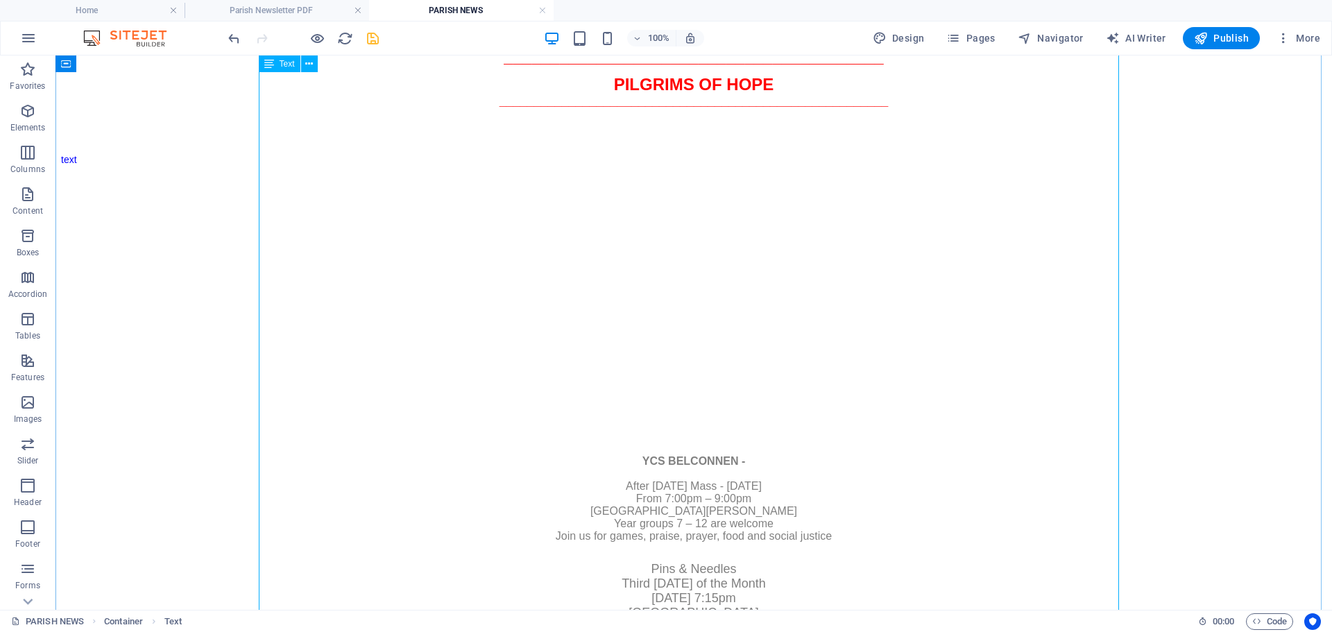
click at [698, 409] on div "Parish News 27th Sunday in Ordinary Time Year C 5 October 2025 #45.25 _________…" at bounding box center [693, 516] width 1265 height 2084
click at [664, 440] on div "Parish News 27th Sunday in Ordinary Time Year C 5 October 2025 #45.25 _________…" at bounding box center [693, 516] width 1265 height 2084
click at [666, 440] on div "Parish News 27th Sunday in Ordinary Time Year C 5 October 2025 #45.25 _________…" at bounding box center [693, 516] width 1265 height 2084
click at [689, 424] on div "Parish News 27th Sunday in Ordinary Time Year C 5 October 2025 #45.25 _________…" at bounding box center [693, 516] width 1265 height 2084
click at [19, 122] on p "Elements" at bounding box center [27, 127] width 35 height 11
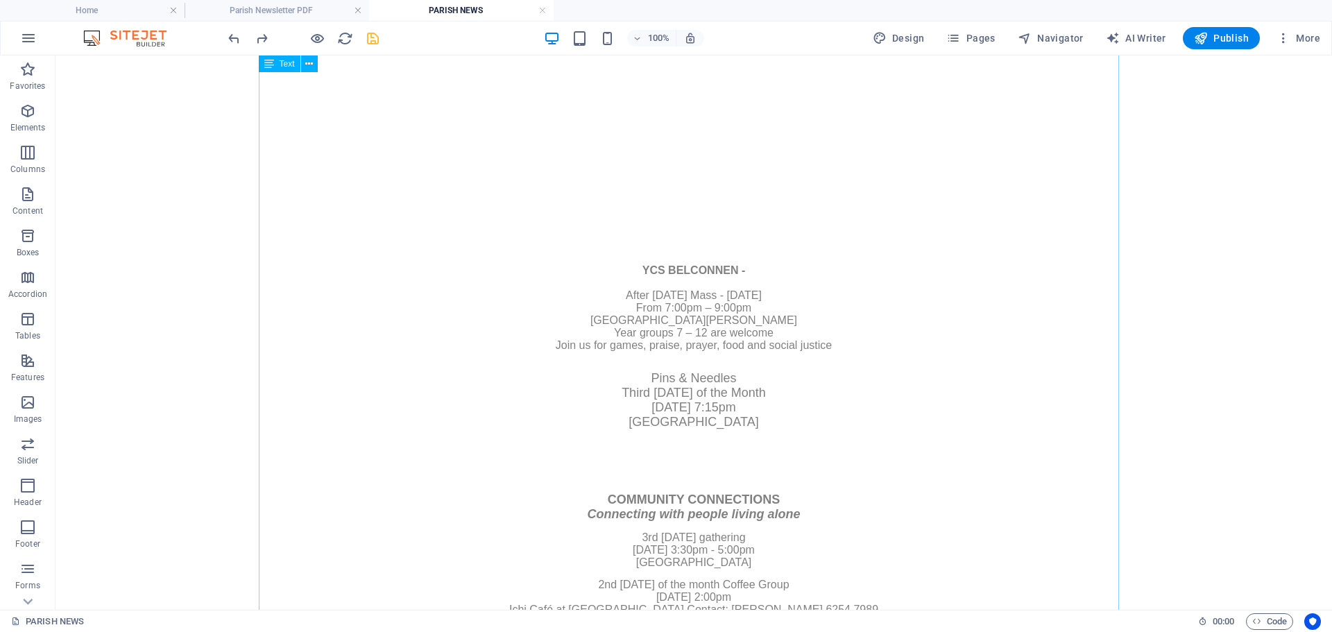
scroll to position [1100, 0]
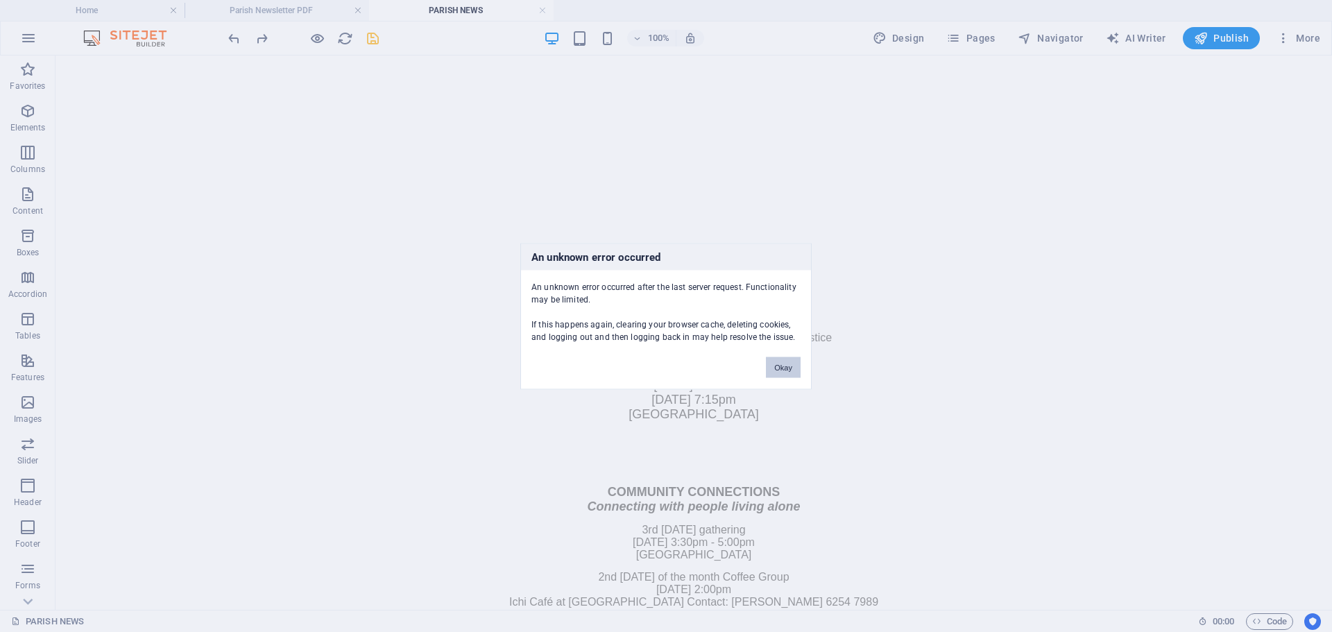
click at [784, 371] on button "Okay" at bounding box center [783, 366] width 35 height 21
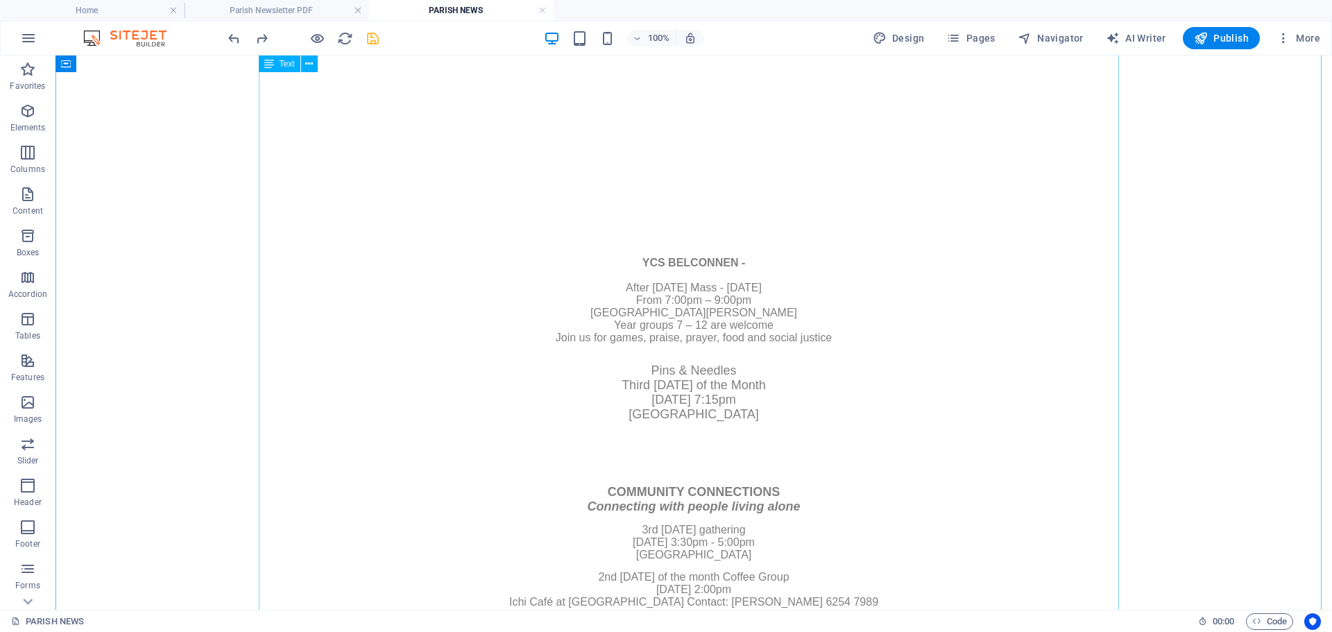
click at [698, 225] on div "Parish News 27th Sunday in Ordinary Time Year C 5 October 2025 #45.25 _________…" at bounding box center [693, 318] width 1265 height 2084
click at [687, 230] on div "Parish News 27th Sunday in Ordinary Time Year C 5 October 2025 #45.25 _________…" at bounding box center [693, 318] width 1265 height 2084
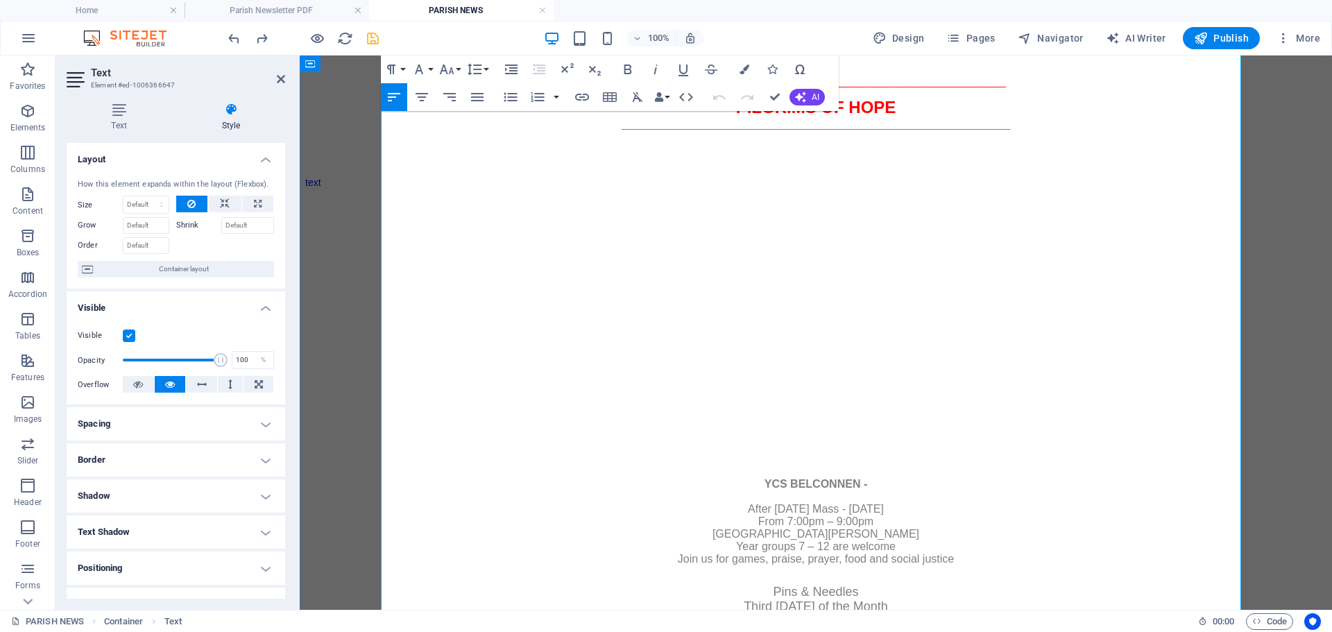
scroll to position [902, 0]
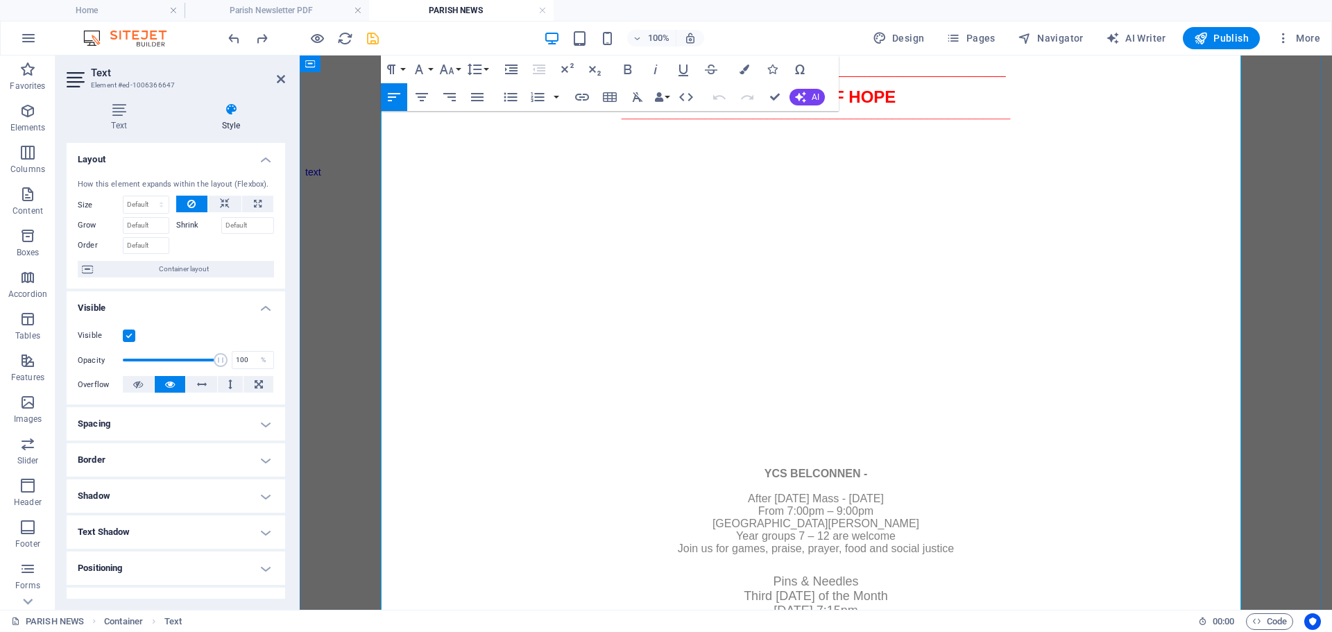
click at [822, 458] on div "YCS BELCONNEN - After Sunday Mass - 19 October From 7:00pm – 9:00pm St John the…" at bounding box center [815, 511] width 1021 height 107
click at [26, 117] on icon "button" at bounding box center [27, 111] width 17 height 17
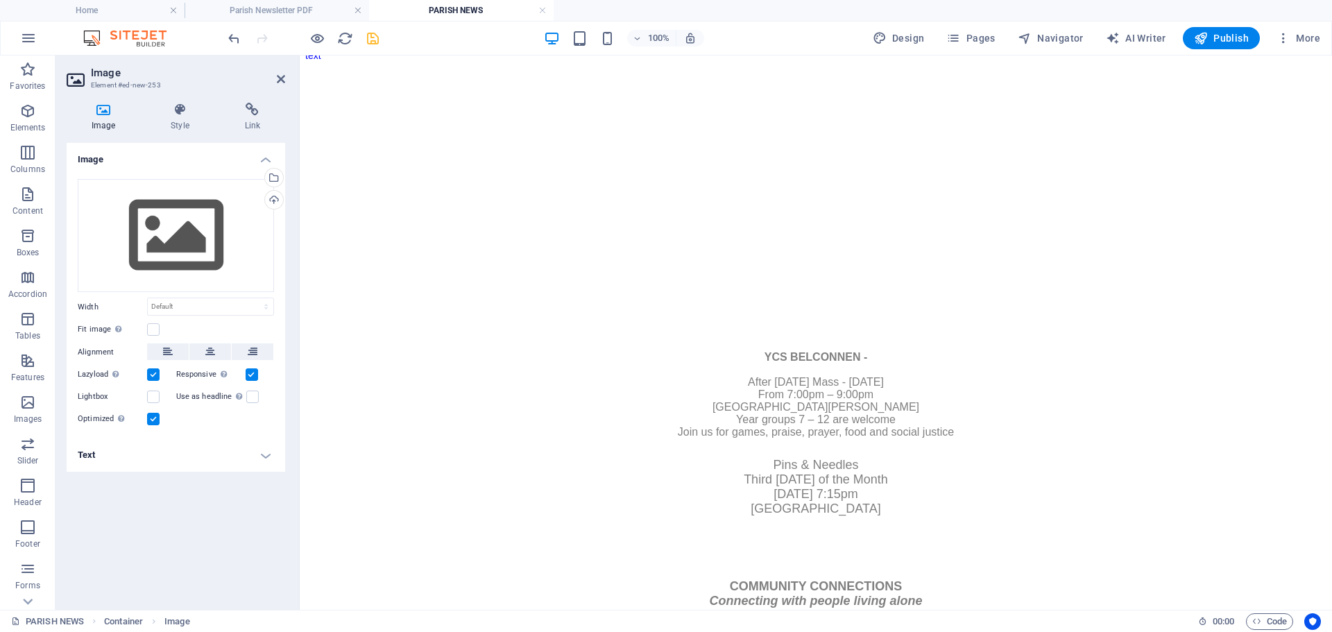
scroll to position [967, 0]
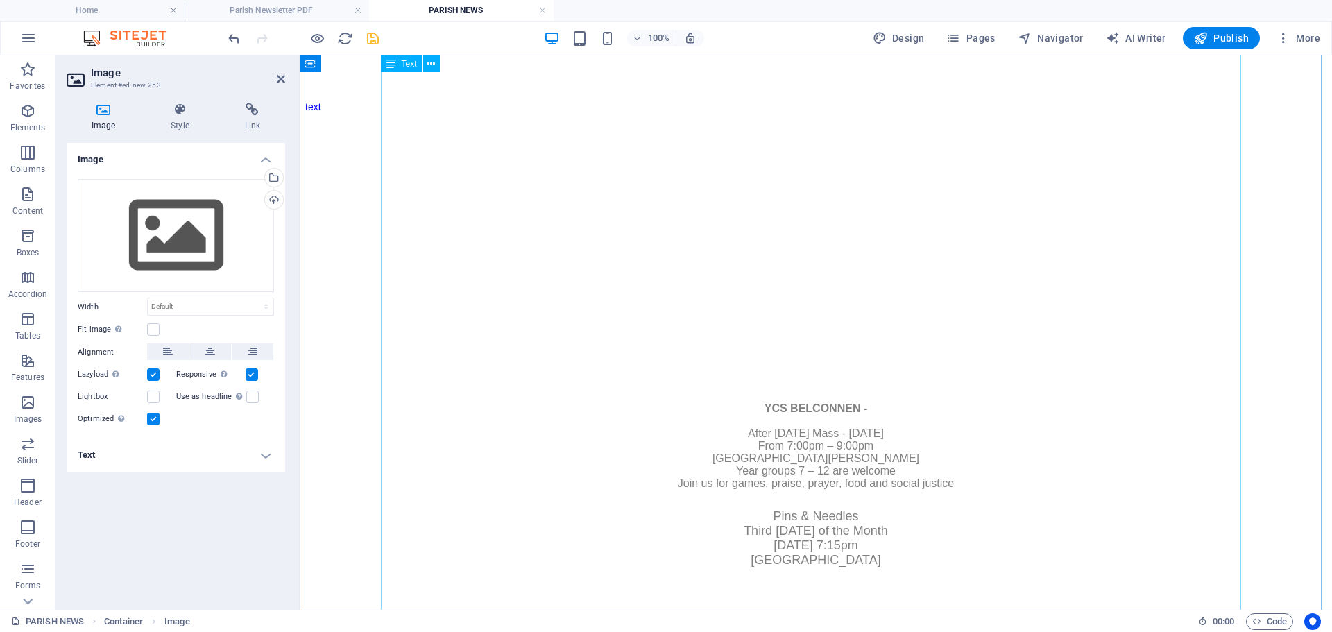
drag, startPoint x: 712, startPoint y: 413, endPoint x: 789, endPoint y: 368, distance: 89.2
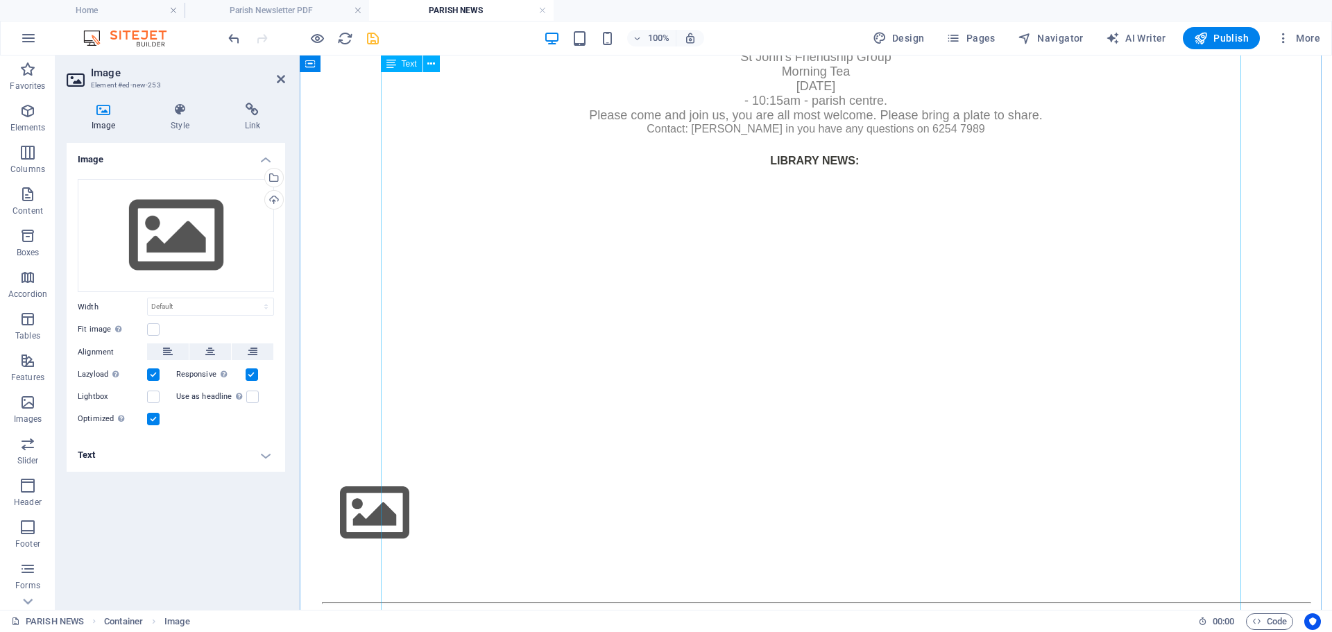
scroll to position [2097, 0]
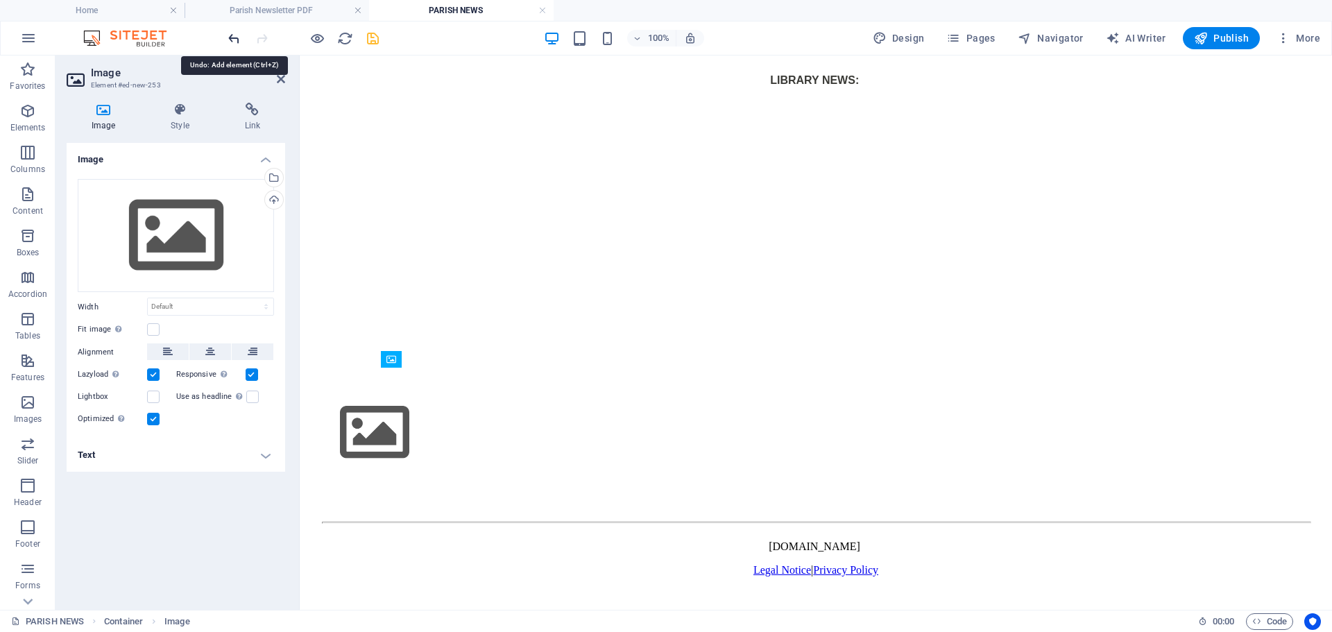
click at [233, 34] on icon "undo" at bounding box center [234, 39] width 16 height 16
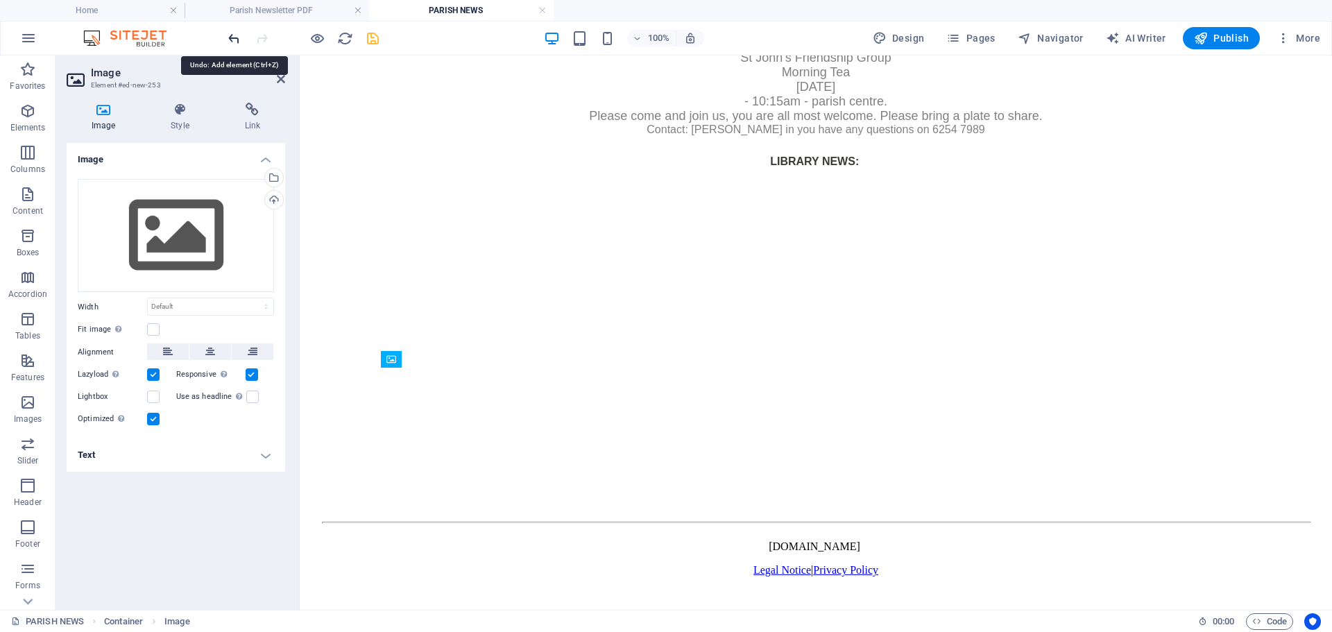
scroll to position [2019, 0]
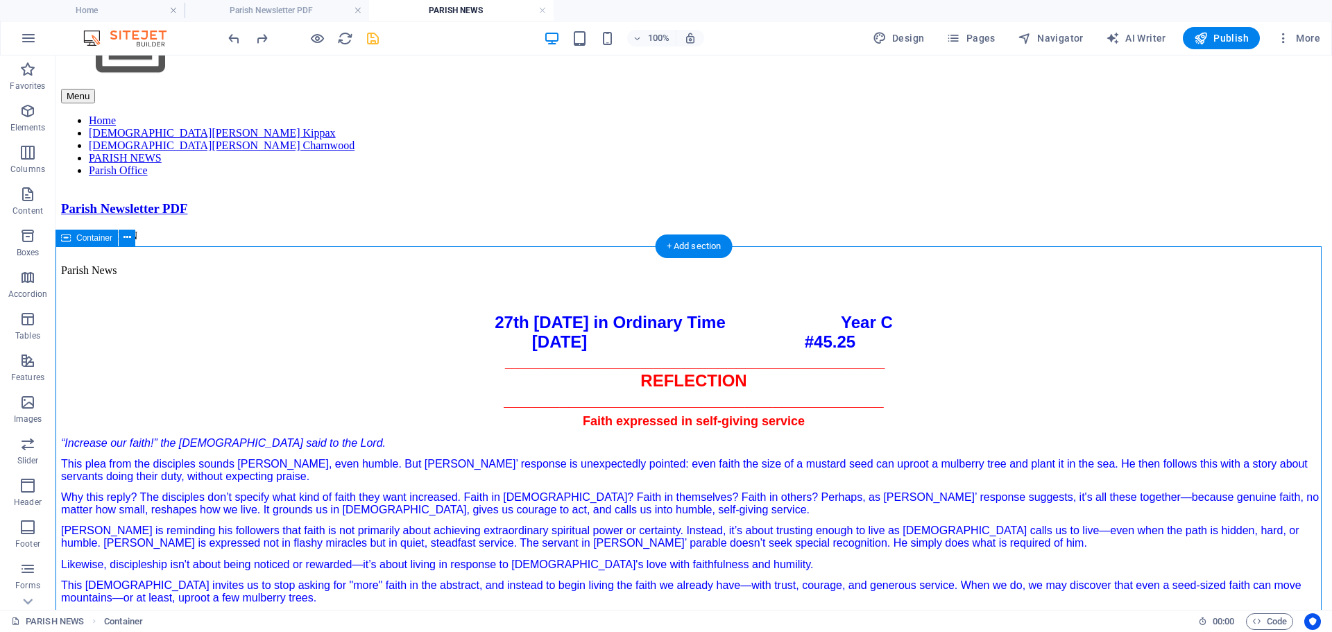
scroll to position [0, 0]
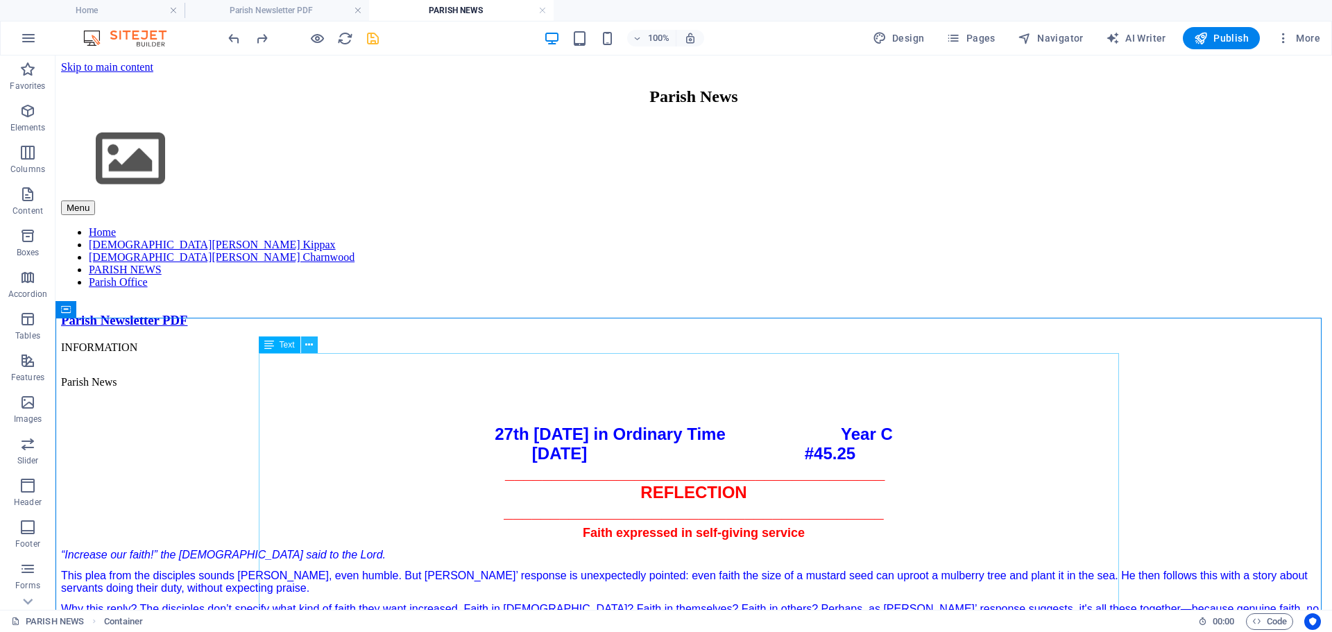
click at [309, 346] on icon at bounding box center [309, 345] width 8 height 15
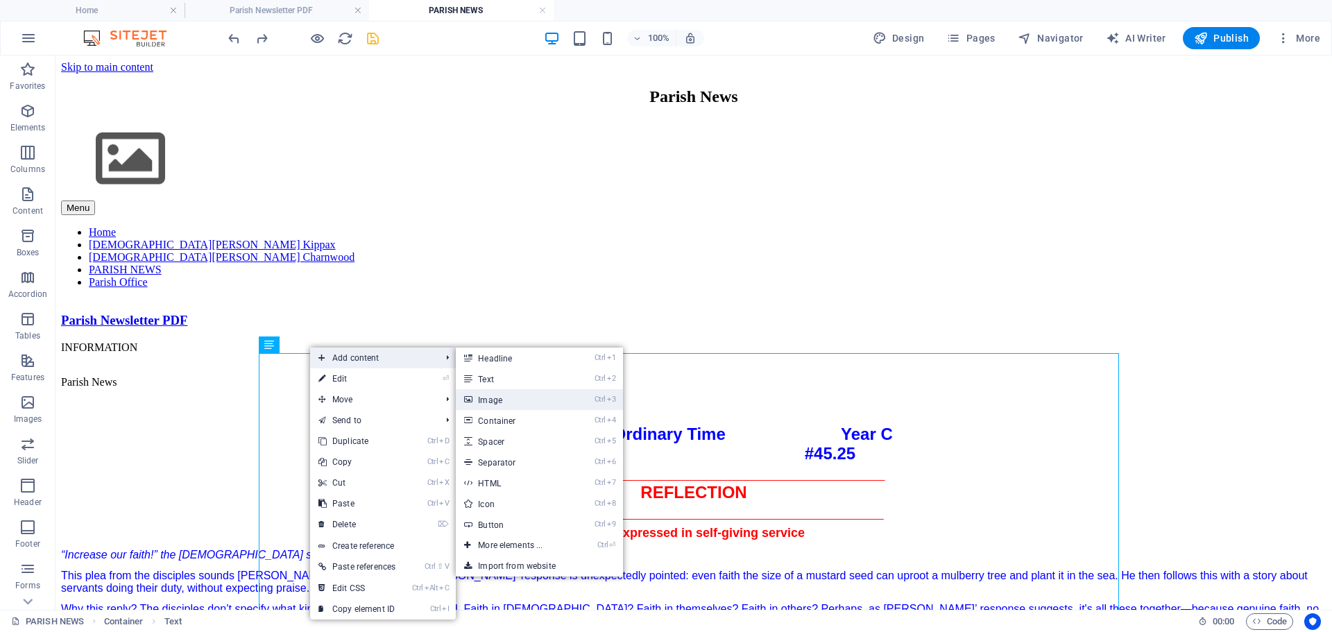
click at [553, 399] on link "Ctrl 3 Image" at bounding box center [513, 399] width 114 height 21
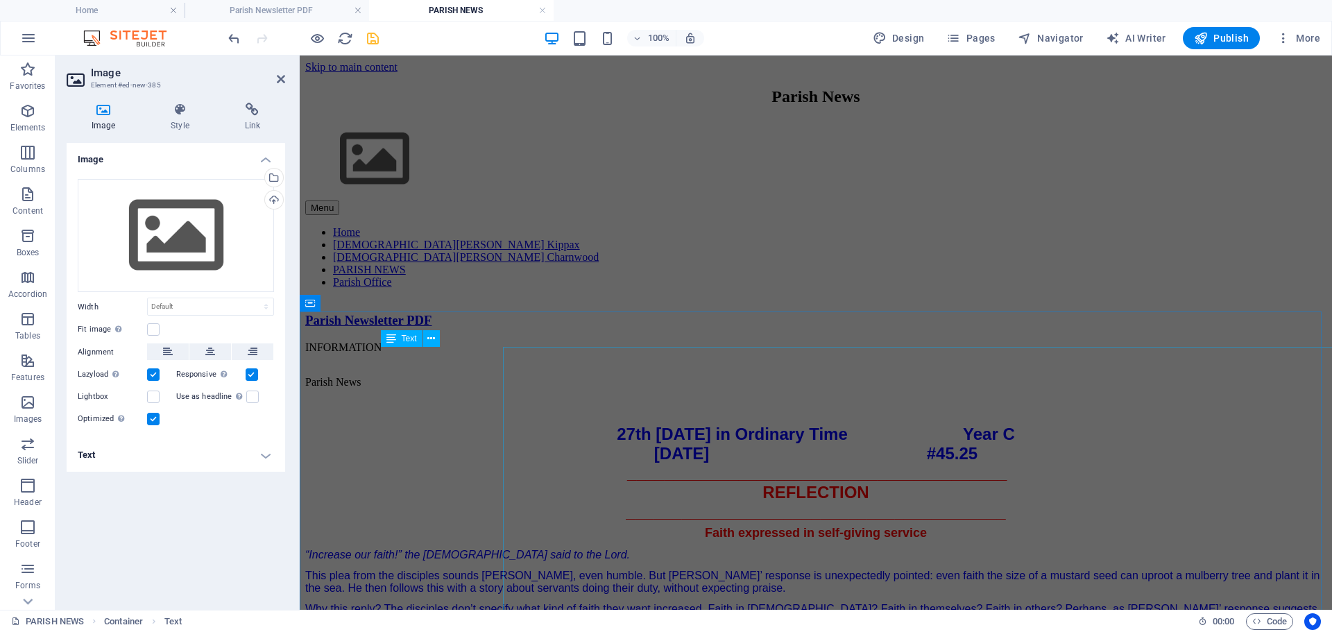
scroll to position [2097, 0]
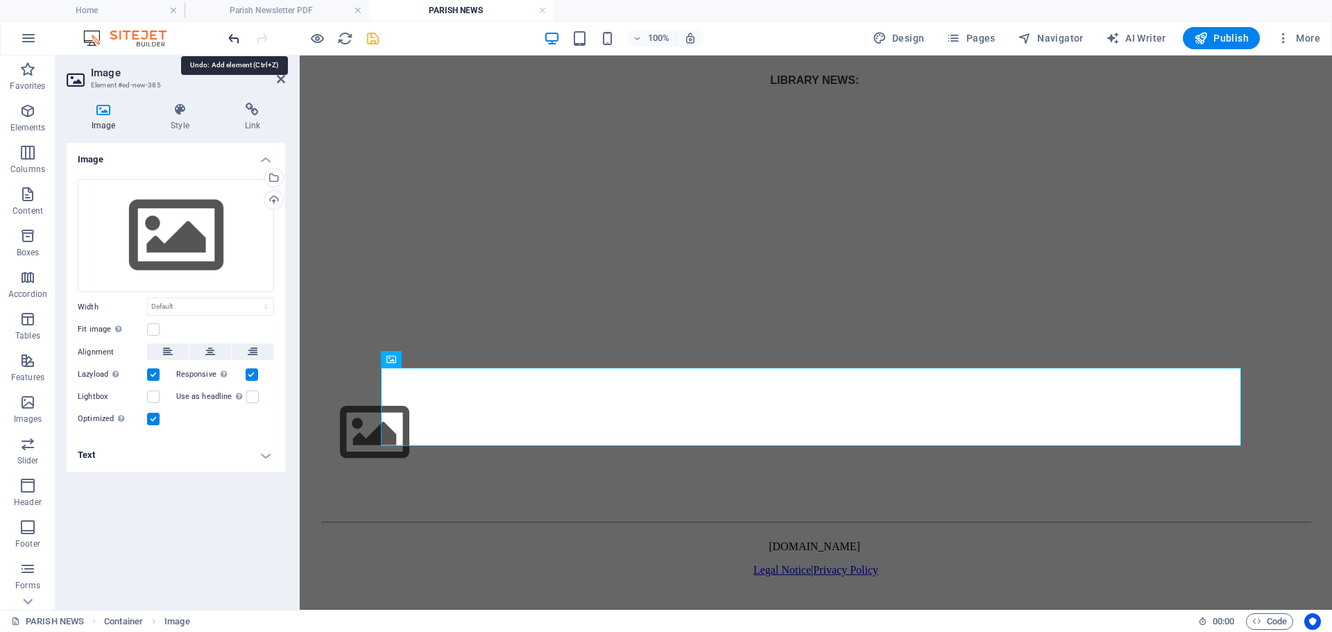
click at [232, 42] on icon "undo" at bounding box center [234, 39] width 16 height 16
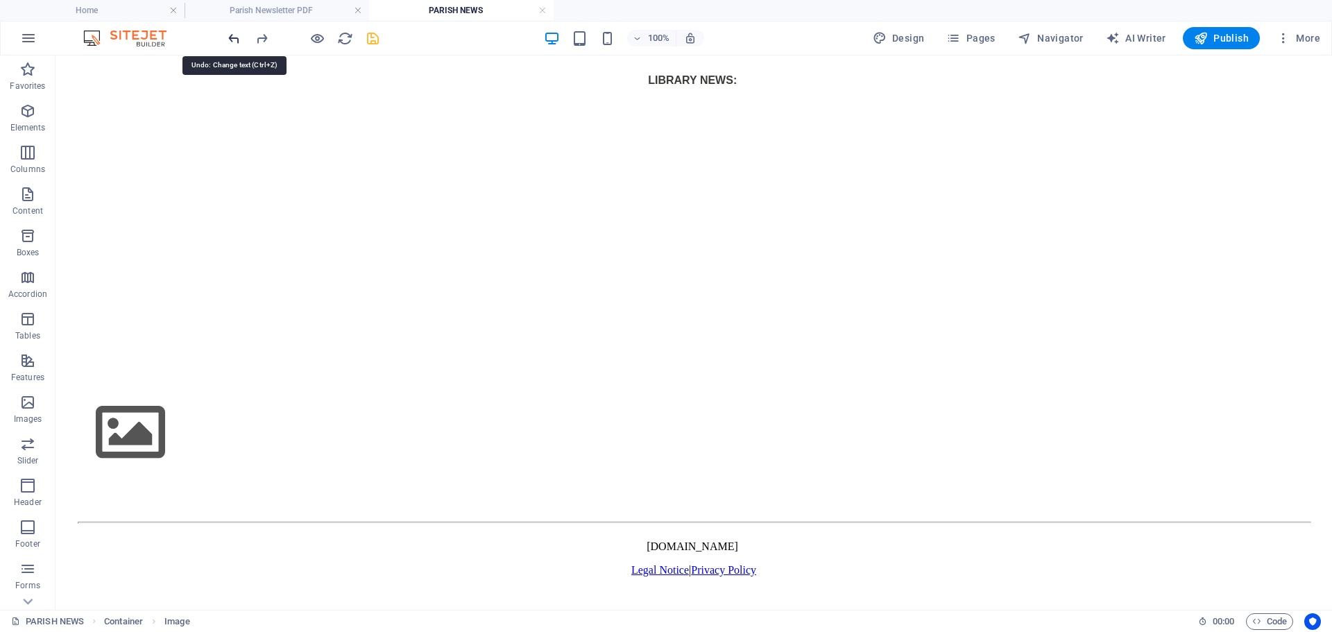
scroll to position [2019, 0]
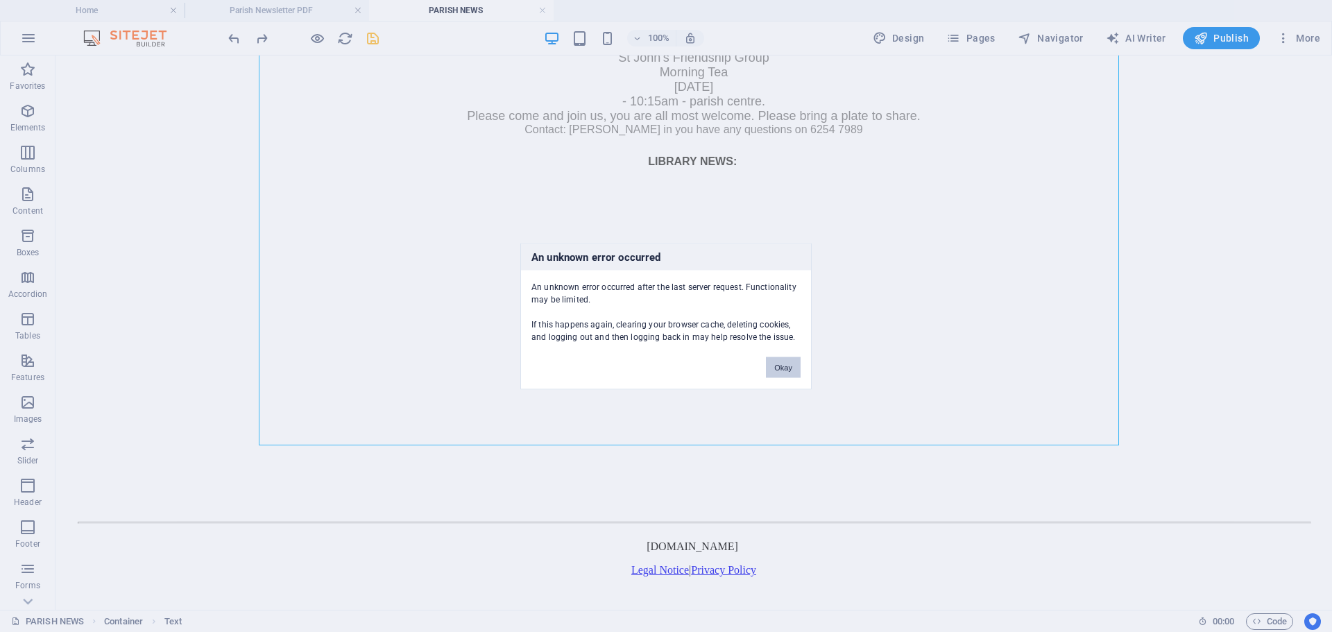
click at [784, 368] on button "Okay" at bounding box center [783, 366] width 35 height 21
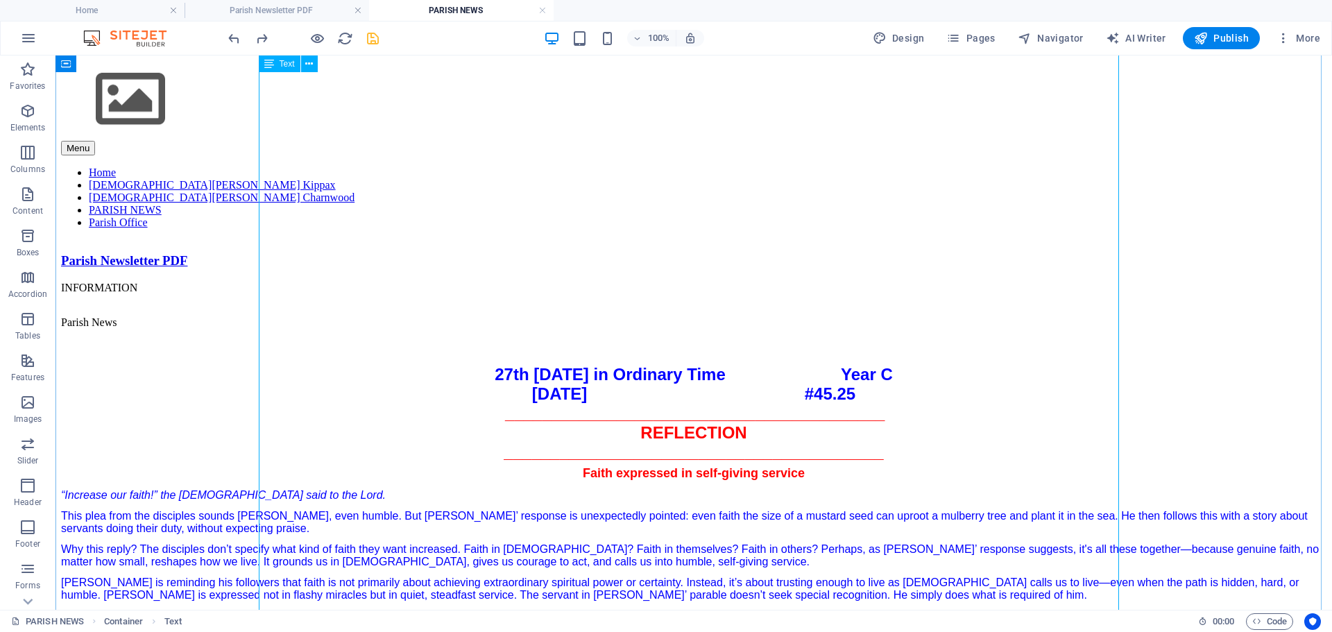
scroll to position [0, 0]
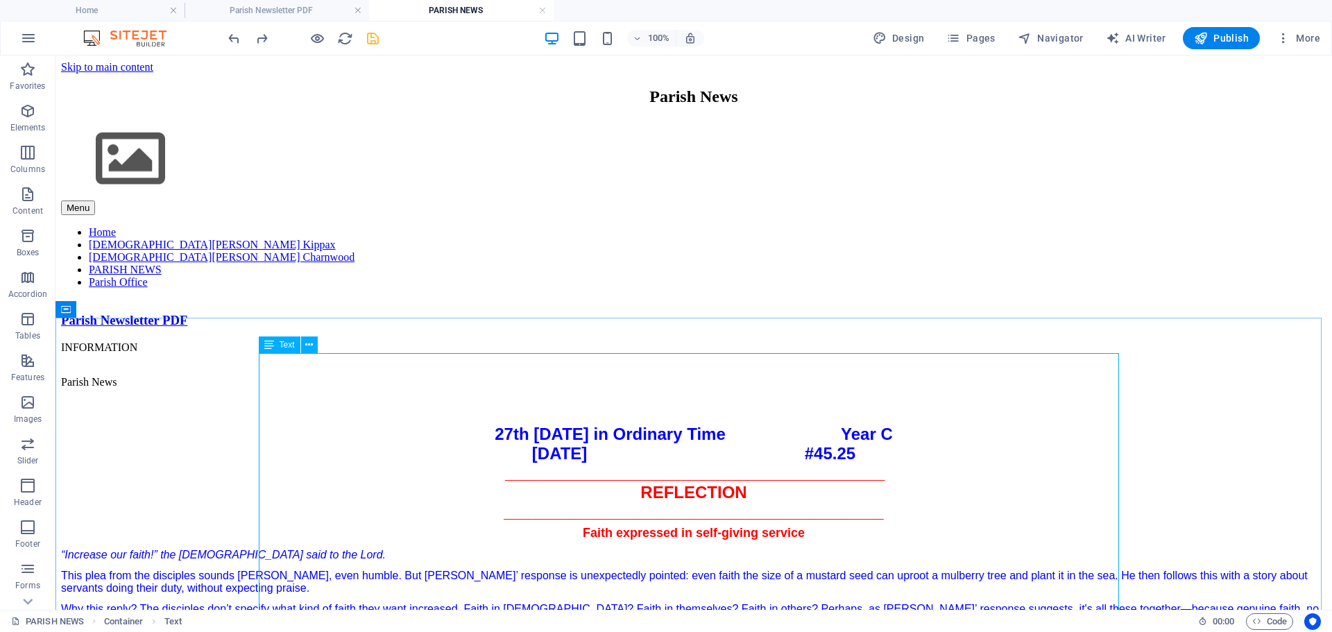
click at [270, 345] on icon at bounding box center [269, 344] width 10 height 17
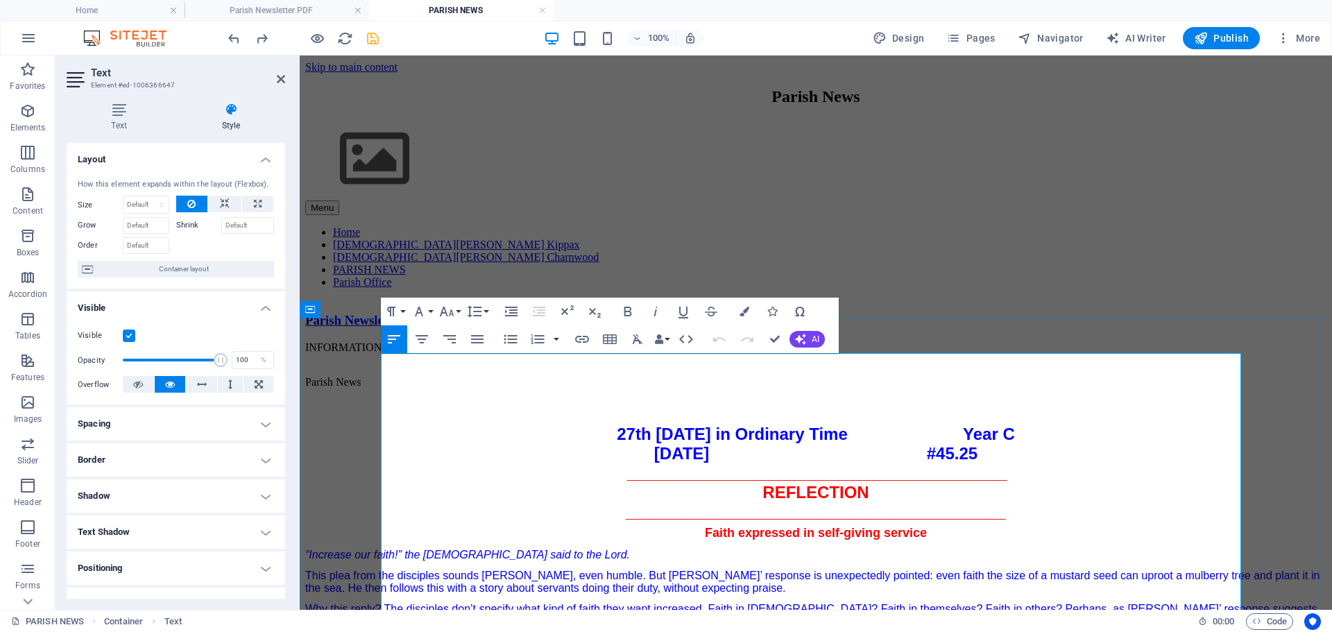
click at [973, 425] on strong "27th Sunday in Ordinary Time Year C 5 October 2025 #45.25" at bounding box center [815, 443] width 397 height 38
click at [966, 300] on div "Parish Newsletter PDF INFORMATION" at bounding box center [815, 332] width 1021 height 64
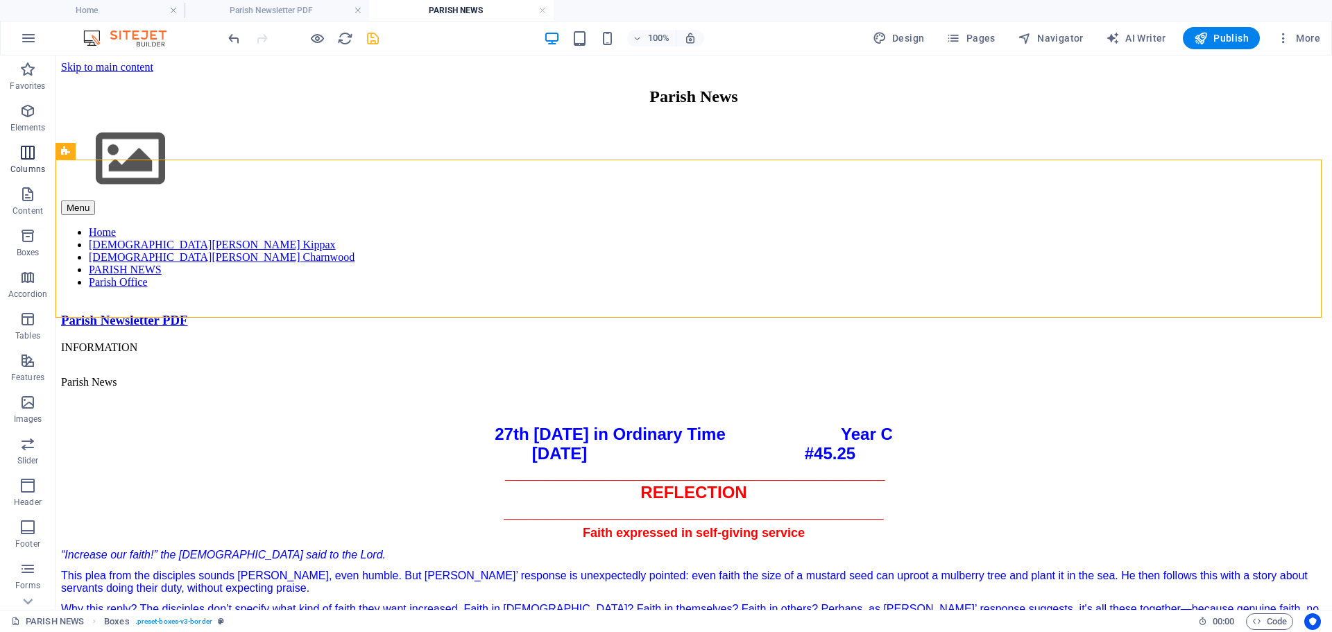
click at [38, 153] on span "Columns" at bounding box center [27, 160] width 55 height 33
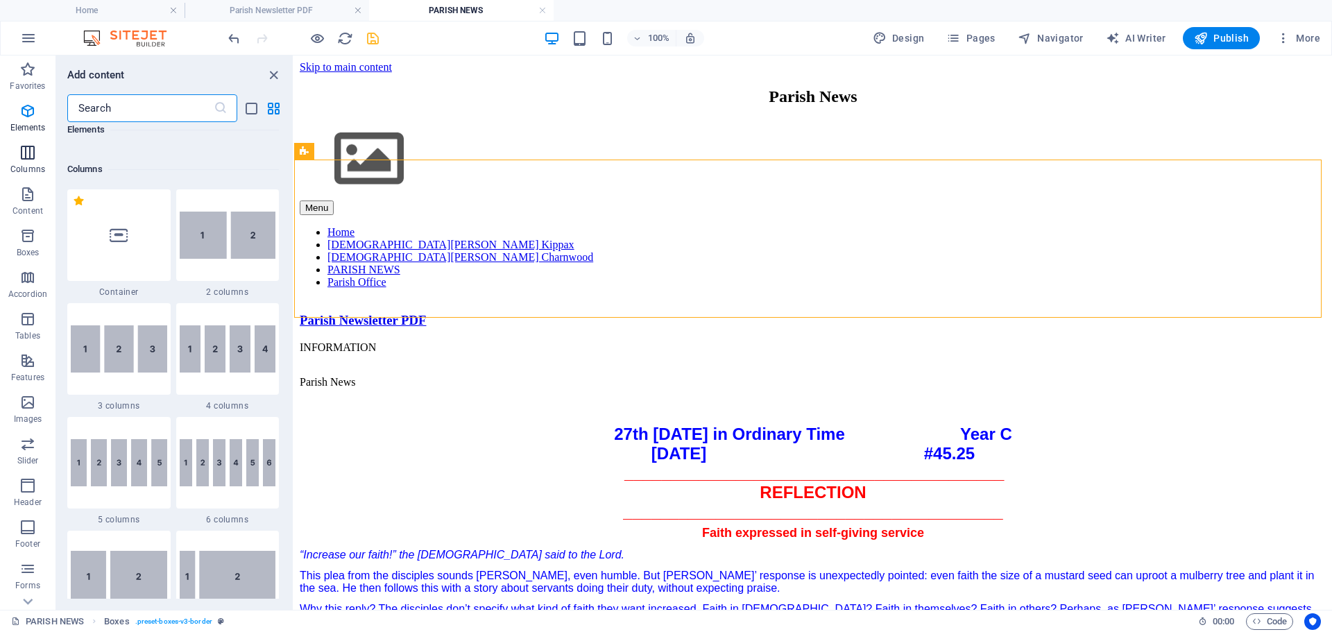
scroll to position [687, 0]
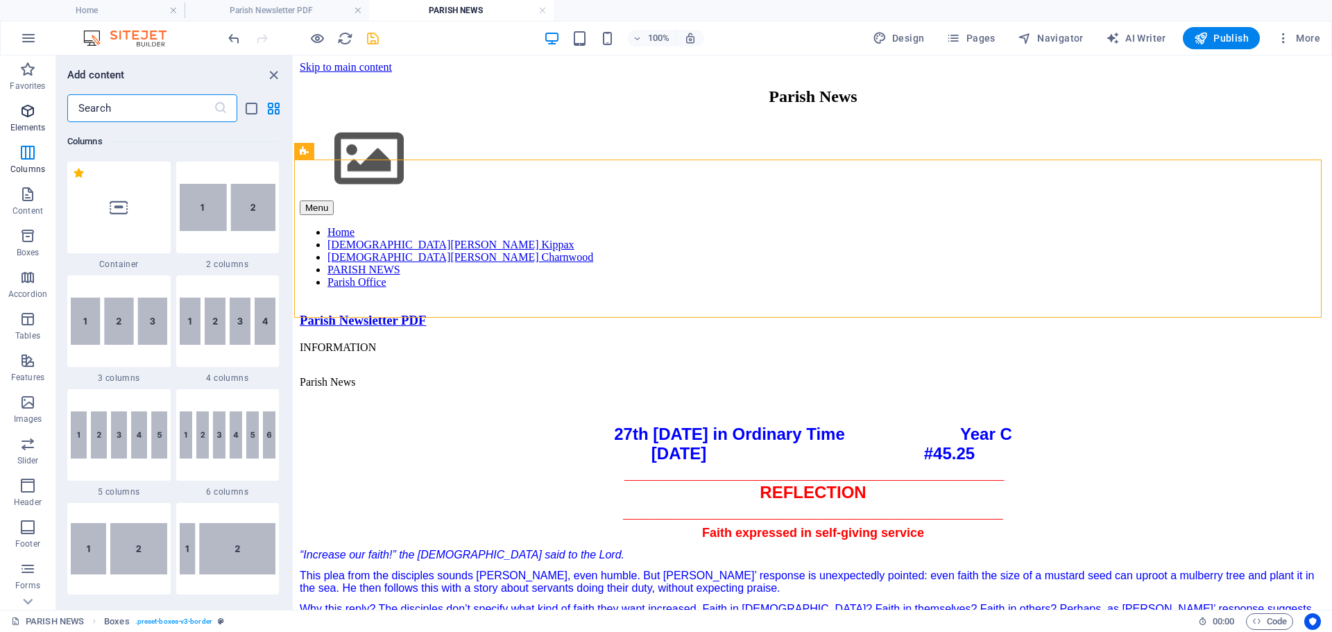
click at [37, 119] on span "Elements" at bounding box center [27, 119] width 55 height 33
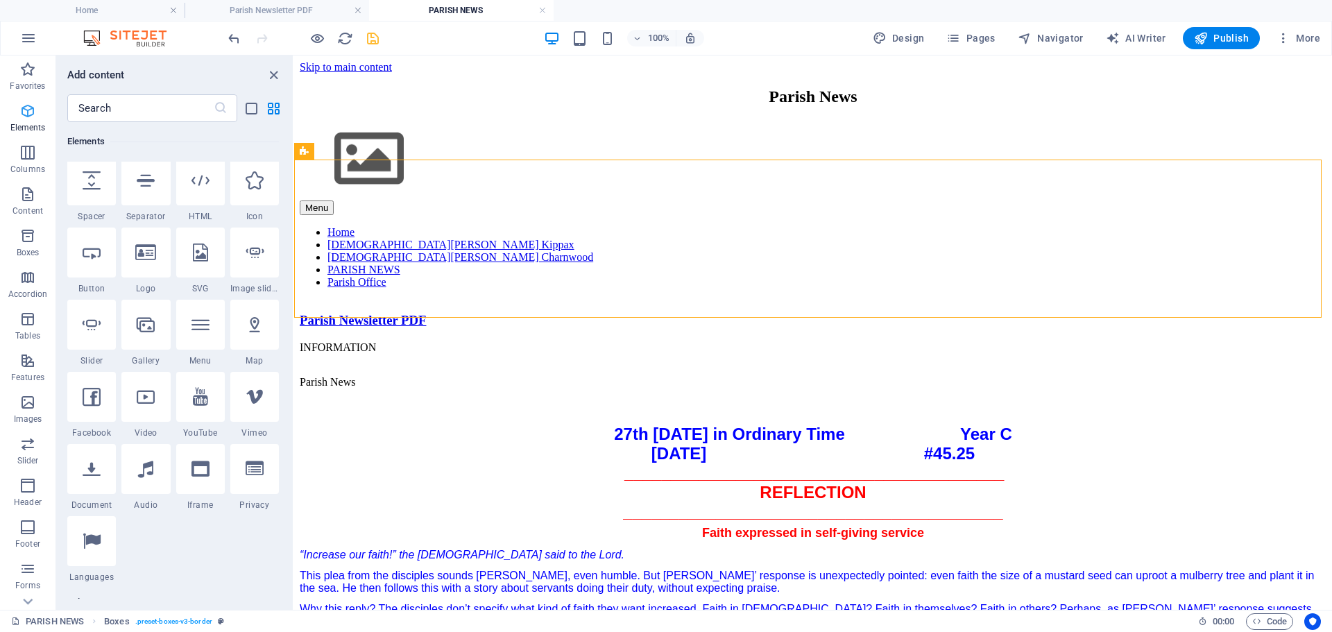
scroll to position [148, 0]
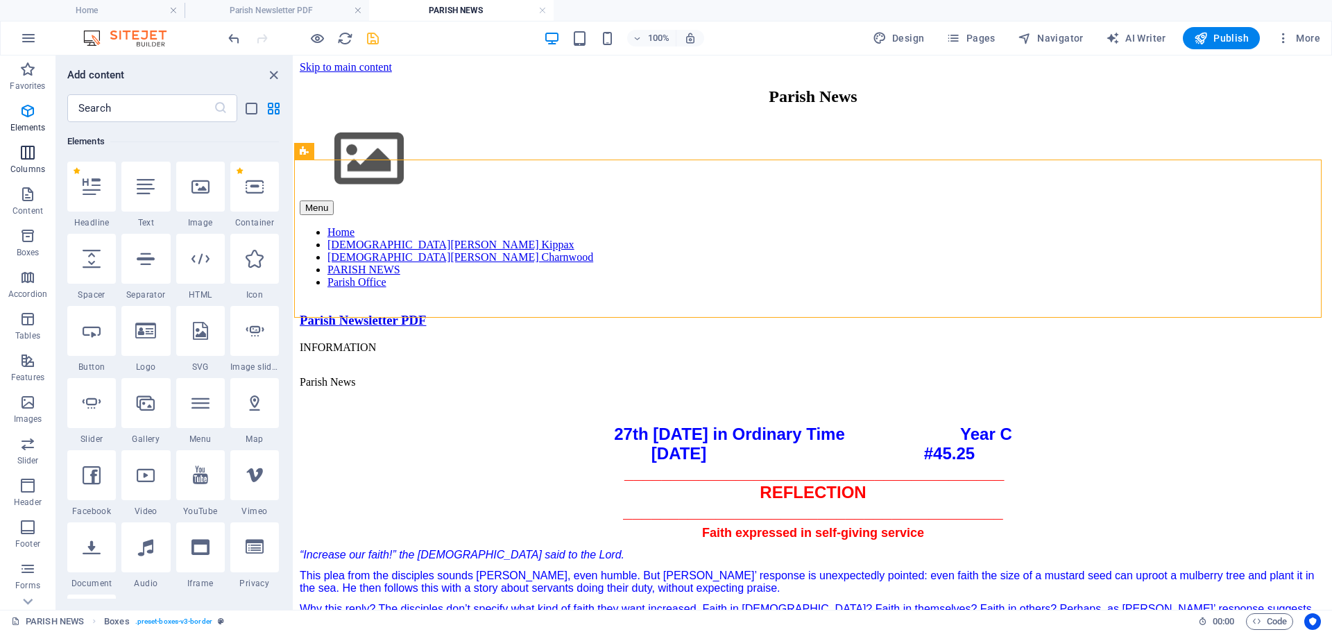
click at [30, 153] on icon "button" at bounding box center [27, 152] width 17 height 17
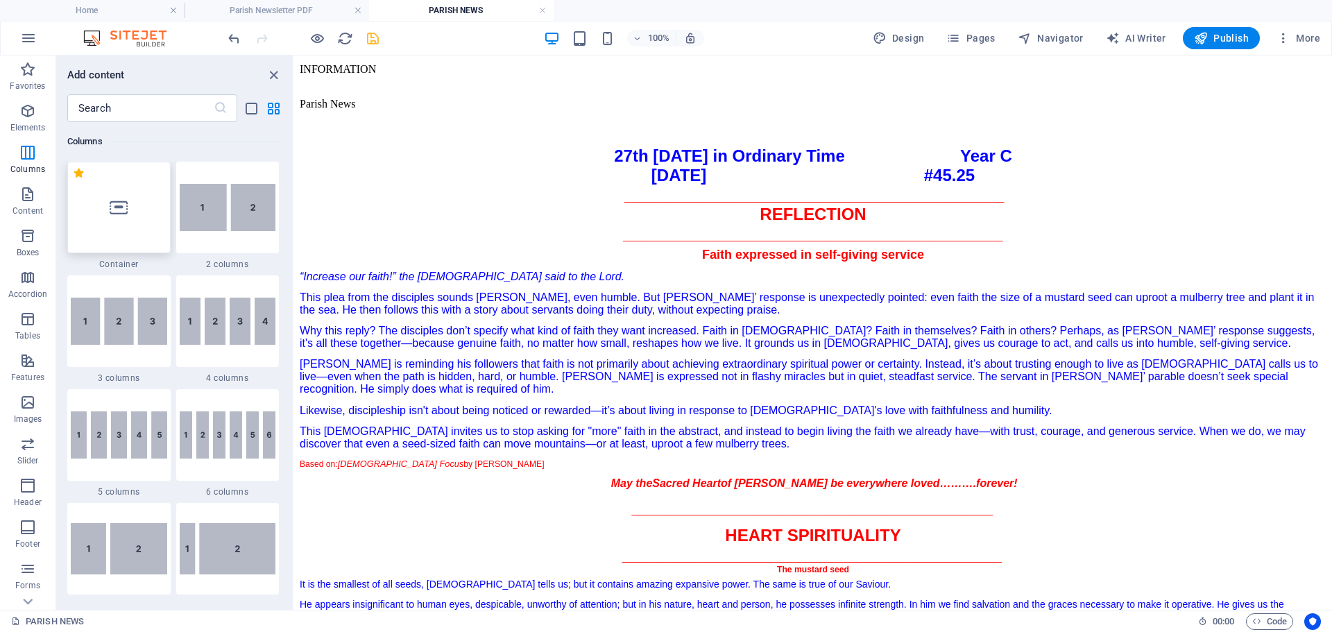
scroll to position [309, 0]
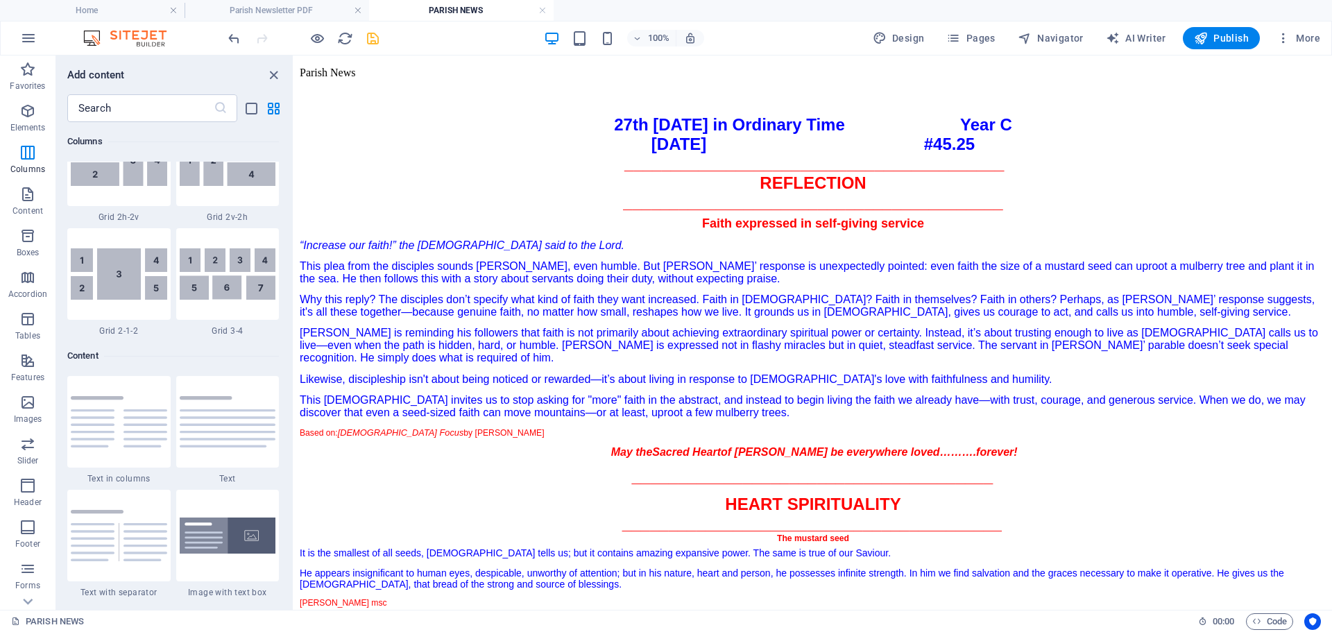
scroll to position [2420, 0]
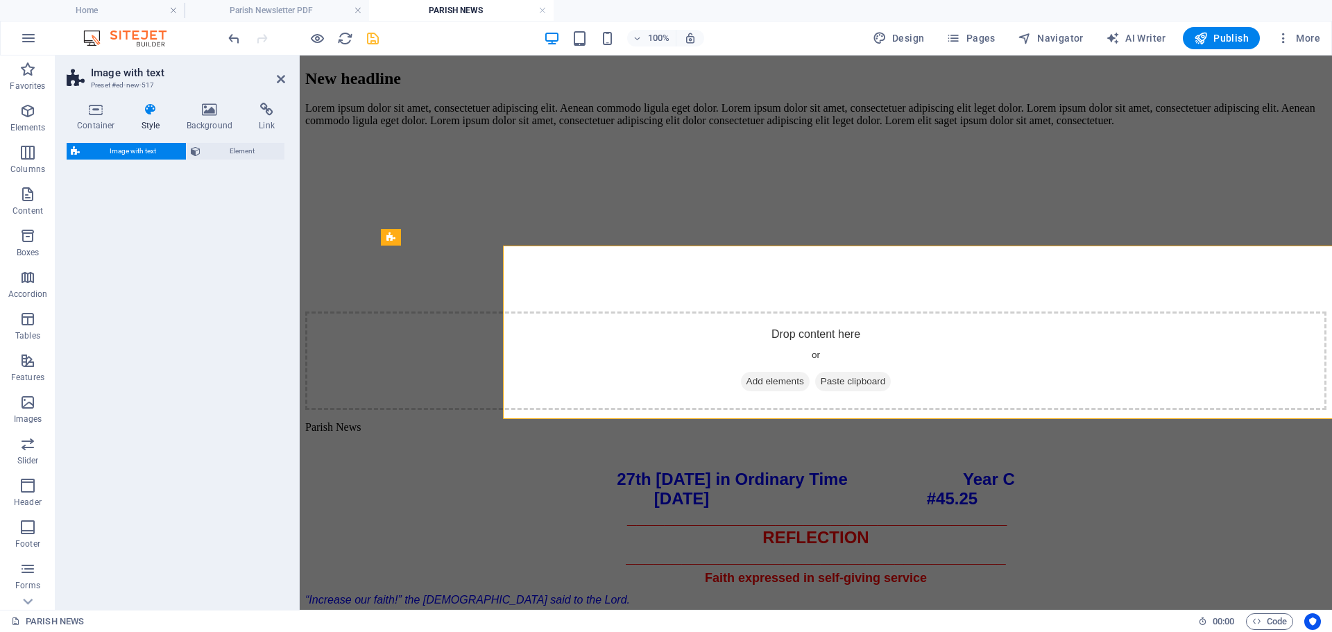
select select "rem"
select select "px"
select select "preset-text-with-image-v4-boxed"
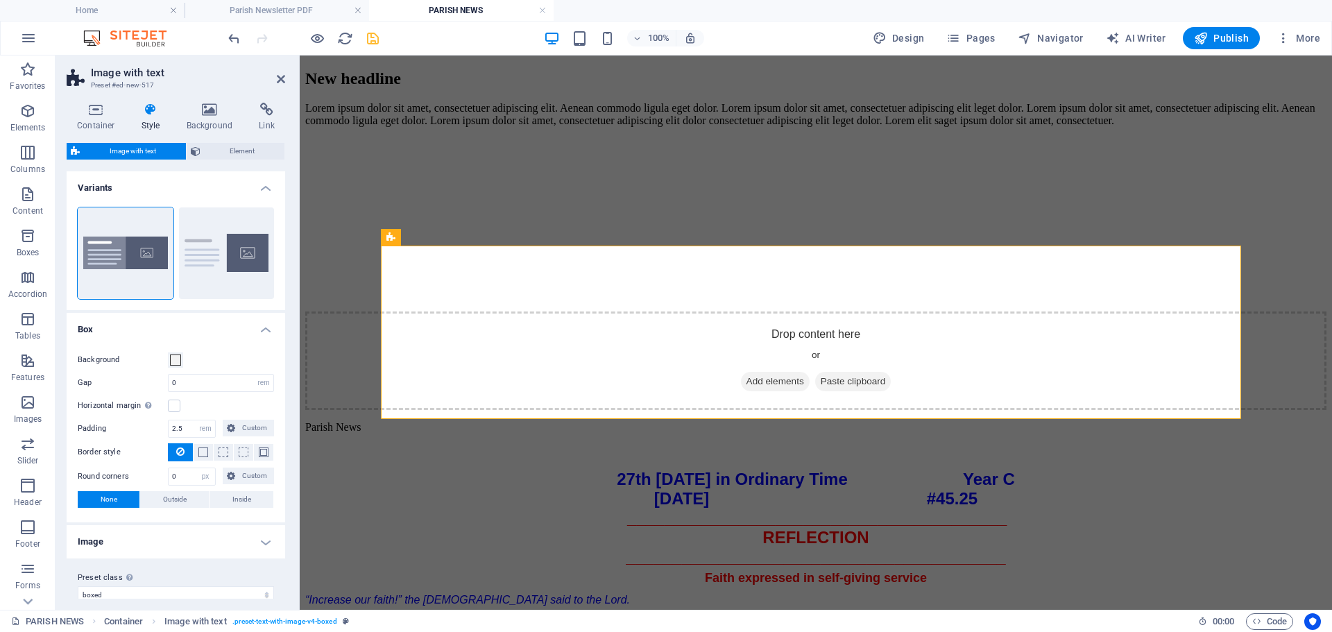
scroll to position [107, 0]
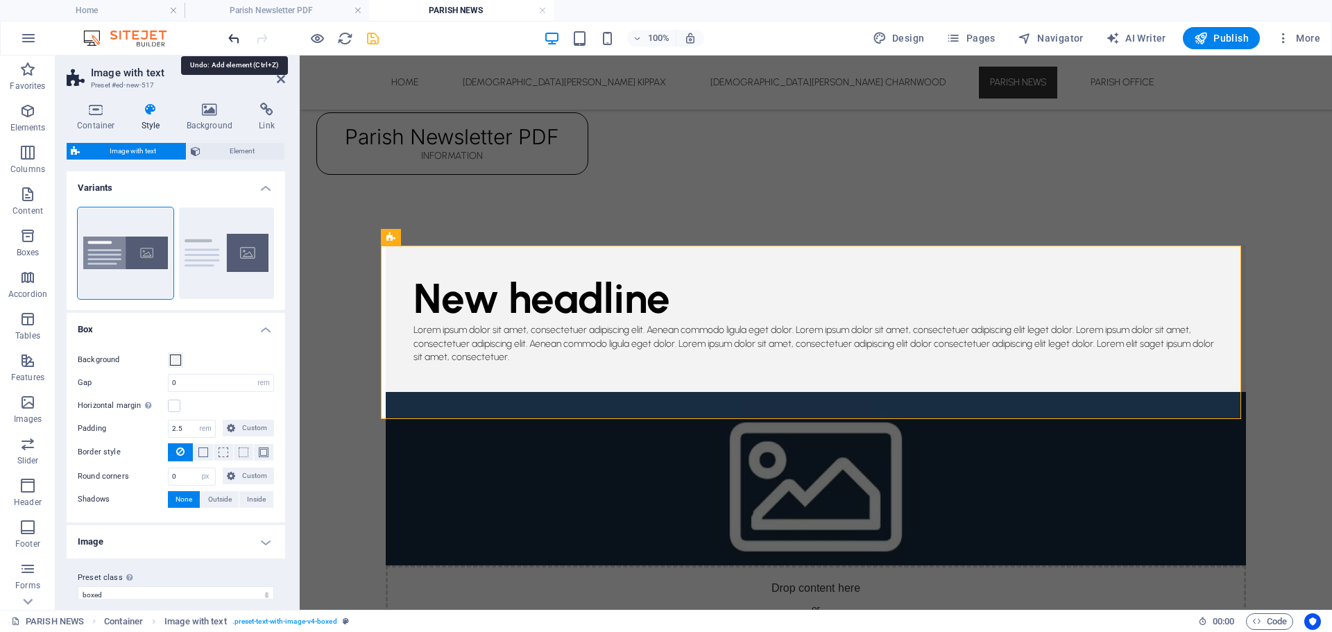
click at [230, 38] on icon "undo" at bounding box center [234, 39] width 16 height 16
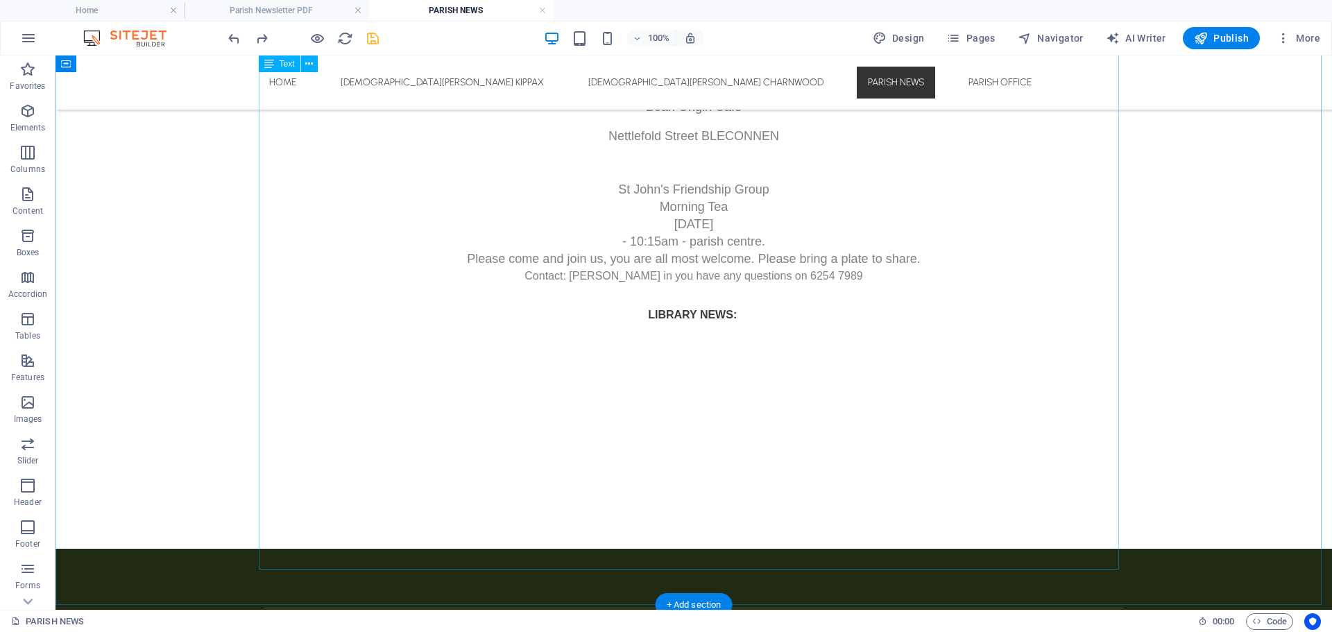
scroll to position [2019, 0]
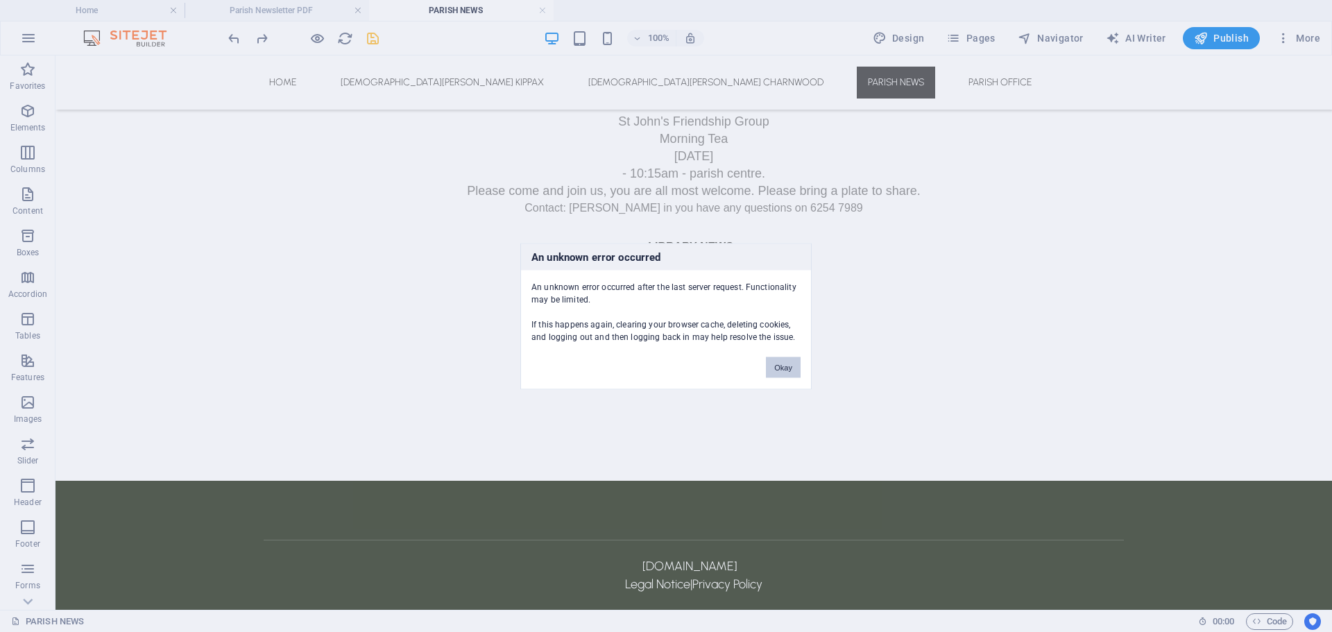
click at [788, 368] on button "Okay" at bounding box center [783, 366] width 35 height 21
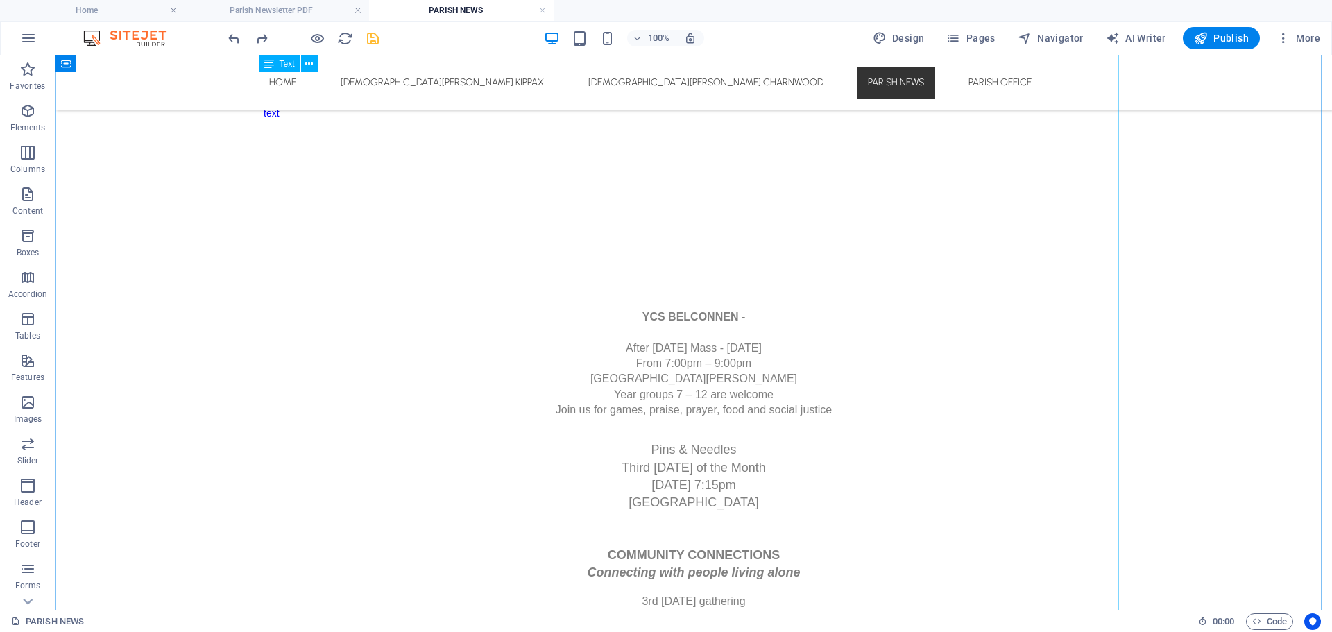
scroll to position [1049, 0]
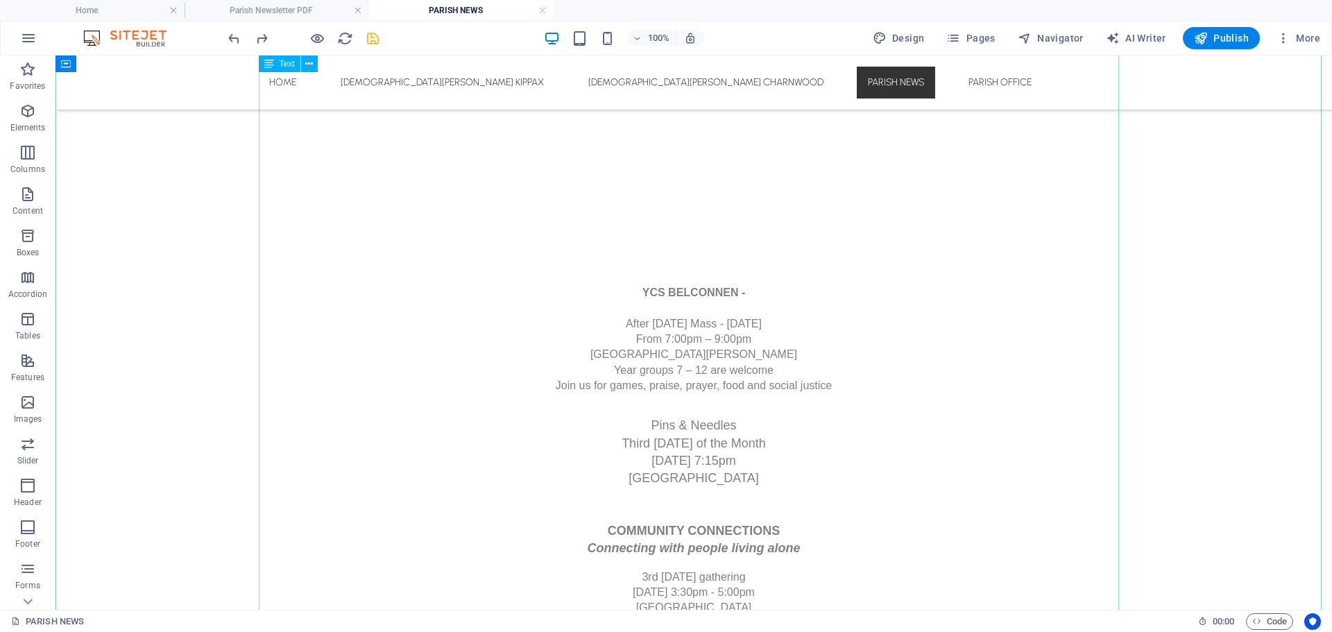
click at [696, 236] on div "Parish News 27th Sunday in Ordinary Time Year C 5 October 2025 #45.25 _________…" at bounding box center [694, 360] width 860 height 2112
click at [646, 294] on div "Parish News 27th Sunday in Ordinary Time Year C 5 October 2025 #45.25 _________…" at bounding box center [694, 360] width 860 height 2112
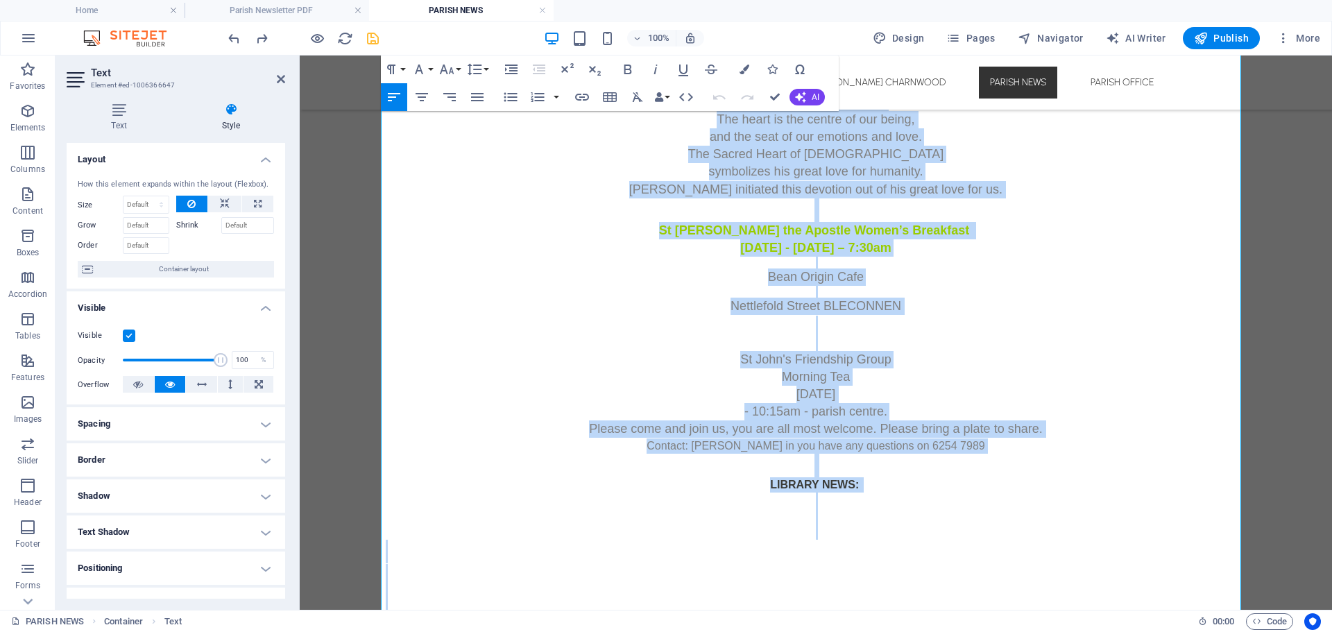
scroll to position [2019, 0]
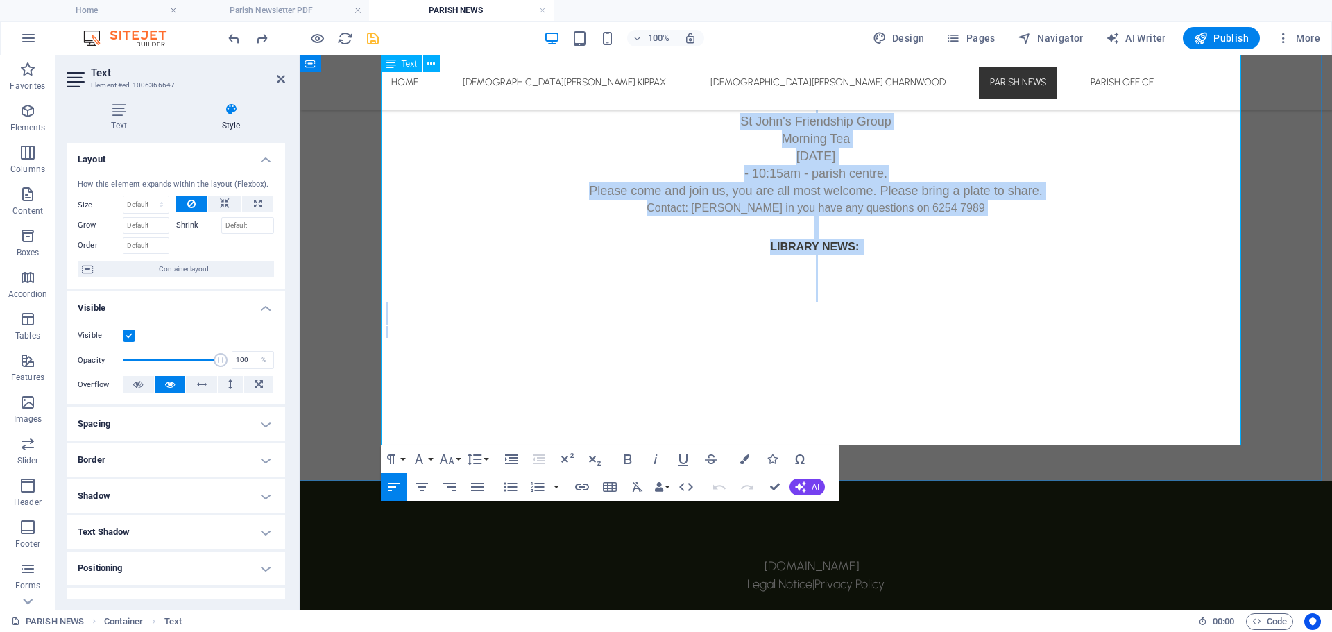
drag, startPoint x: 886, startPoint y: 503, endPoint x: 911, endPoint y: 334, distance: 170.3
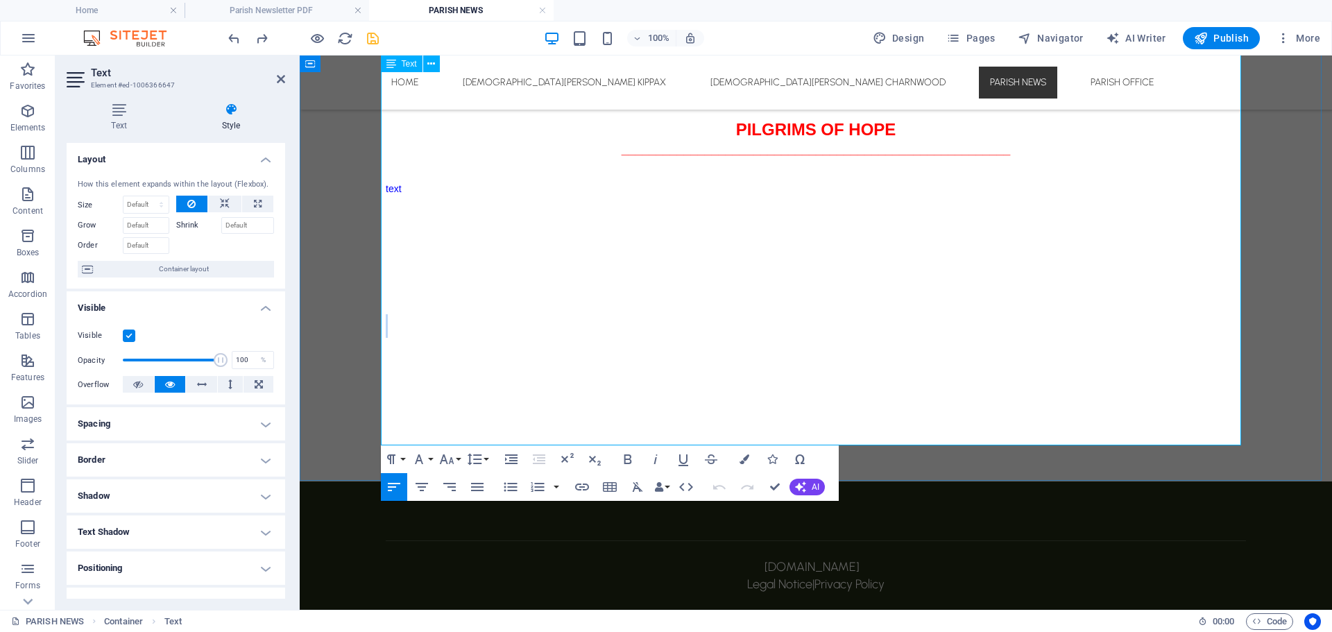
scroll to position [949, 0]
click at [371, 44] on icon "save" at bounding box center [373, 39] width 16 height 16
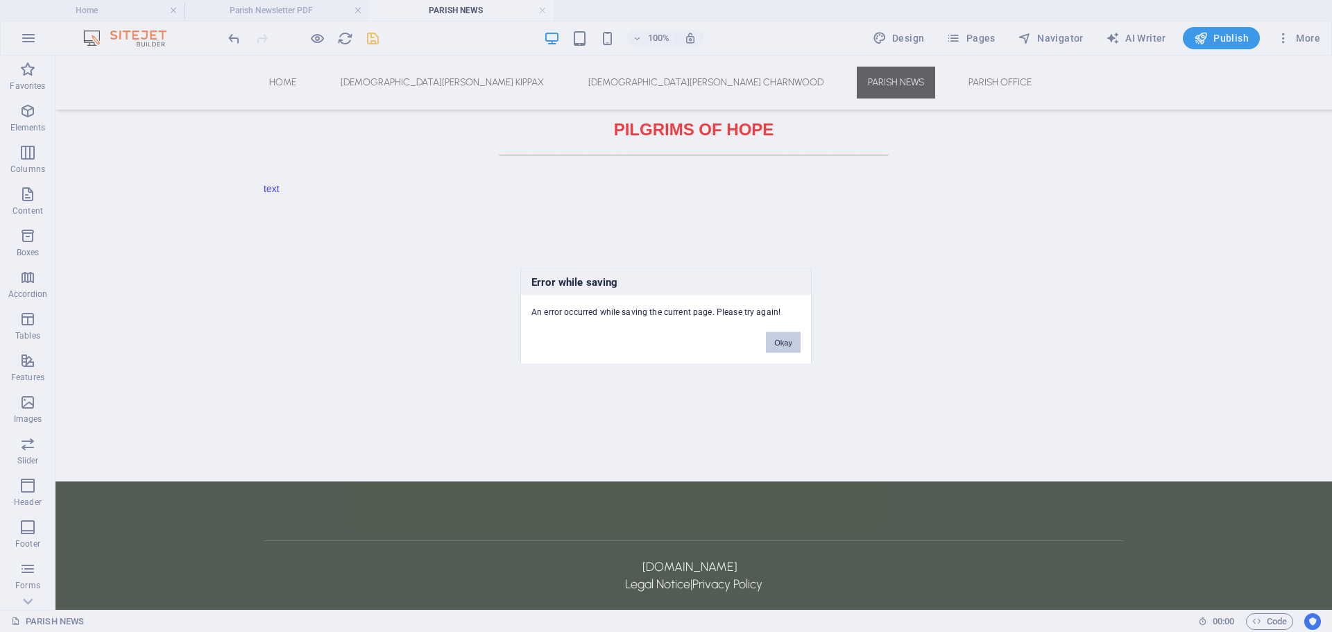
click at [791, 341] on button "Okay" at bounding box center [783, 341] width 35 height 21
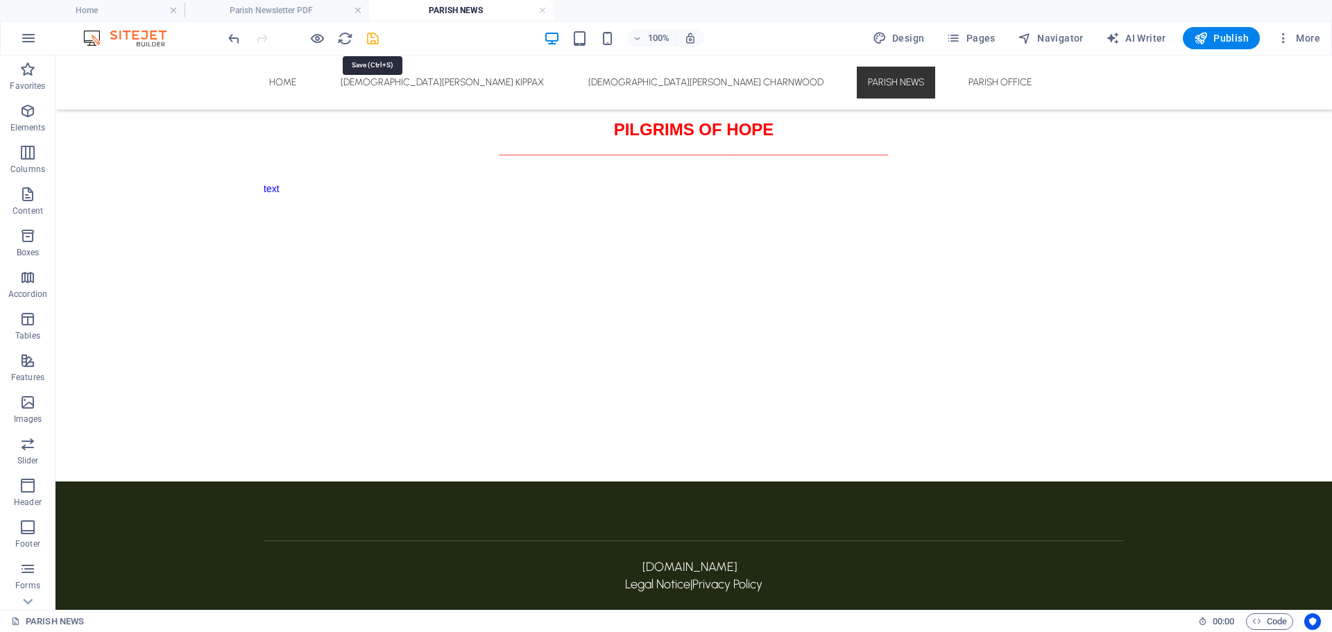
click at [379, 38] on icon "save" at bounding box center [373, 39] width 16 height 16
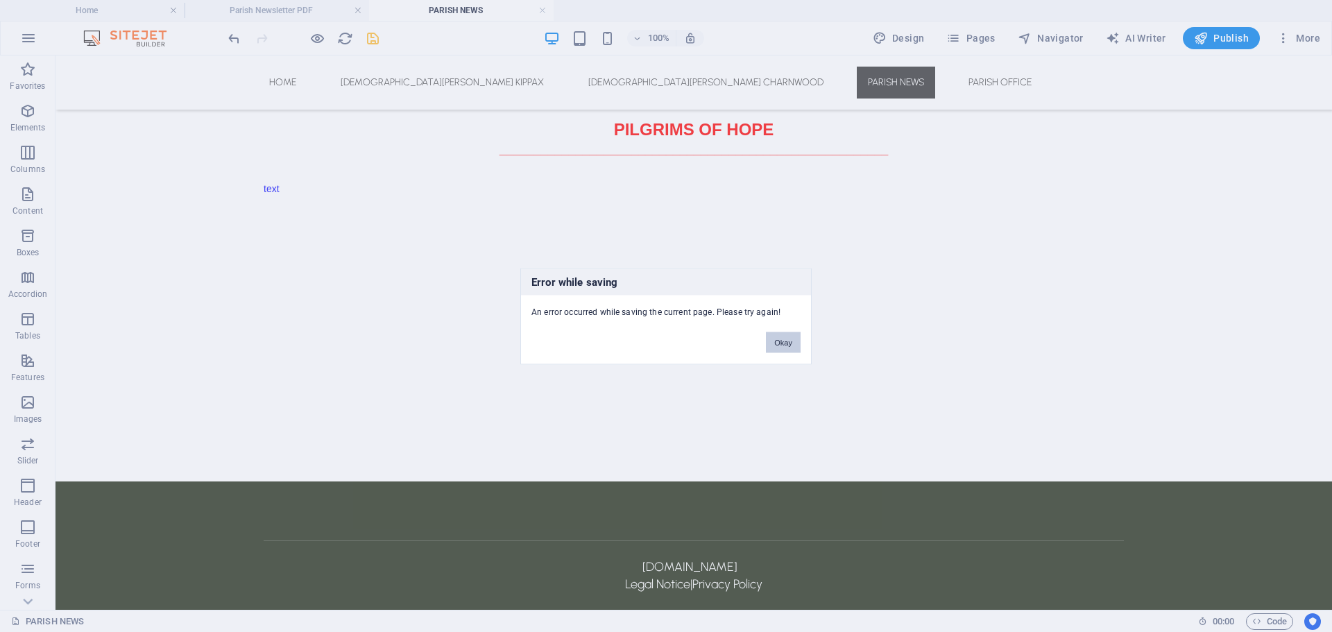
click at [775, 348] on button "Okay" at bounding box center [783, 341] width 35 height 21
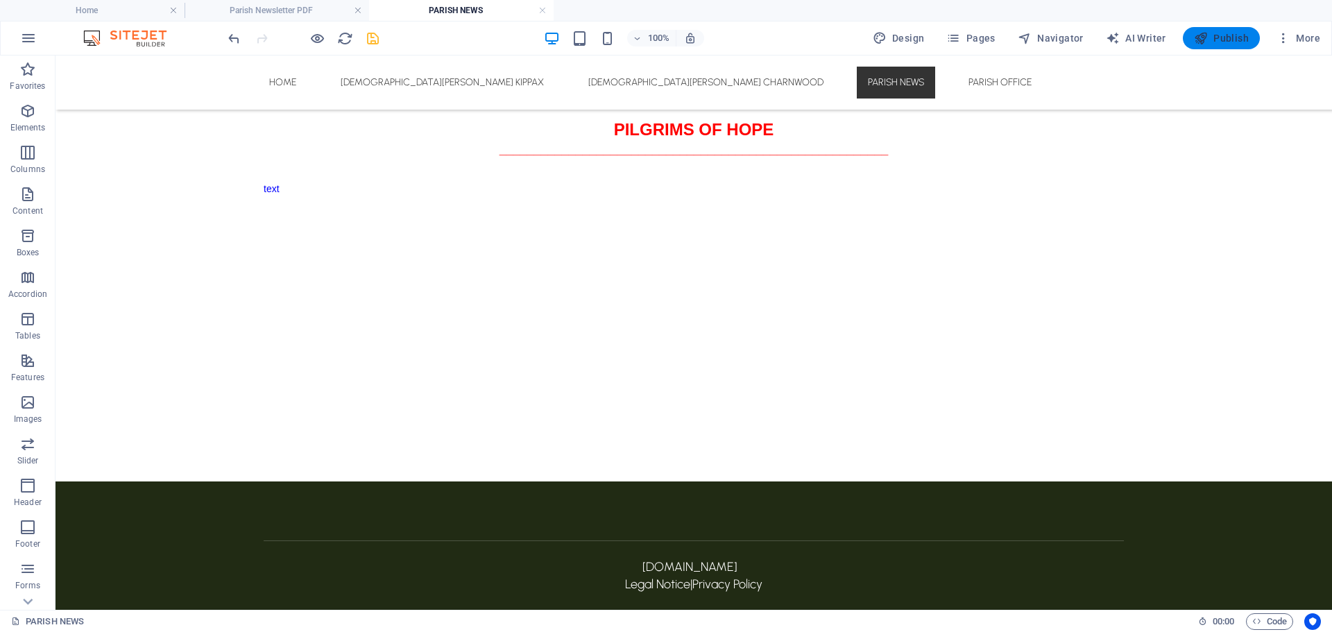
click at [1230, 40] on span "Publish" at bounding box center [1221, 38] width 55 height 14
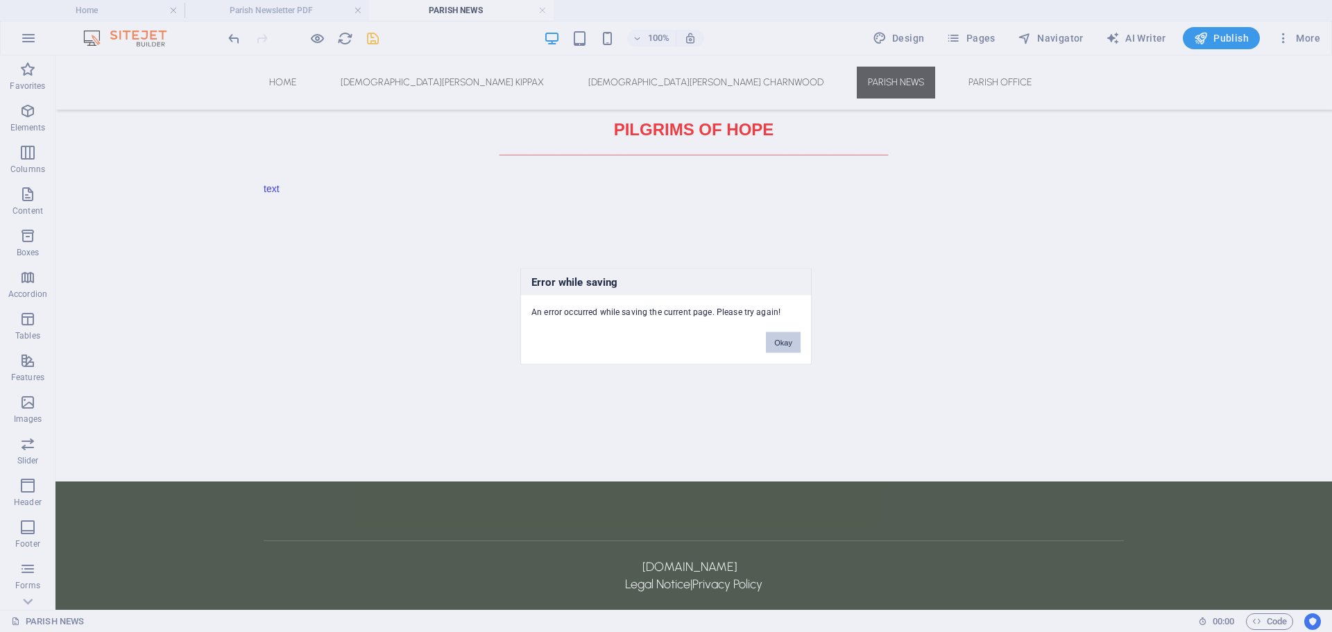
click at [789, 346] on button "Okay" at bounding box center [783, 341] width 35 height 21
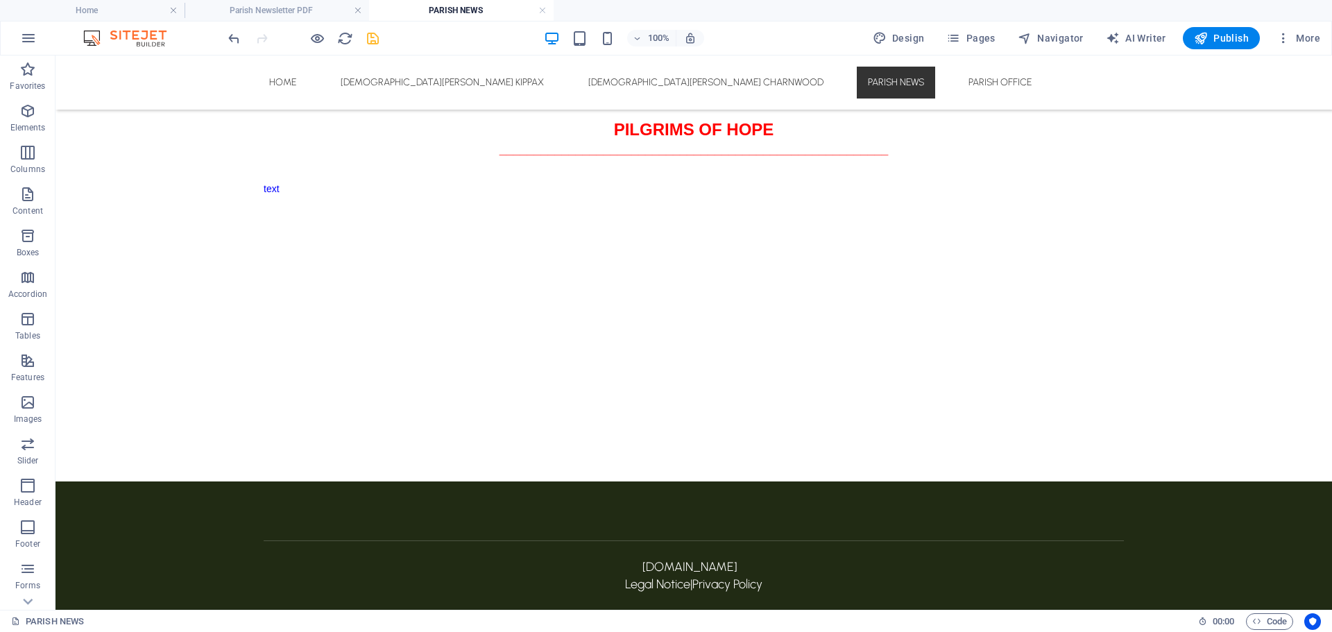
click at [1238, 26] on div "100% Design Pages Navigator AI Writer Publish More" at bounding box center [666, 37] width 1330 height 33
click at [1237, 39] on span "Publish" at bounding box center [1221, 38] width 55 height 14
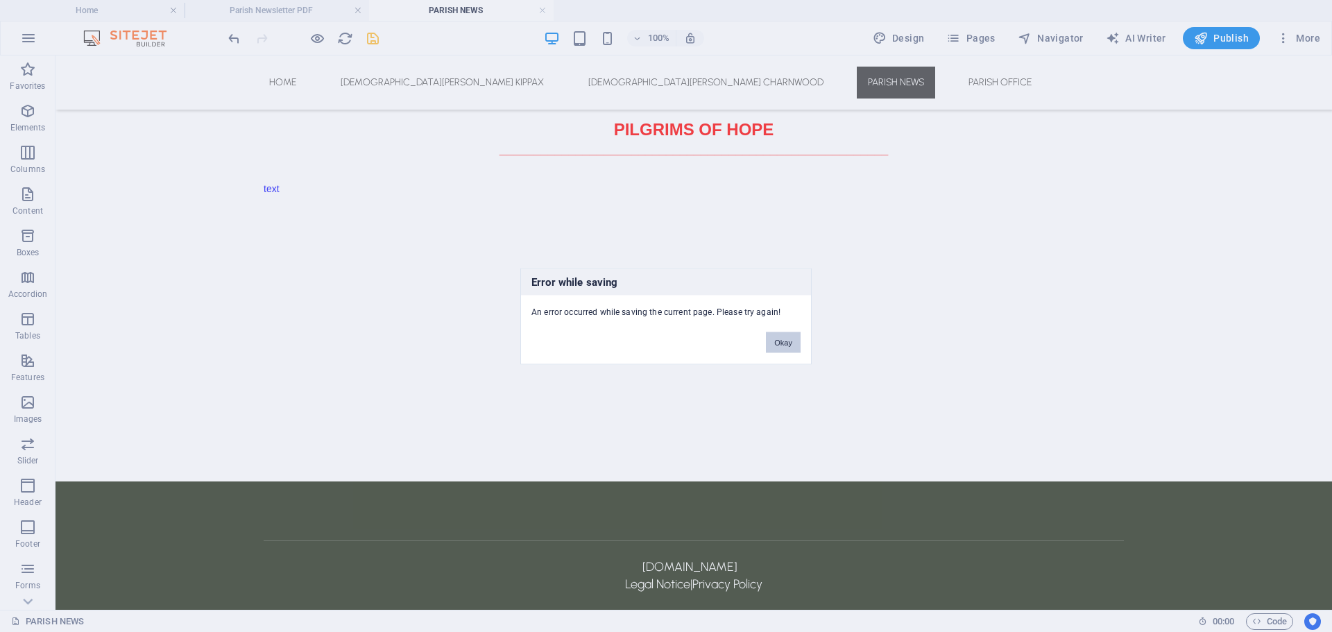
drag, startPoint x: 739, startPoint y: 288, endPoint x: 796, endPoint y: 345, distance: 80.4
click at [796, 345] on button "Okay" at bounding box center [783, 341] width 35 height 21
